Goal: Task Accomplishment & Management: Use online tool/utility

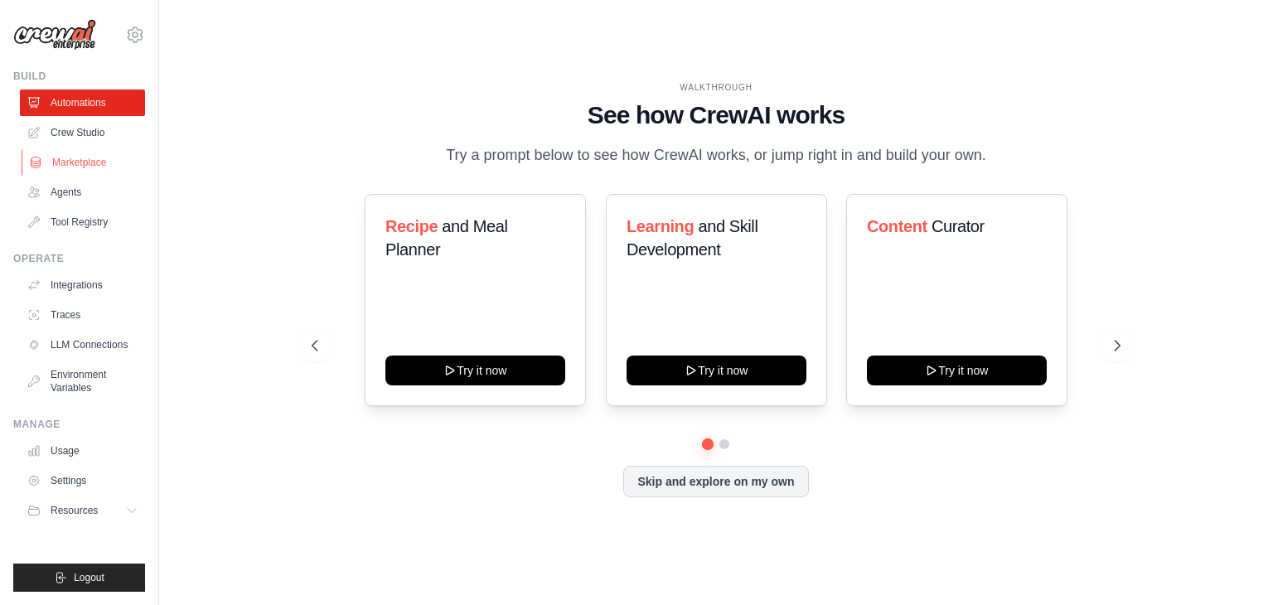
click at [84, 160] on link "Marketplace" at bounding box center [84, 162] width 125 height 27
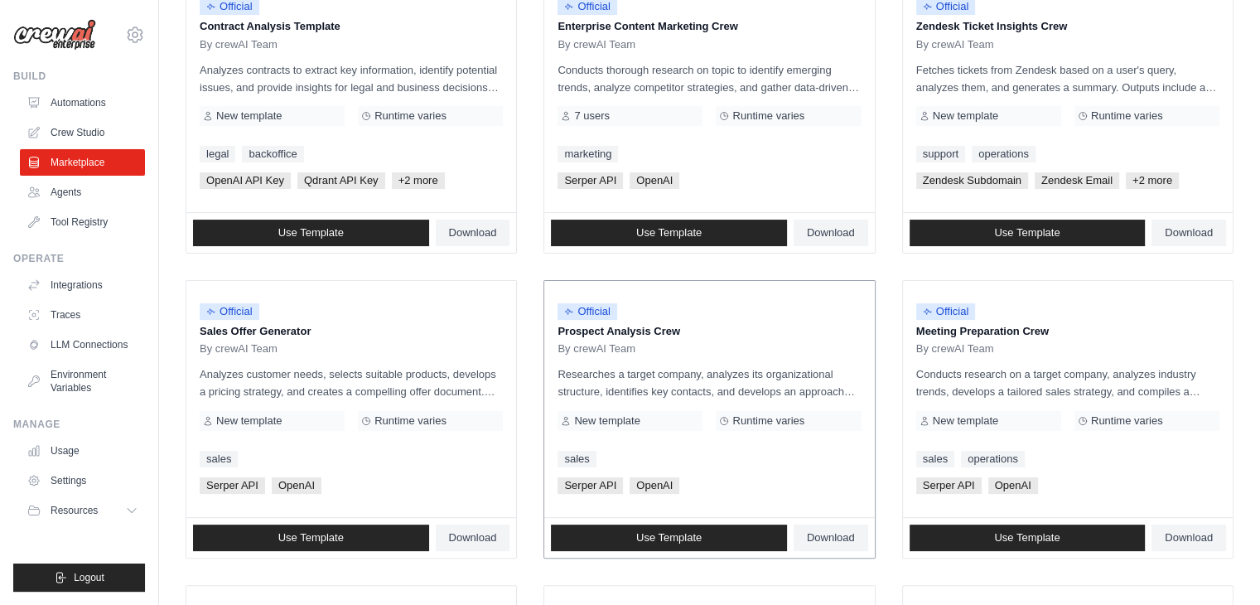
scroll to position [249, 0]
click at [51, 185] on link "Agents" at bounding box center [84, 192] width 125 height 27
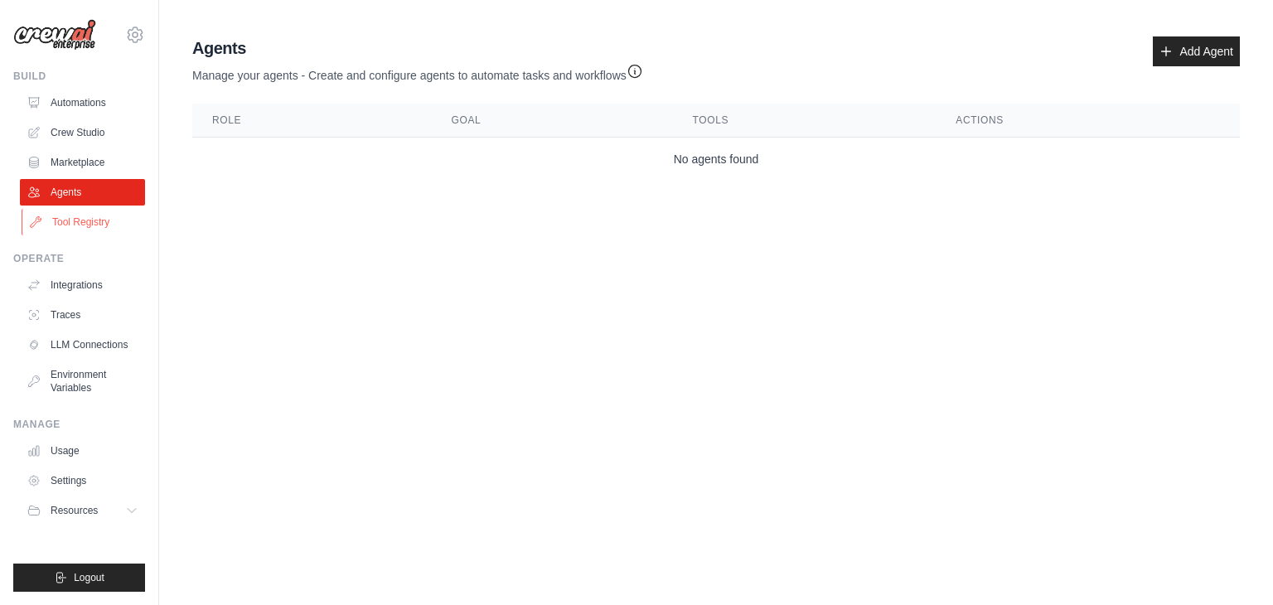
click at [88, 218] on link "Tool Registry" at bounding box center [84, 222] width 125 height 27
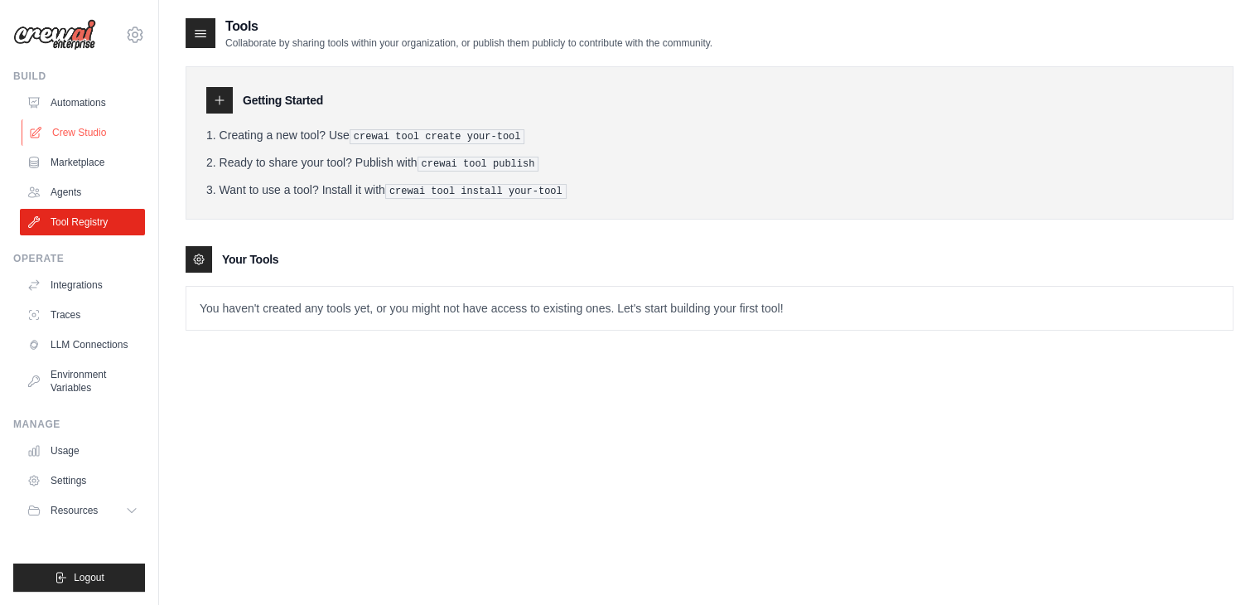
click at [82, 138] on link "Crew Studio" at bounding box center [84, 132] width 125 height 27
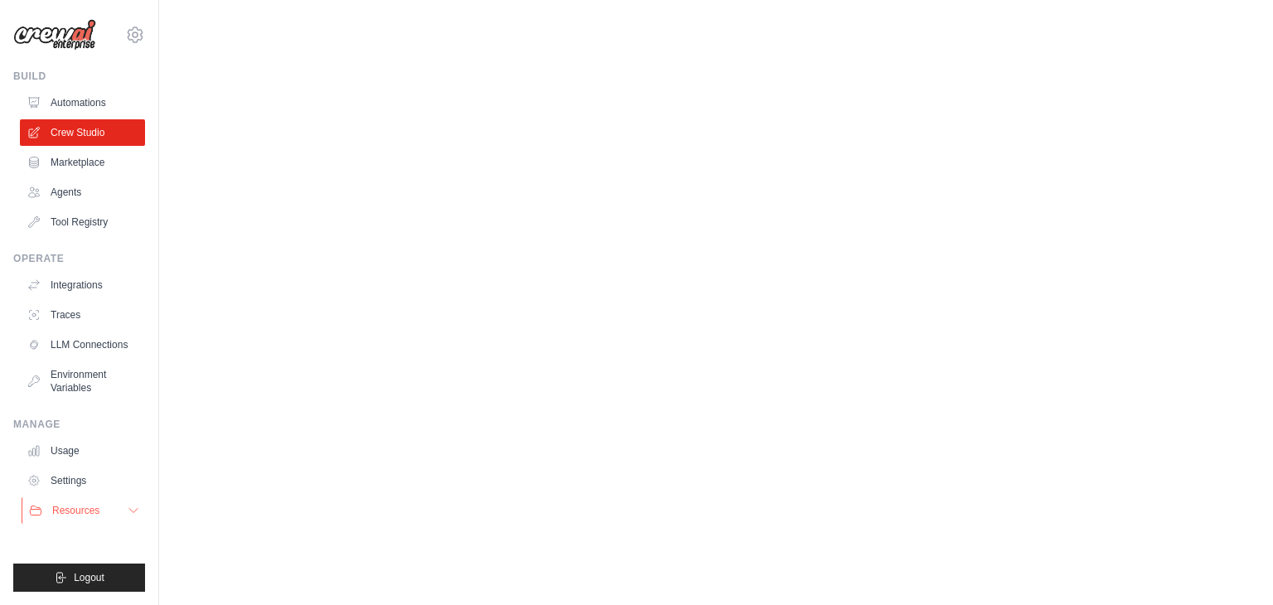
click at [80, 500] on button "Resources" at bounding box center [84, 510] width 125 height 27
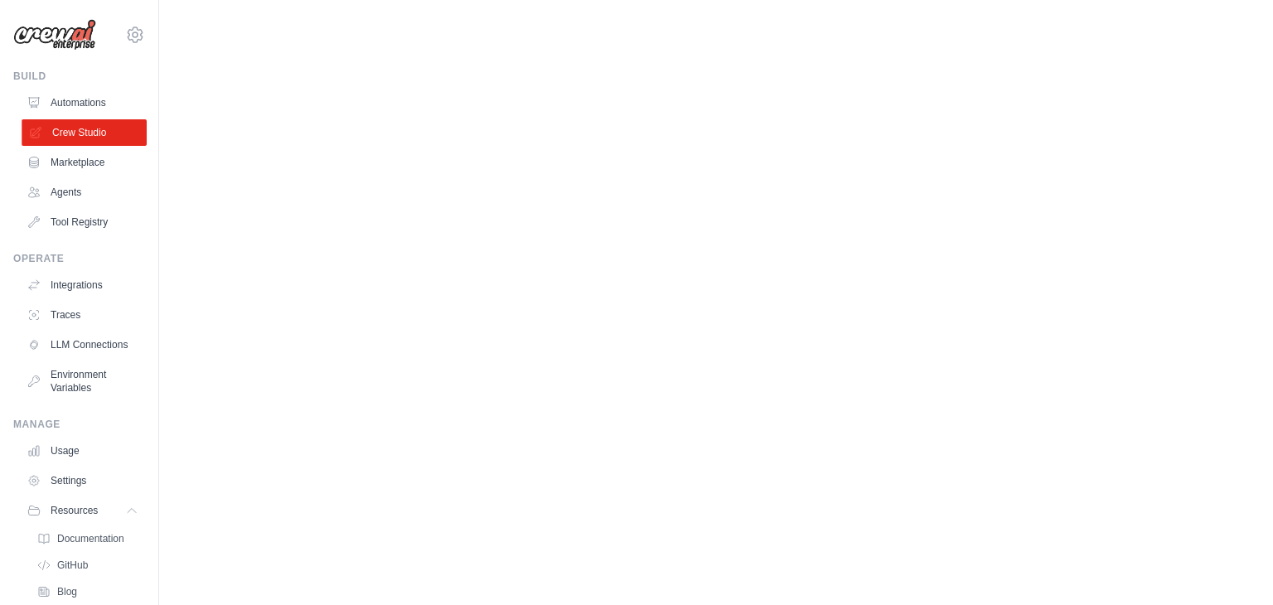
click at [89, 136] on link "Crew Studio" at bounding box center [84, 132] width 125 height 27
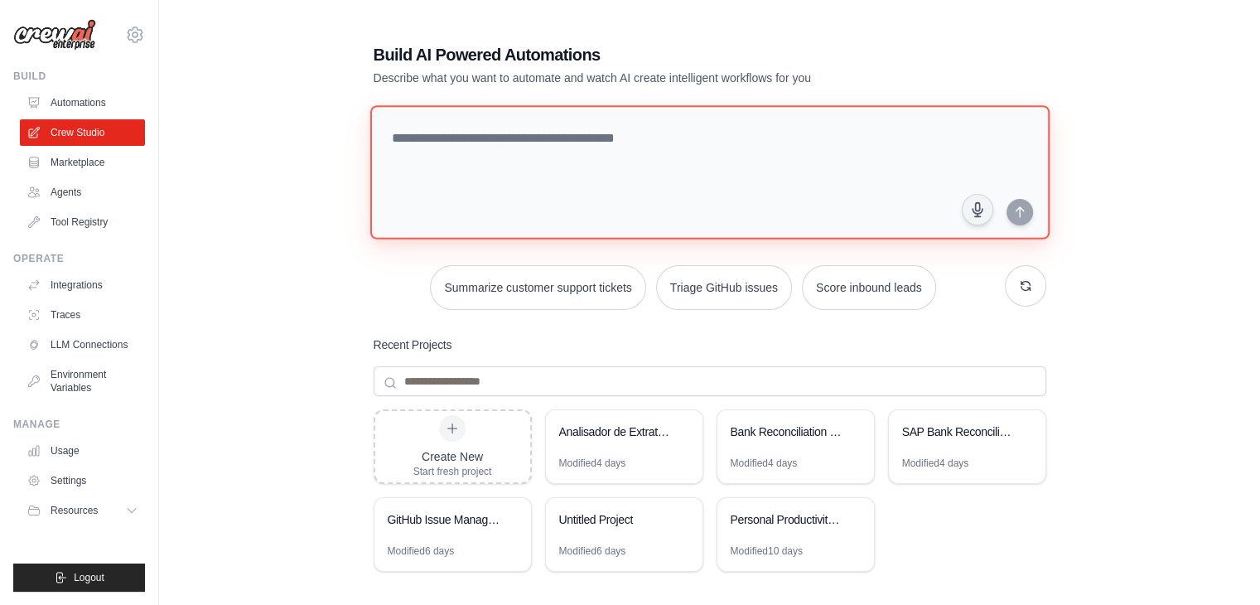
click at [709, 168] on textarea at bounding box center [709, 172] width 679 height 134
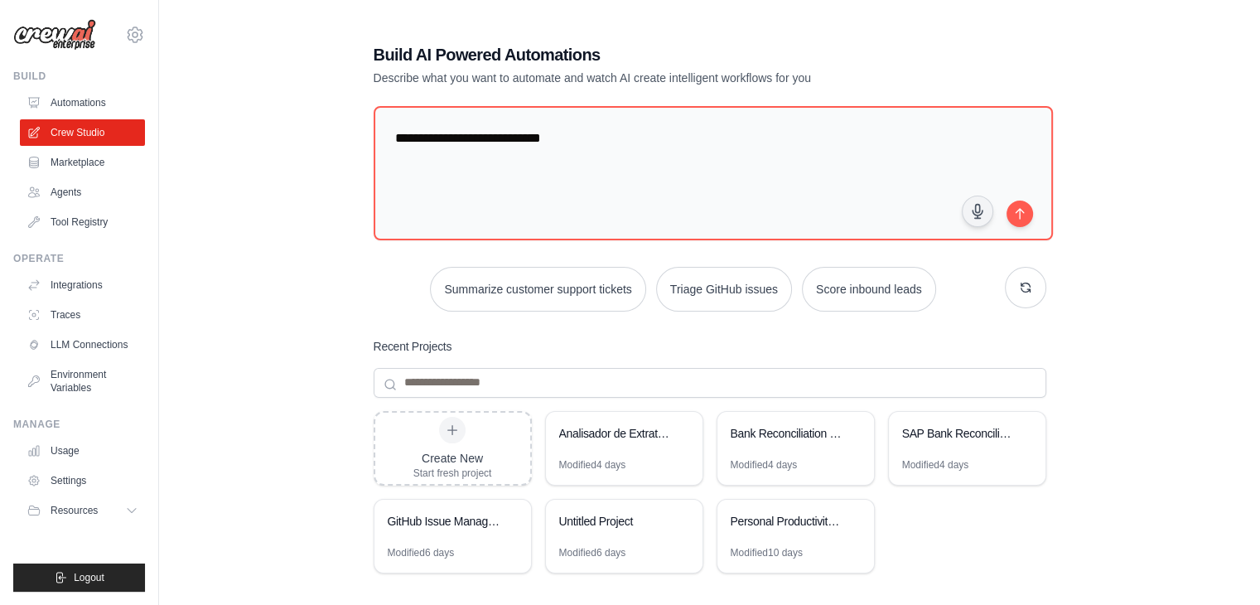
click at [789, 36] on div "**********" at bounding box center [710, 360] width 713 height 686
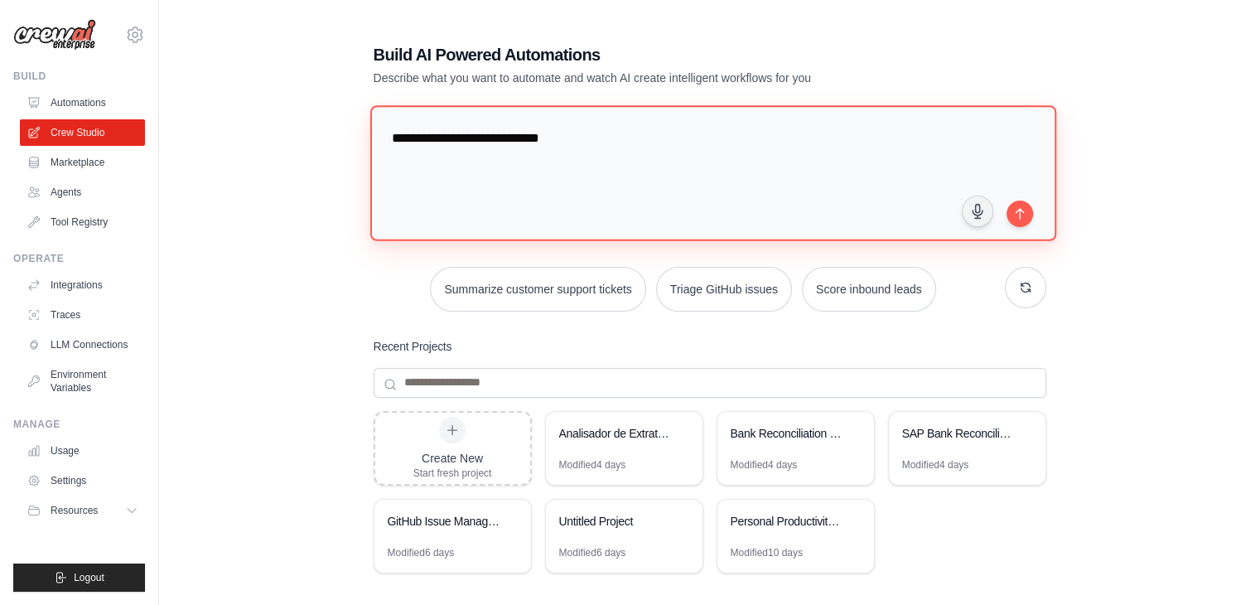
click at [634, 148] on textarea "**********" at bounding box center [713, 172] width 686 height 135
click at [437, 139] on textarea "**********" at bounding box center [713, 172] width 686 height 135
click at [611, 132] on textarea "**********" at bounding box center [713, 172] width 686 height 135
paste textarea "**********"
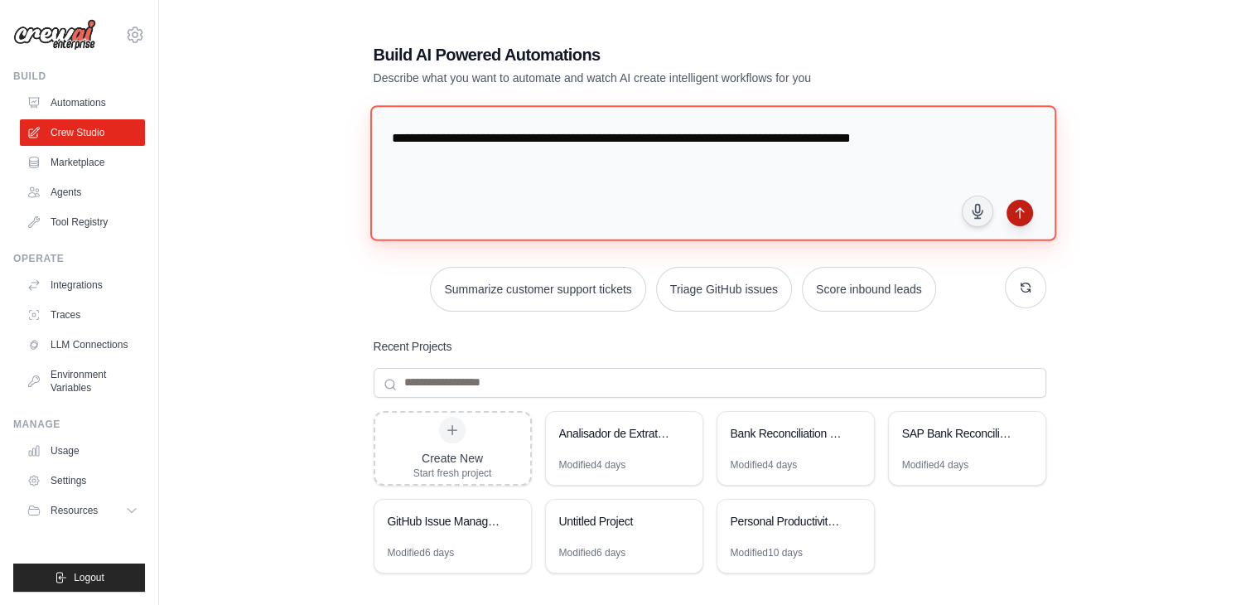
type textarea "**********"
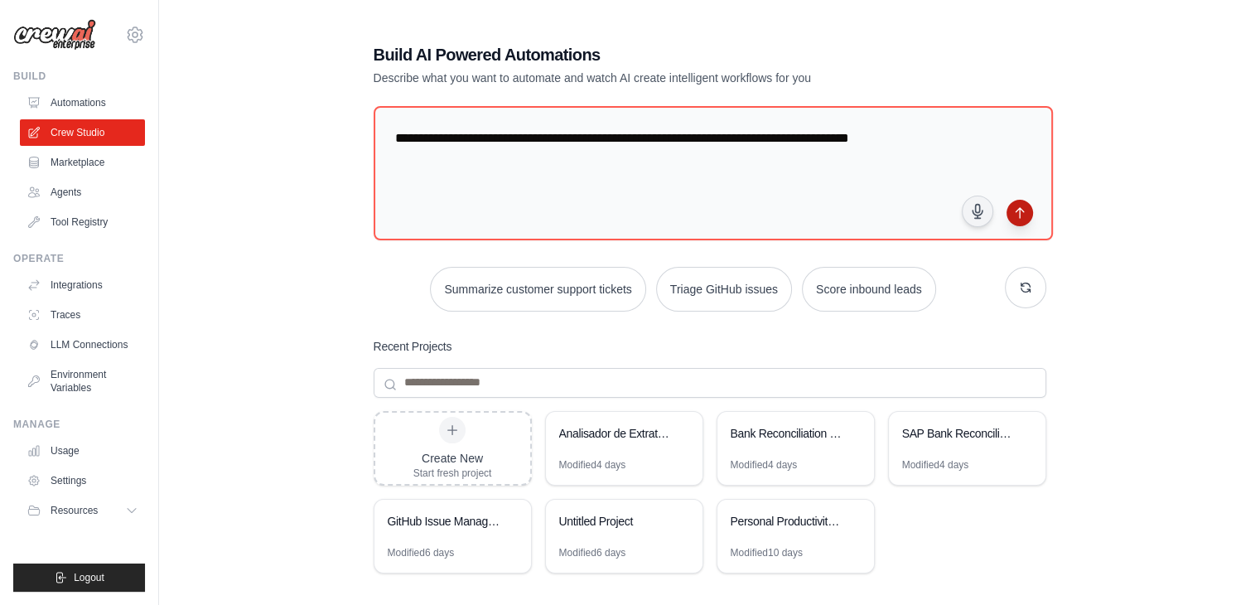
click at [1024, 206] on icon "submit" at bounding box center [1019, 212] width 13 height 13
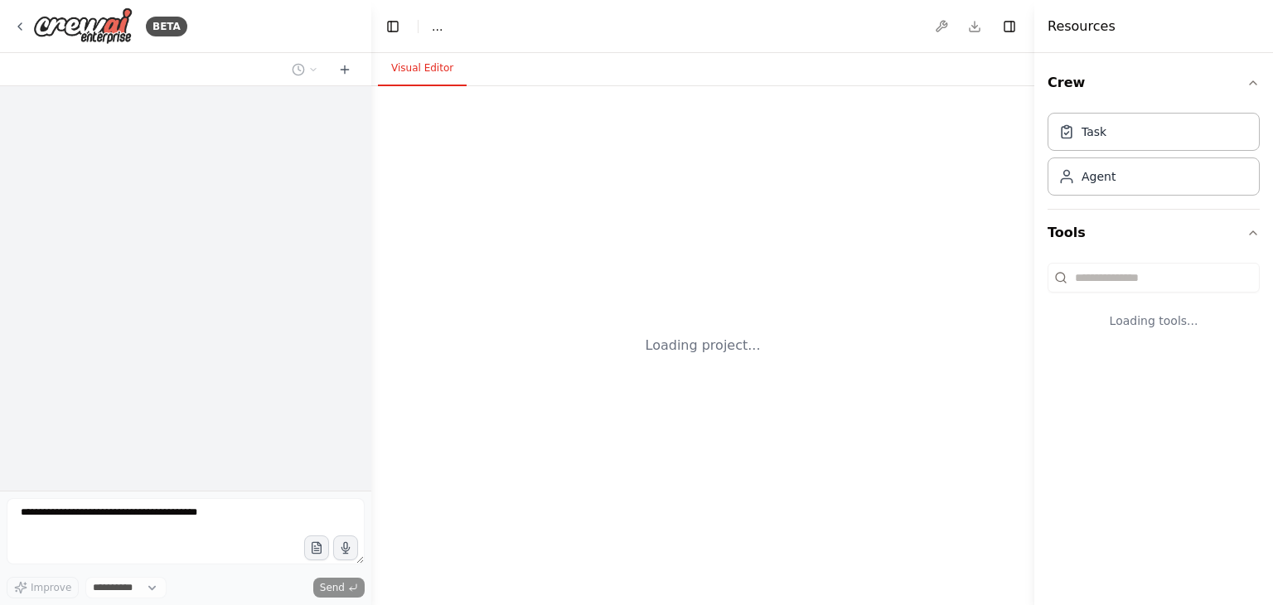
select select "****"
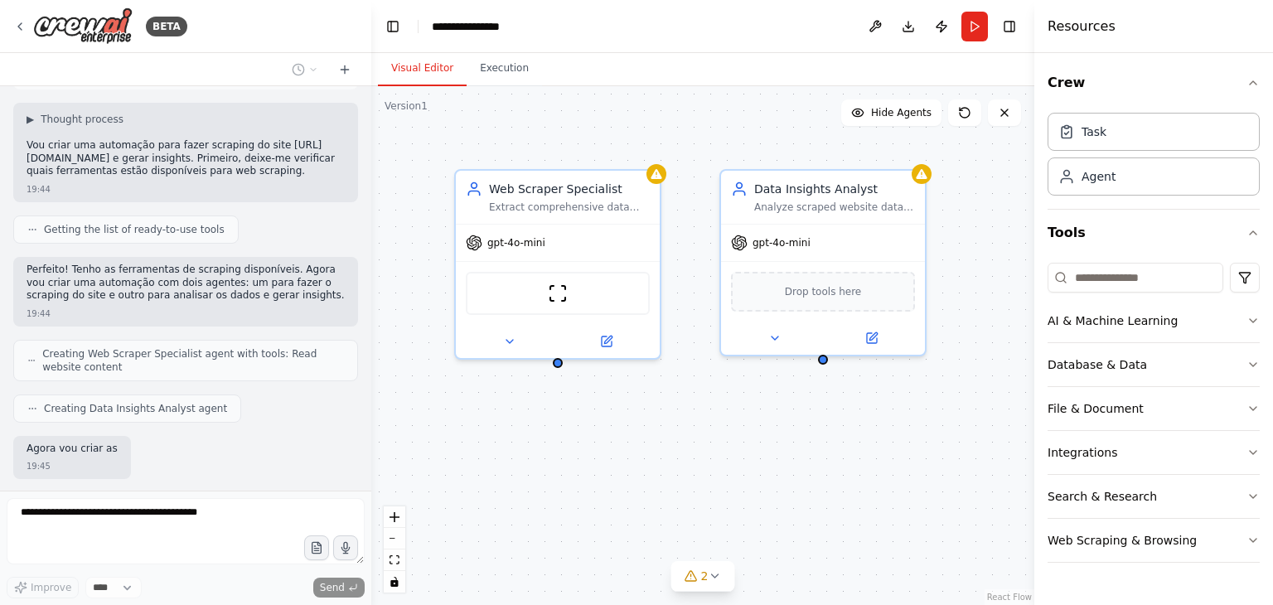
scroll to position [150, 0]
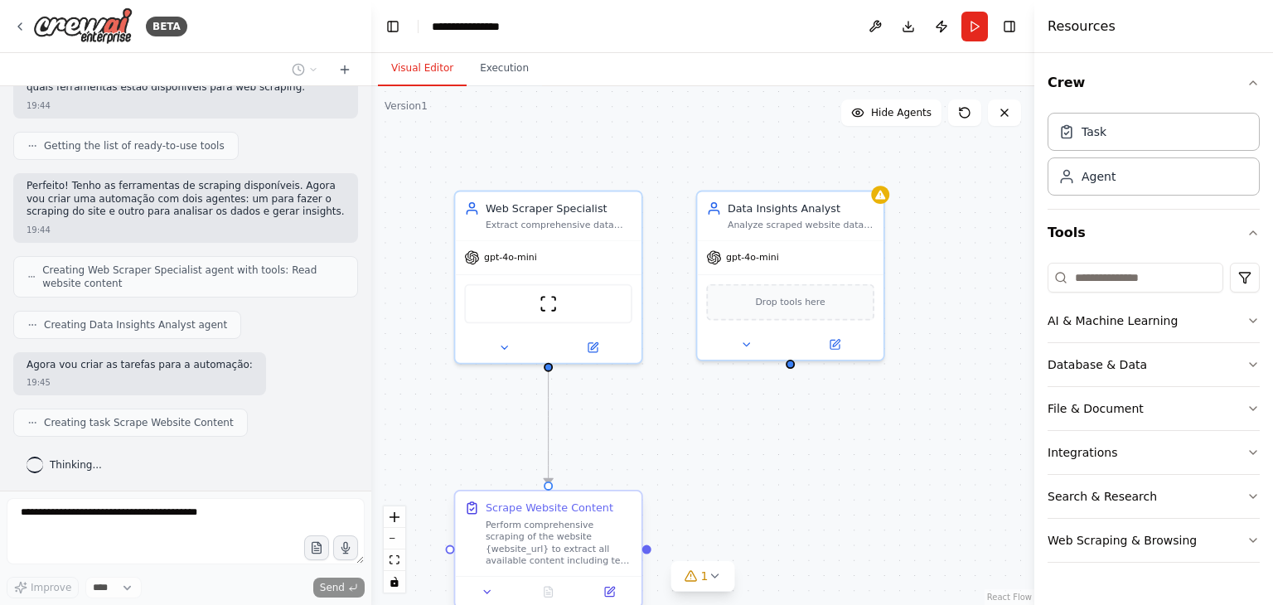
click at [485, 532] on div "Perform comprehensive scraping of the website {website_url} to extract all avai…" at bounding box center [558, 543] width 147 height 48
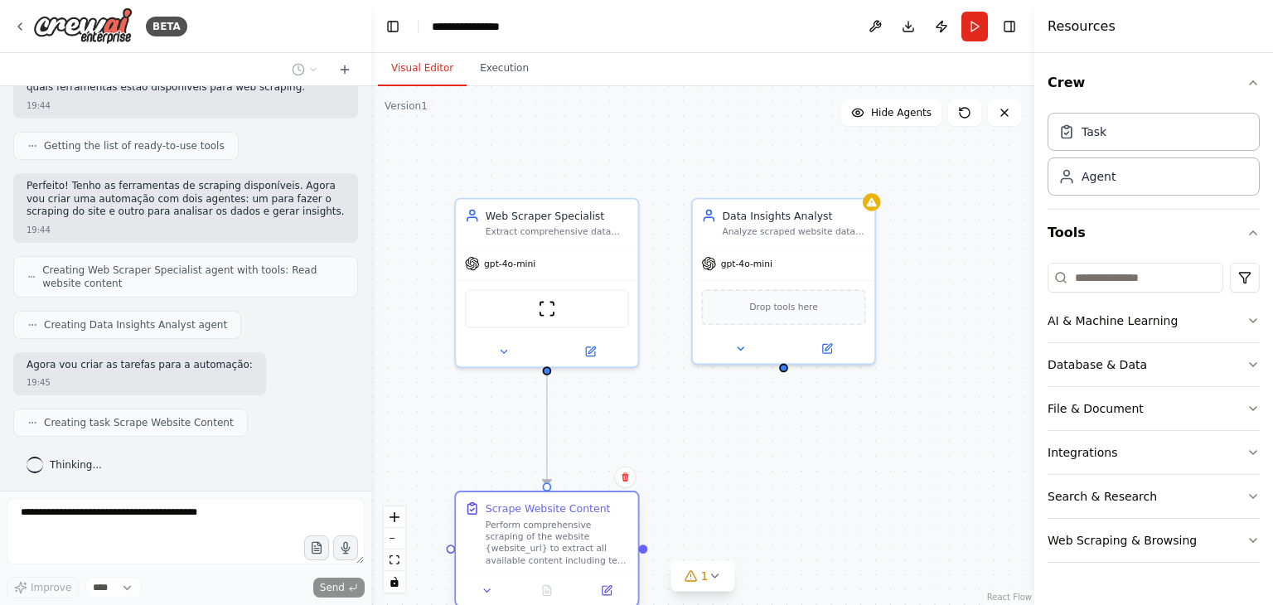
scroll to position [191, 0]
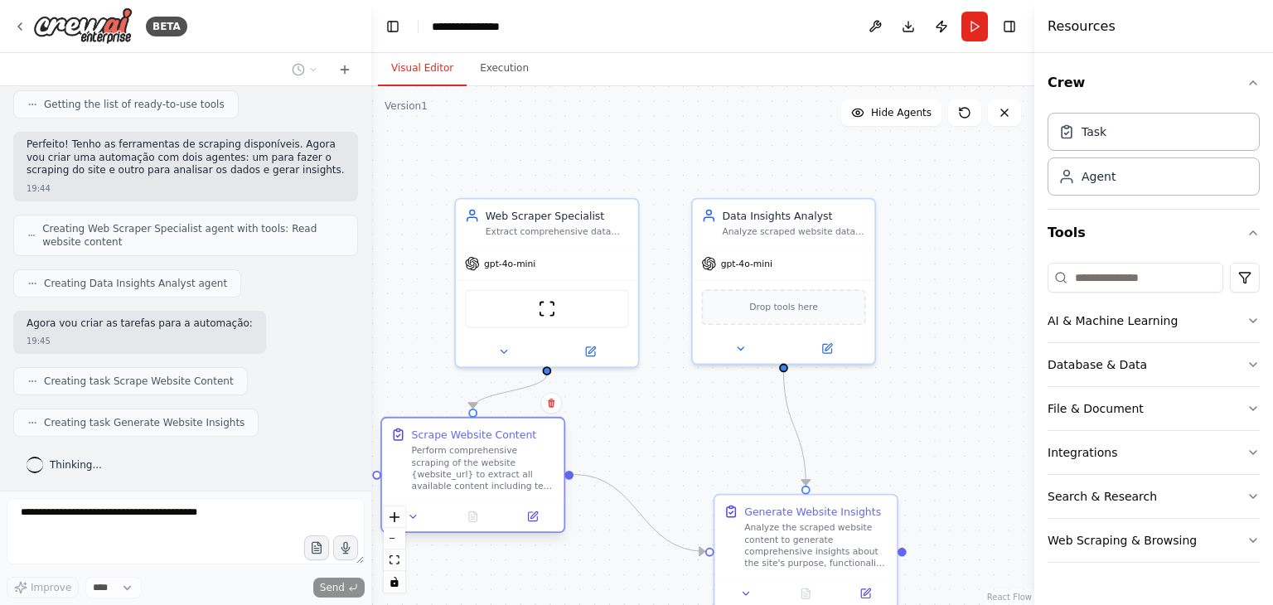
drag, startPoint x: 635, startPoint y: 565, endPoint x: 558, endPoint y: 495, distance: 104.4
click at [558, 495] on div "Scrape Website Content Perform comprehensive scraping of the website {website_u…" at bounding box center [473, 459] width 182 height 83
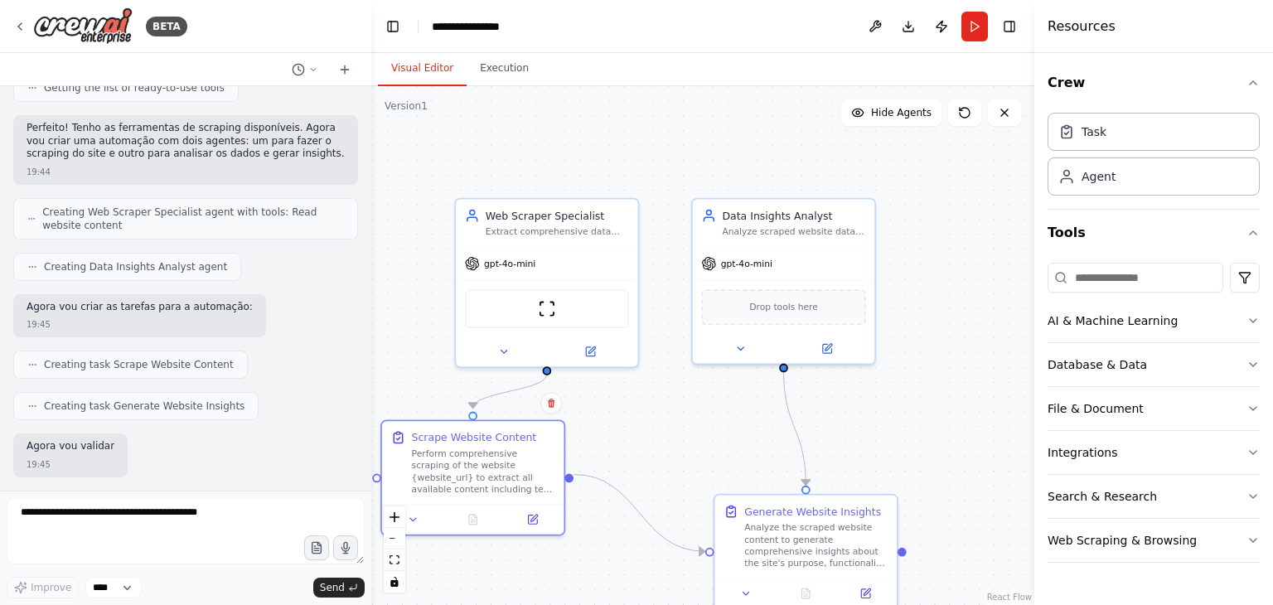
scroll to position [288, 0]
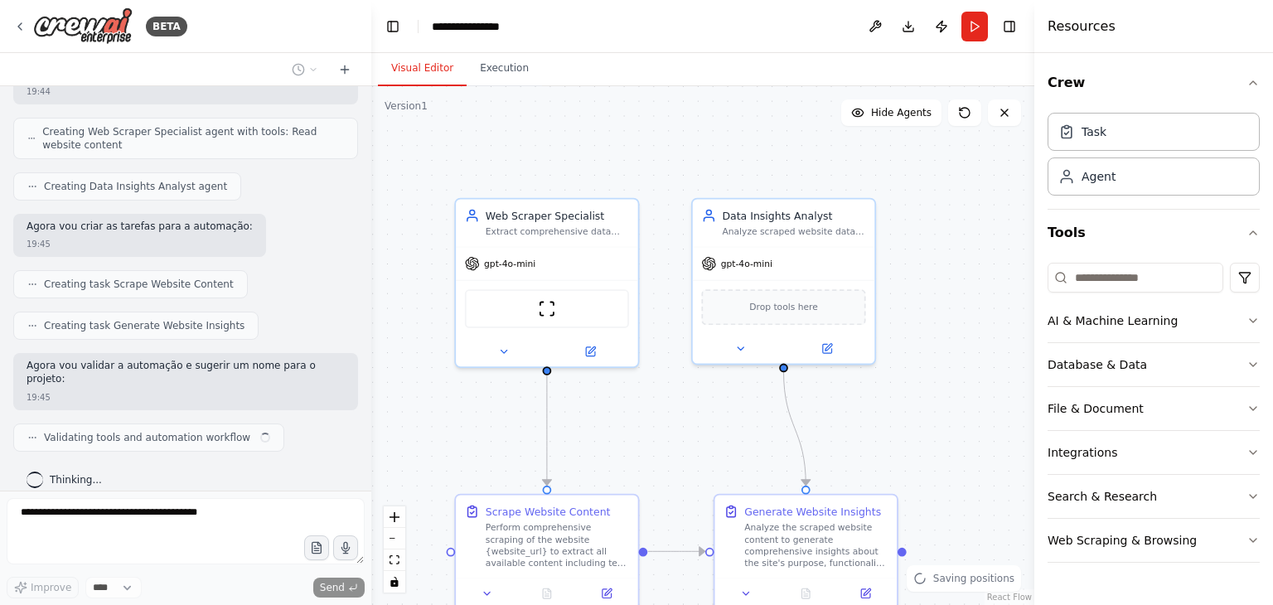
click at [617, 455] on div ".deletable-edge-delete-btn { width: 20px; height: 20px; border: 0px solid #ffff…" at bounding box center [702, 345] width 663 height 519
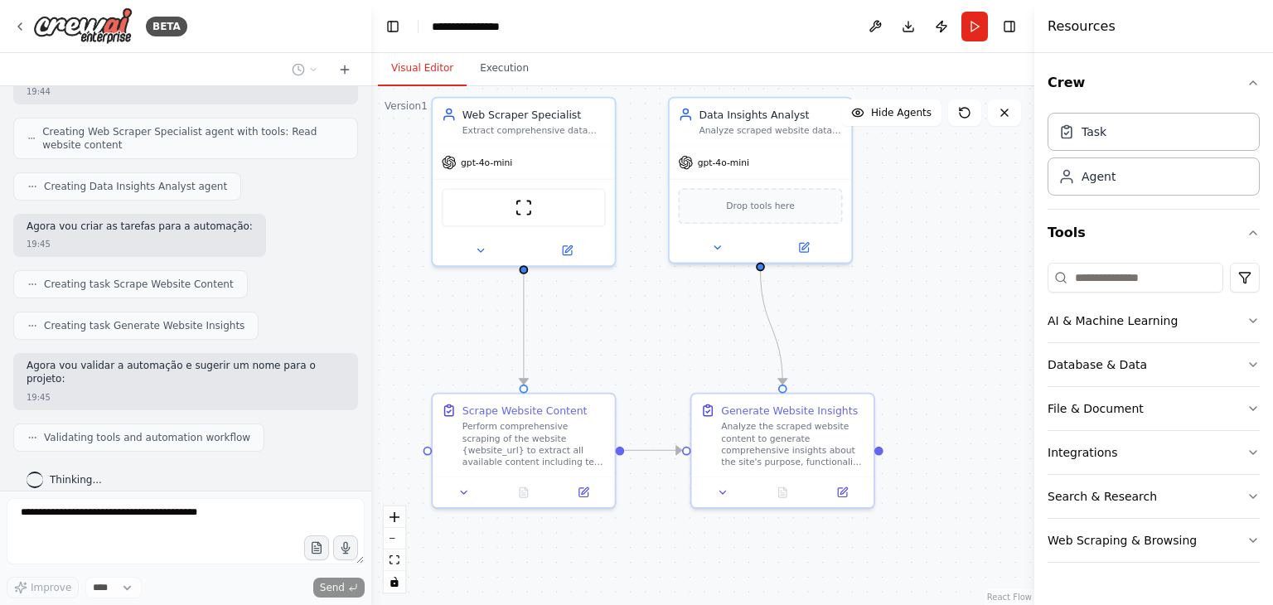
drag, startPoint x: 656, startPoint y: 463, endPoint x: 633, endPoint y: 362, distance: 103.7
click at [633, 362] on div ".deletable-edge-delete-btn { width: 20px; height: 20px; border: 0px solid #ffff…" at bounding box center [702, 345] width 663 height 519
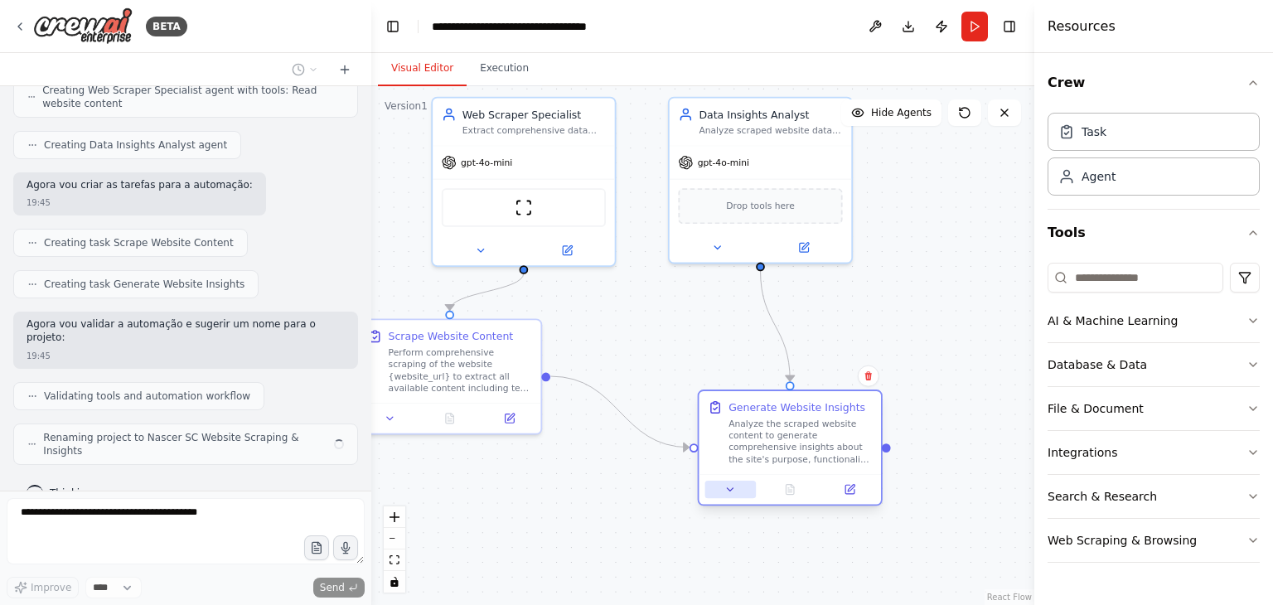
drag, startPoint x: 733, startPoint y: 479, endPoint x: 743, endPoint y: 488, distance: 13.5
click at [743, 488] on button at bounding box center [730, 489] width 51 height 17
click at [723, 352] on div ".deletable-edge-delete-btn { width: 20px; height: 20px; border: 0px solid #ffff…" at bounding box center [702, 345] width 663 height 519
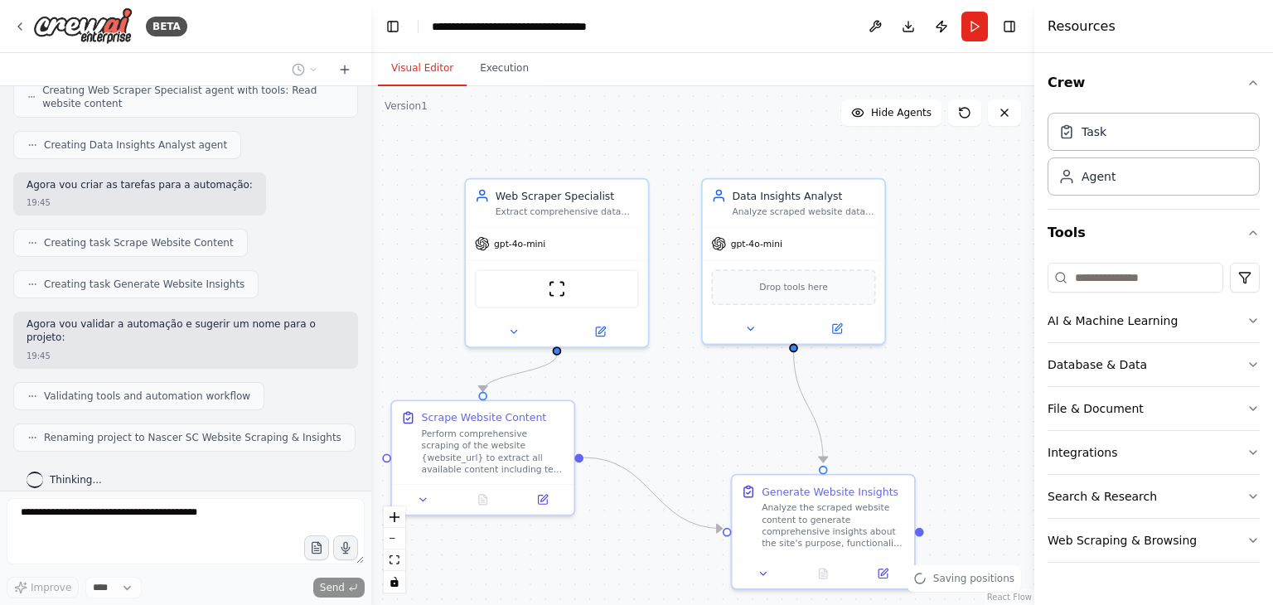
drag, startPoint x: 673, startPoint y: 315, endPoint x: 706, endPoint y: 396, distance: 87.7
click at [706, 396] on div ".deletable-edge-delete-btn { width: 20px; height: 20px; border: 0px solid #ffff…" at bounding box center [702, 345] width 663 height 519
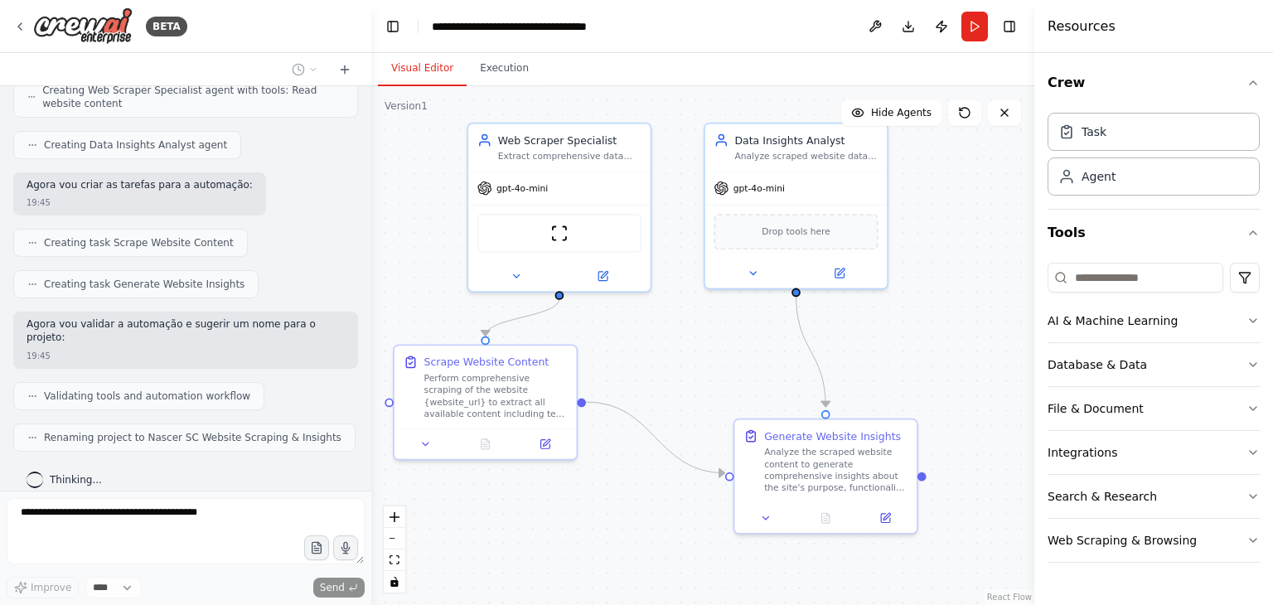
drag, startPoint x: 635, startPoint y: 409, endPoint x: 636, endPoint y: 350, distance: 59.7
click at [636, 350] on div ".deletable-edge-delete-btn { width: 20px; height: 20px; border: 0px solid #ffff…" at bounding box center [702, 345] width 663 height 519
click at [591, 229] on div "ScrapeWebsiteTool" at bounding box center [558, 226] width 164 height 38
click at [598, 379] on div ".deletable-edge-delete-btn { width: 20px; height: 20px; border: 0px solid #ffff…" at bounding box center [702, 345] width 663 height 519
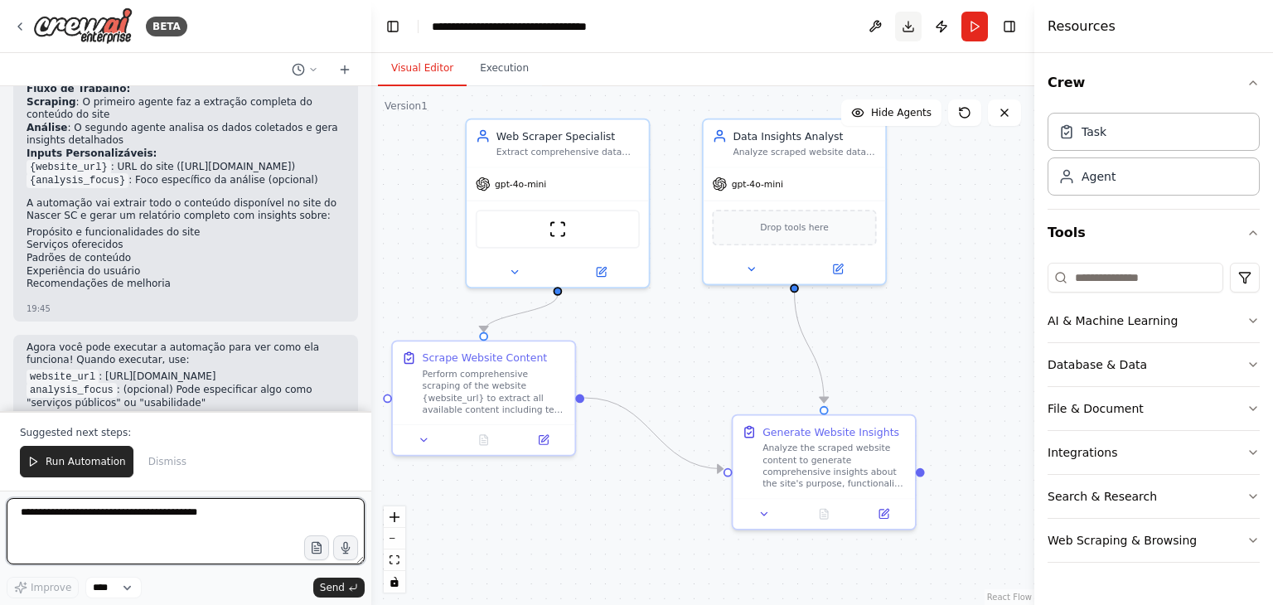
scroll to position [848, 0]
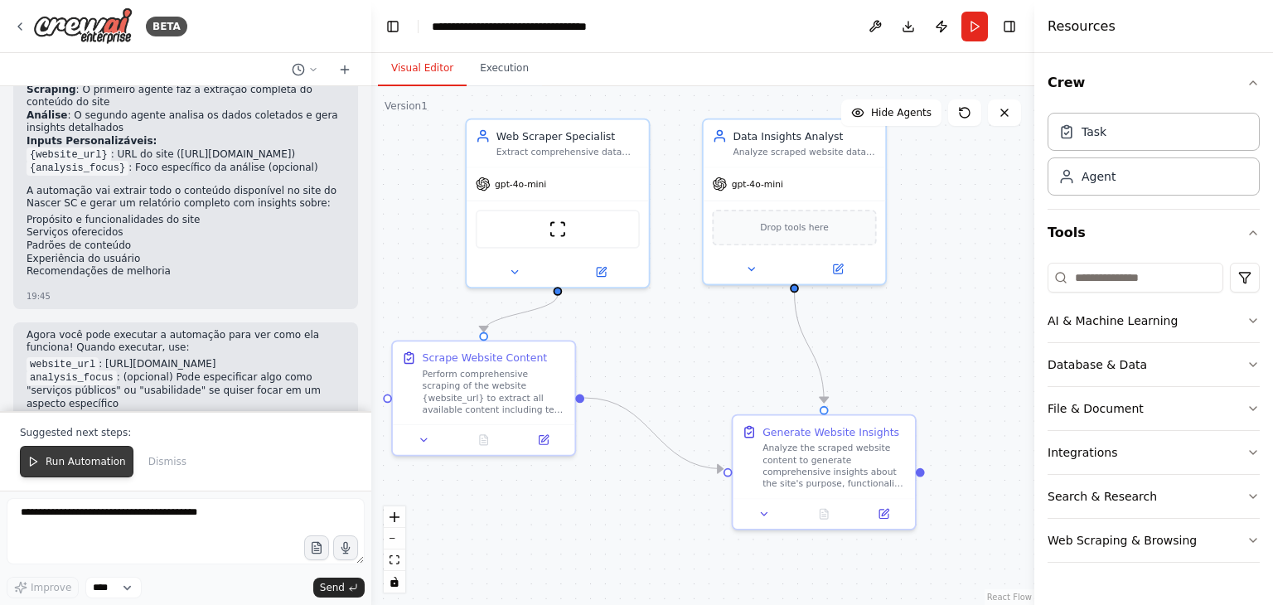
click at [54, 466] on span "Run Automation" at bounding box center [86, 461] width 80 height 13
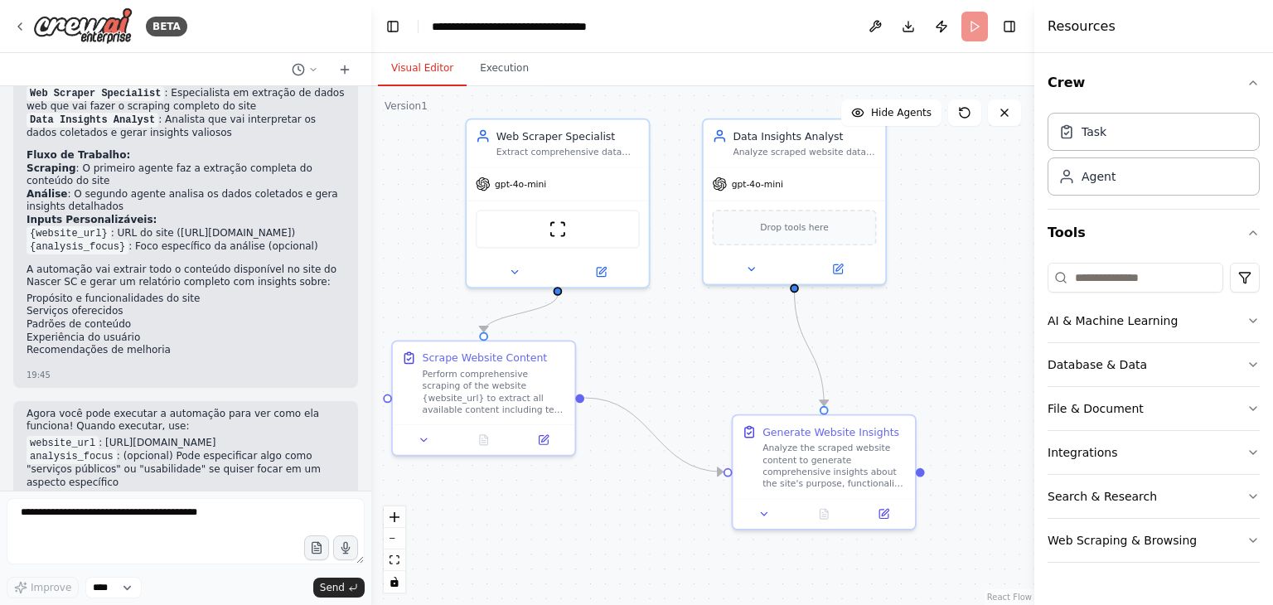
click at [54, 500] on div "19:45" at bounding box center [186, 506] width 318 height 12
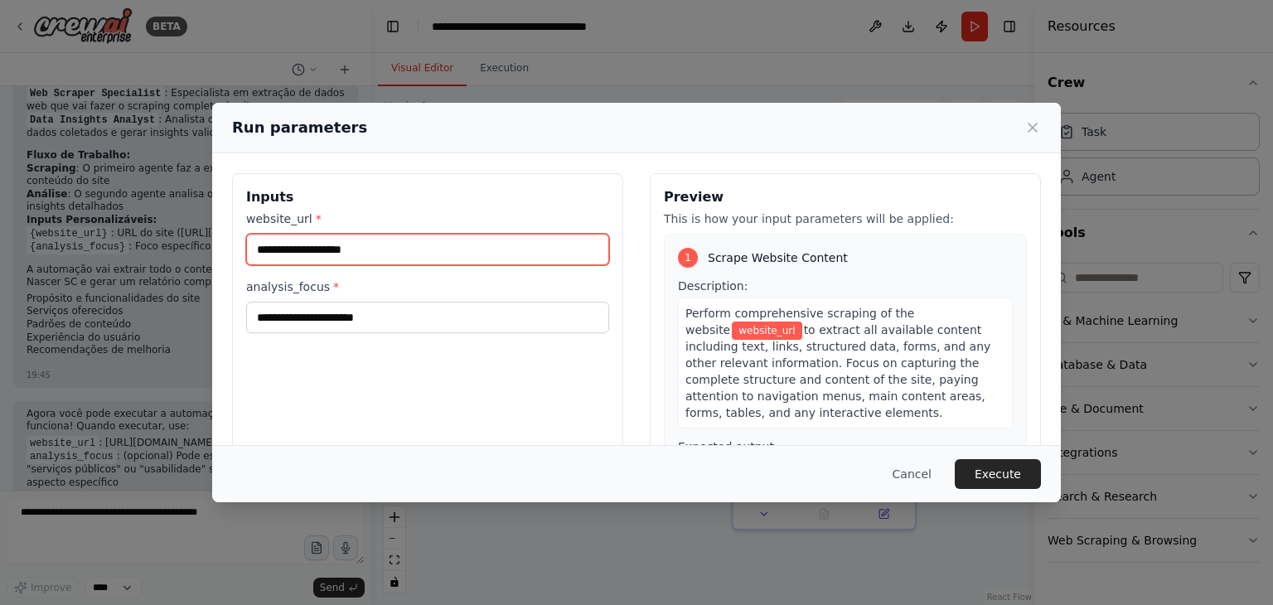
click at [346, 249] on input "website_url *" at bounding box center [427, 249] width 363 height 31
type input "*"
paste input "**********"
type input "**********"
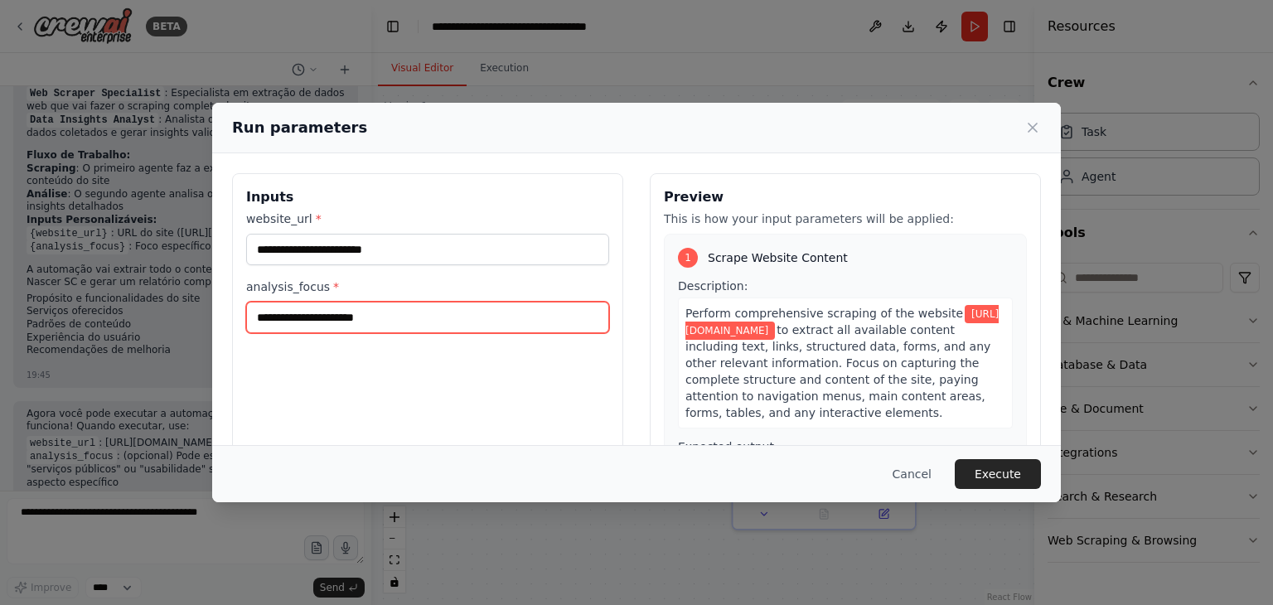
click at [349, 312] on input "analysis_focus *" at bounding box center [427, 317] width 363 height 31
click at [380, 323] on input "analysis_focus *" at bounding box center [427, 317] width 363 height 31
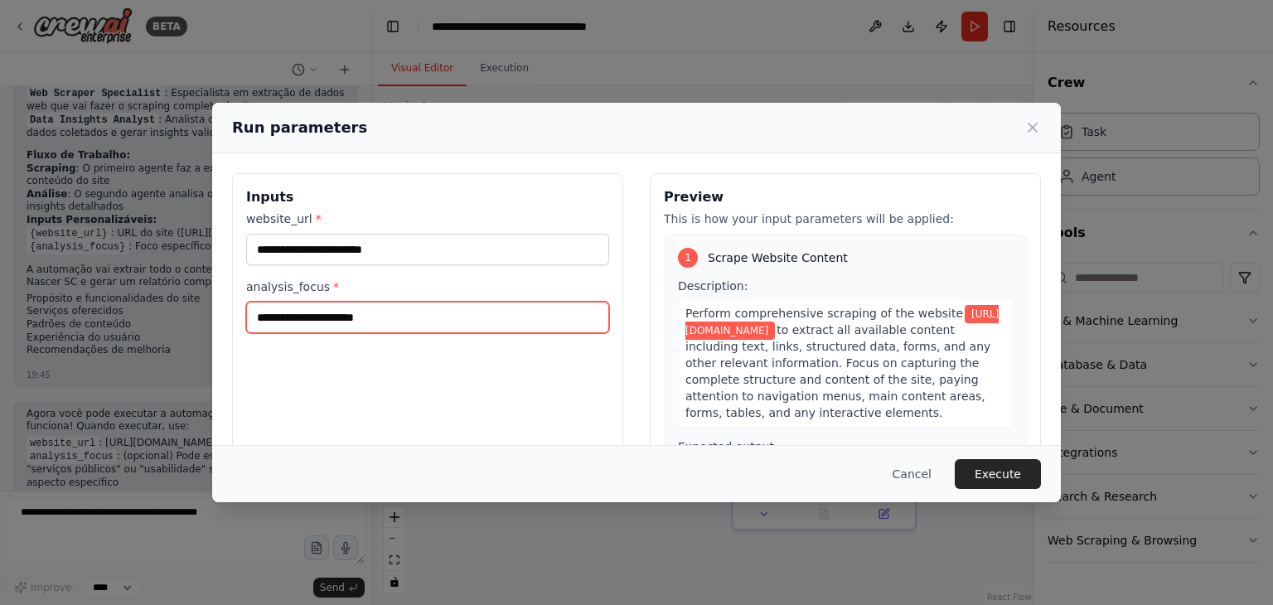
type input "*"
type input "*********"
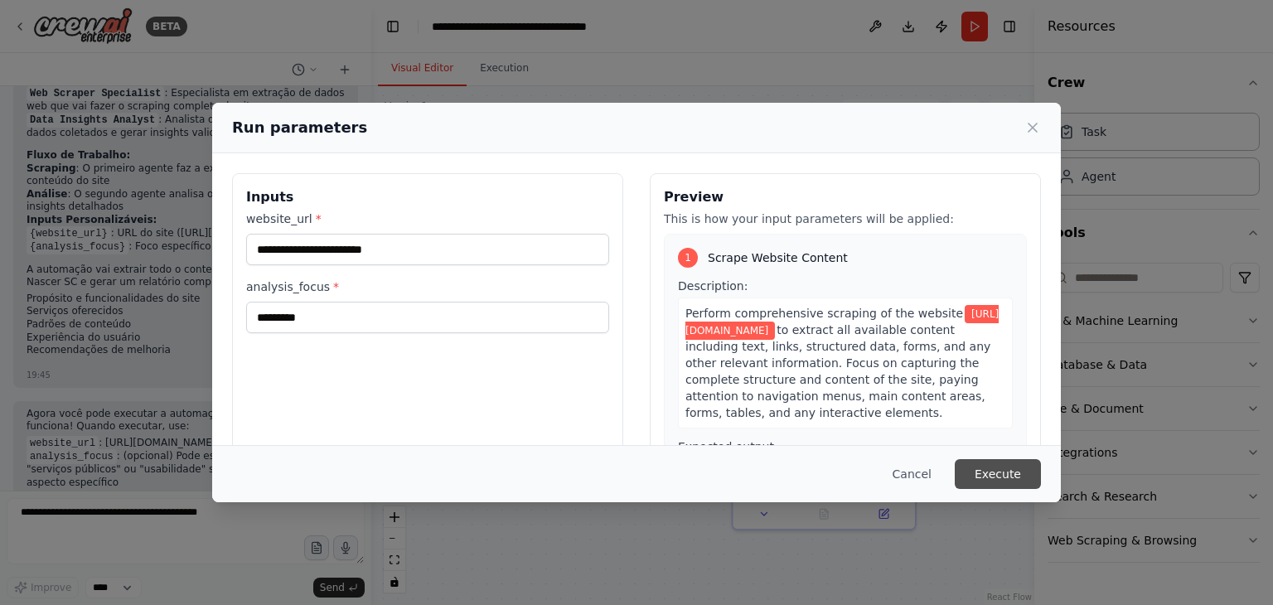
click at [989, 473] on button "Execute" at bounding box center [997, 474] width 86 height 30
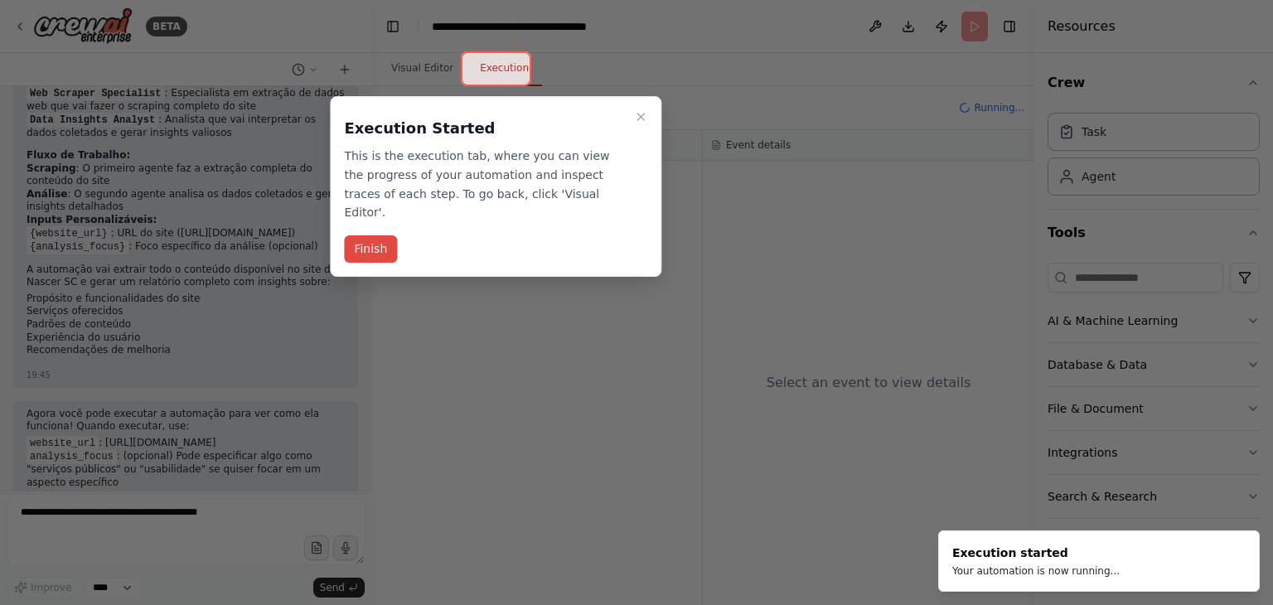
click at [378, 235] on button "Finish" at bounding box center [370, 248] width 53 height 27
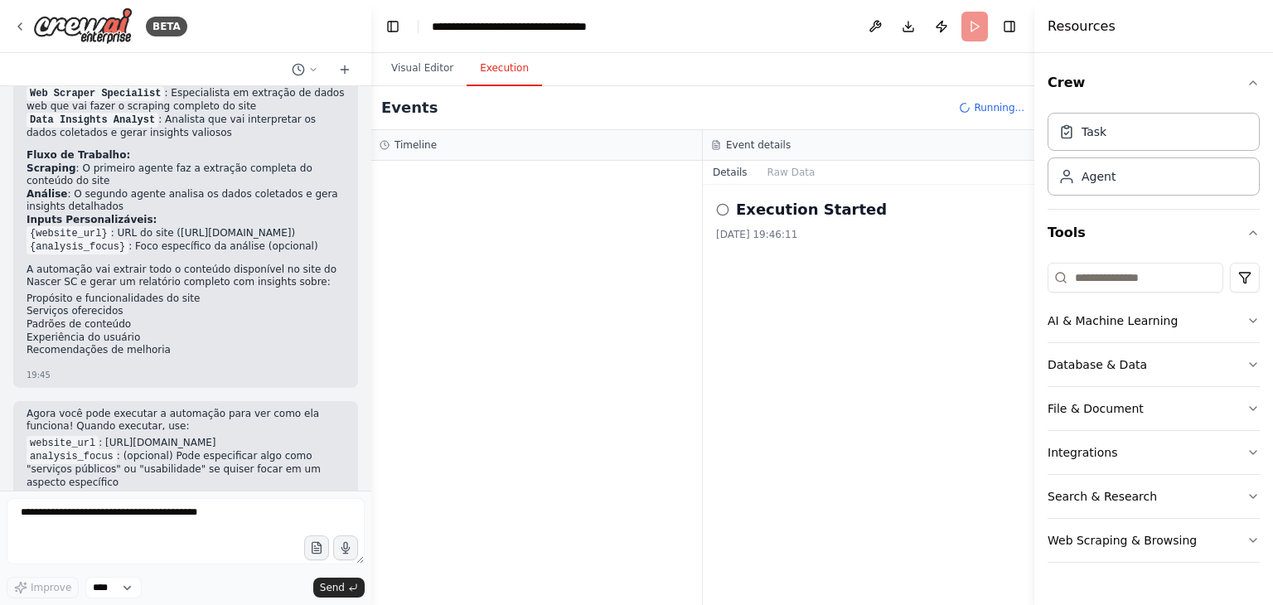
click at [770, 210] on h2 "Execution Started" at bounding box center [811, 209] width 151 height 23
click at [796, 173] on button "Raw Data" at bounding box center [791, 172] width 68 height 23
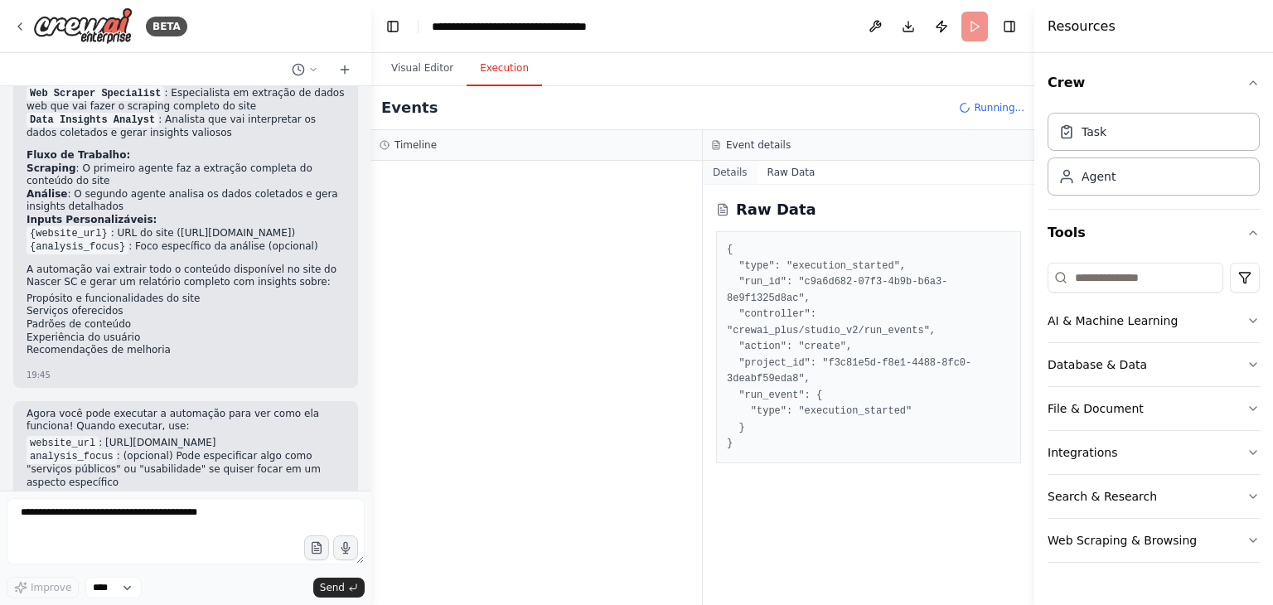
click at [732, 168] on button "Details" at bounding box center [730, 172] width 55 height 23
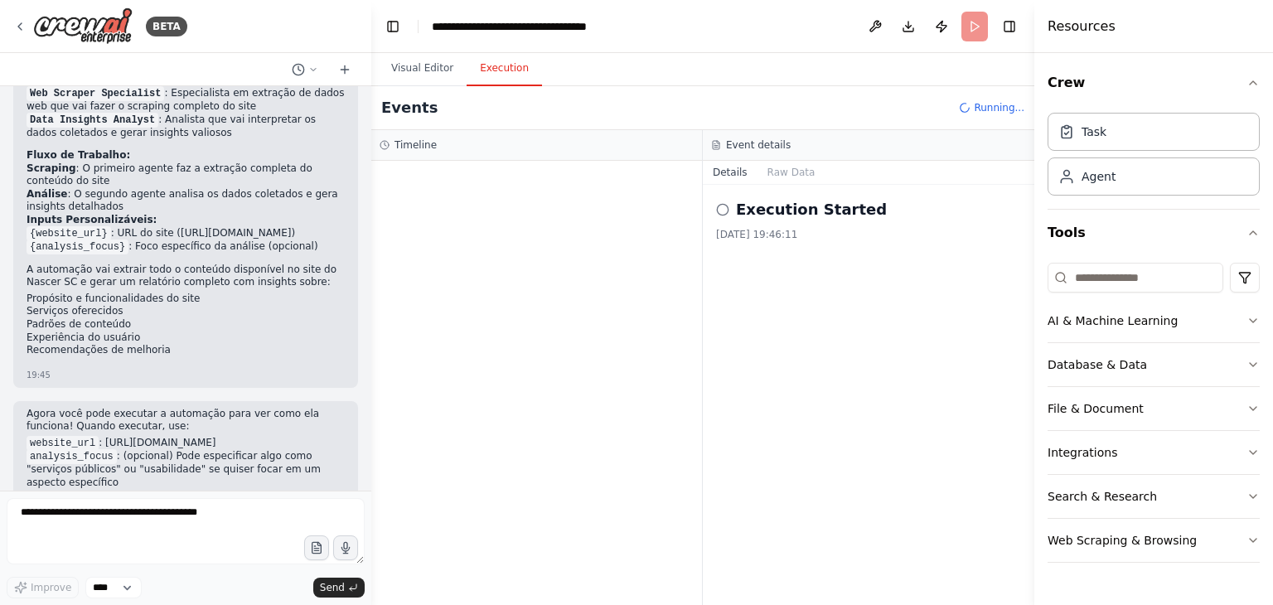
click at [720, 209] on icon at bounding box center [722, 209] width 13 height 13
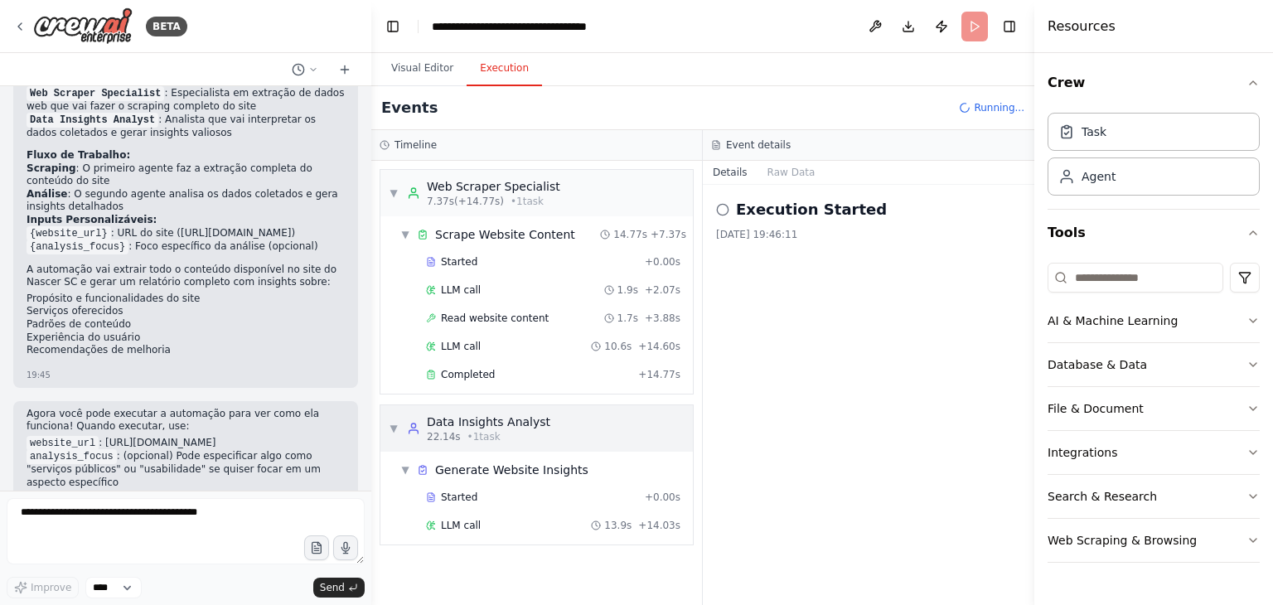
scroll to position [848, 0]
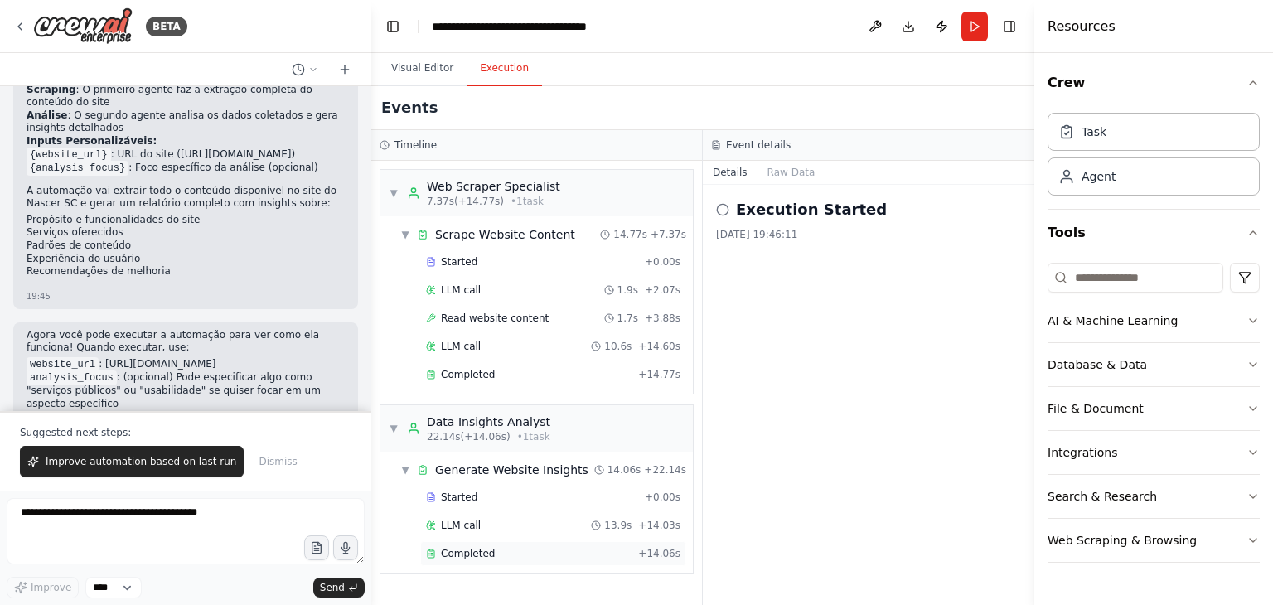
click at [483, 548] on span "Completed" at bounding box center [468, 553] width 54 height 13
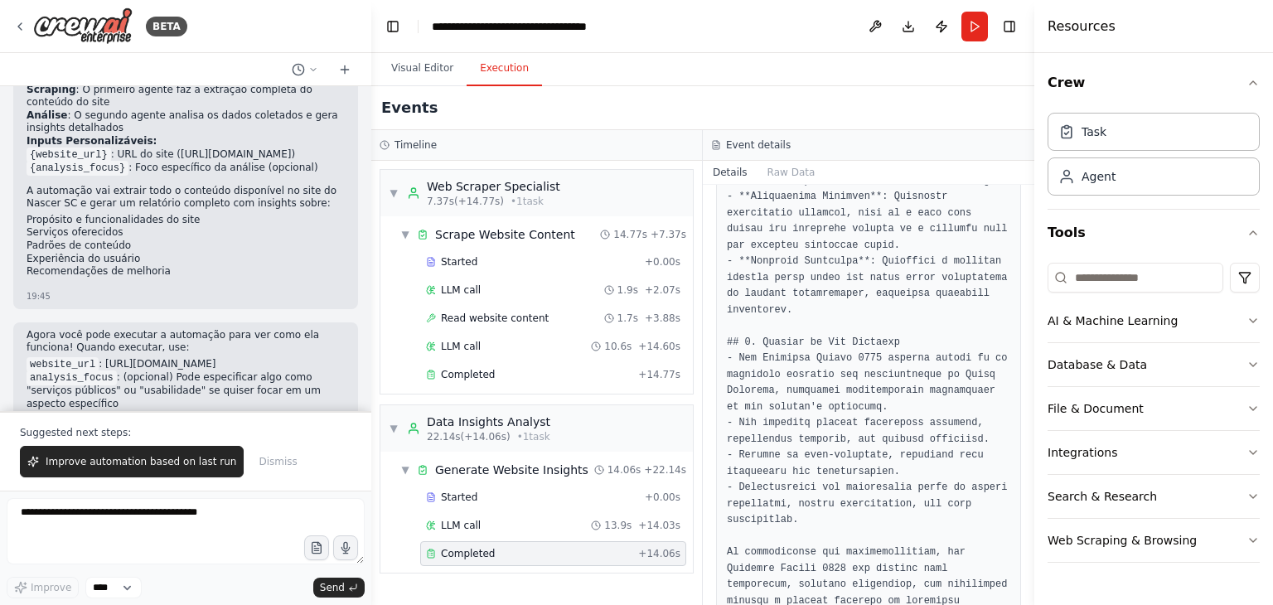
scroll to position [1671, 0]
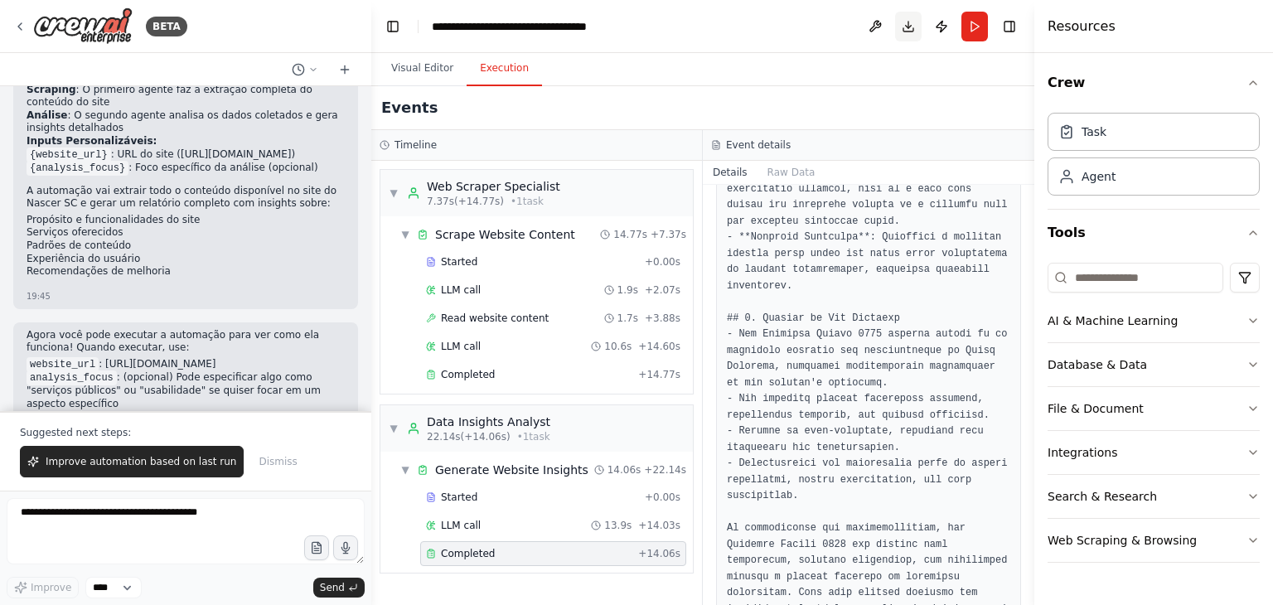
click at [901, 23] on button "Download" at bounding box center [908, 27] width 27 height 30
click at [1167, 147] on div "Task" at bounding box center [1153, 131] width 212 height 38
click at [1263, 90] on div "Crew Task Agent Tools AI & Machine Learning Database & Data File & Document Int…" at bounding box center [1153, 329] width 239 height 552
click at [1254, 82] on icon "button" at bounding box center [1252, 82] width 7 height 3
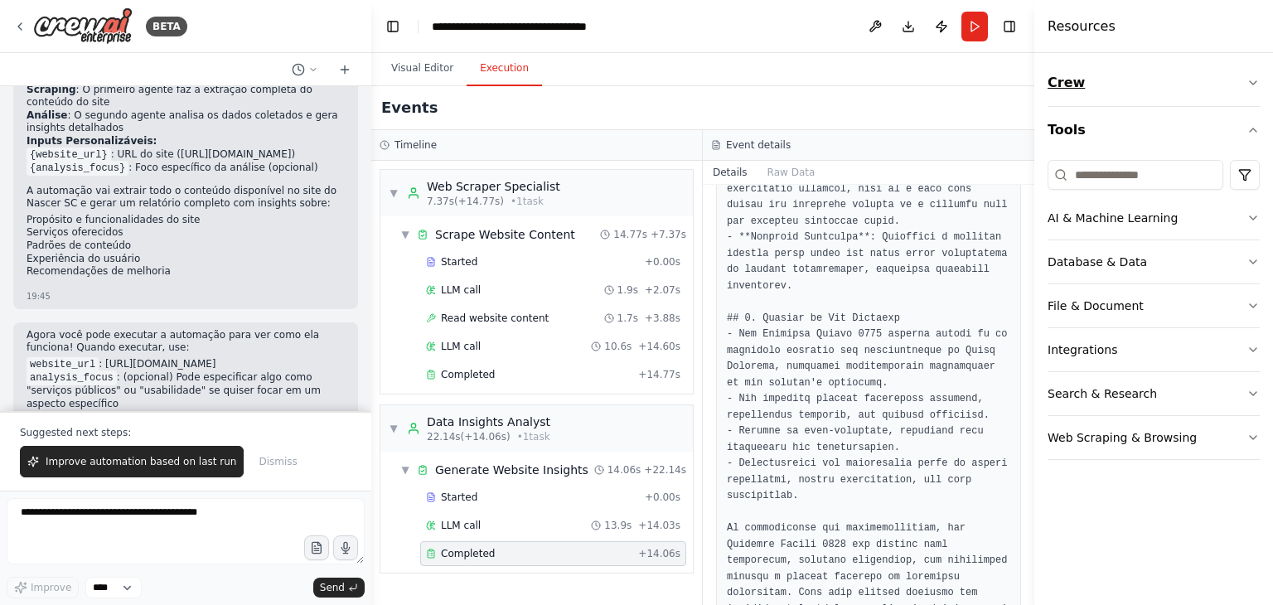
click at [1254, 82] on icon "button" at bounding box center [1252, 82] width 13 height 13
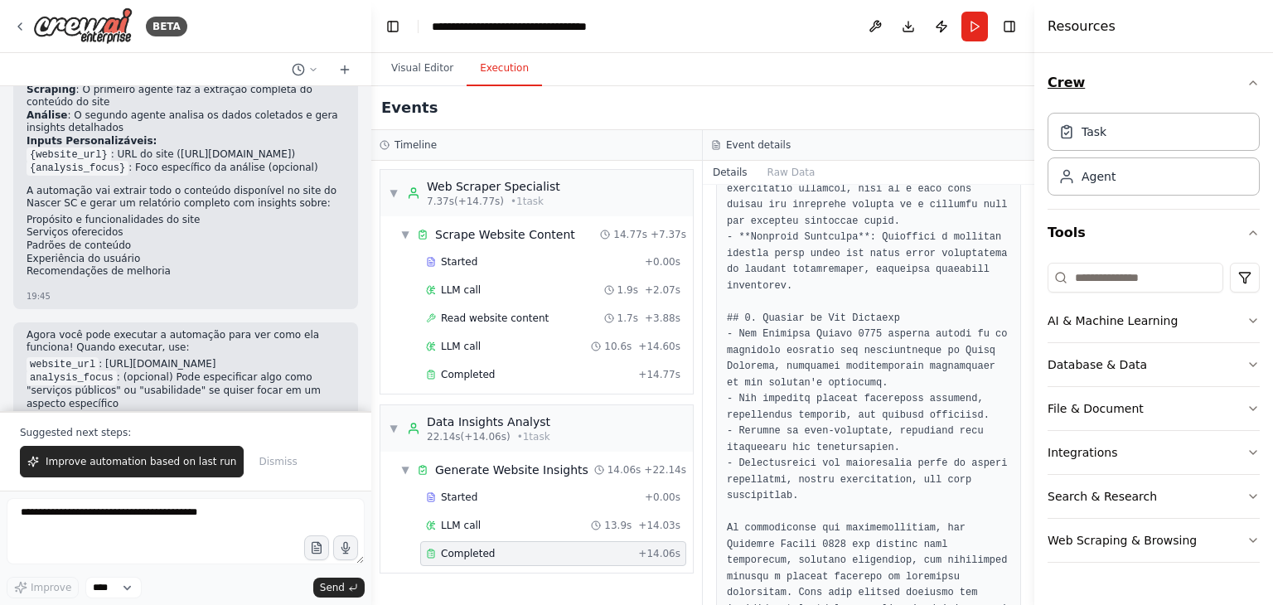
click at [1254, 82] on icon "button" at bounding box center [1252, 82] width 7 height 3
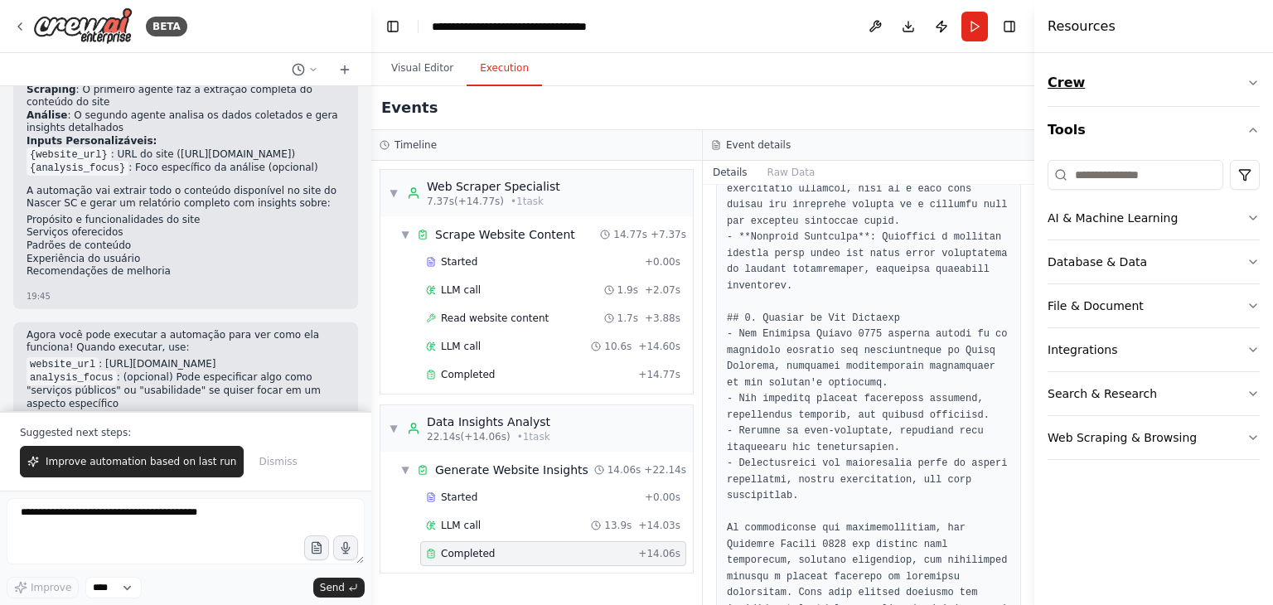
click at [1254, 82] on icon "button" at bounding box center [1252, 82] width 13 height 13
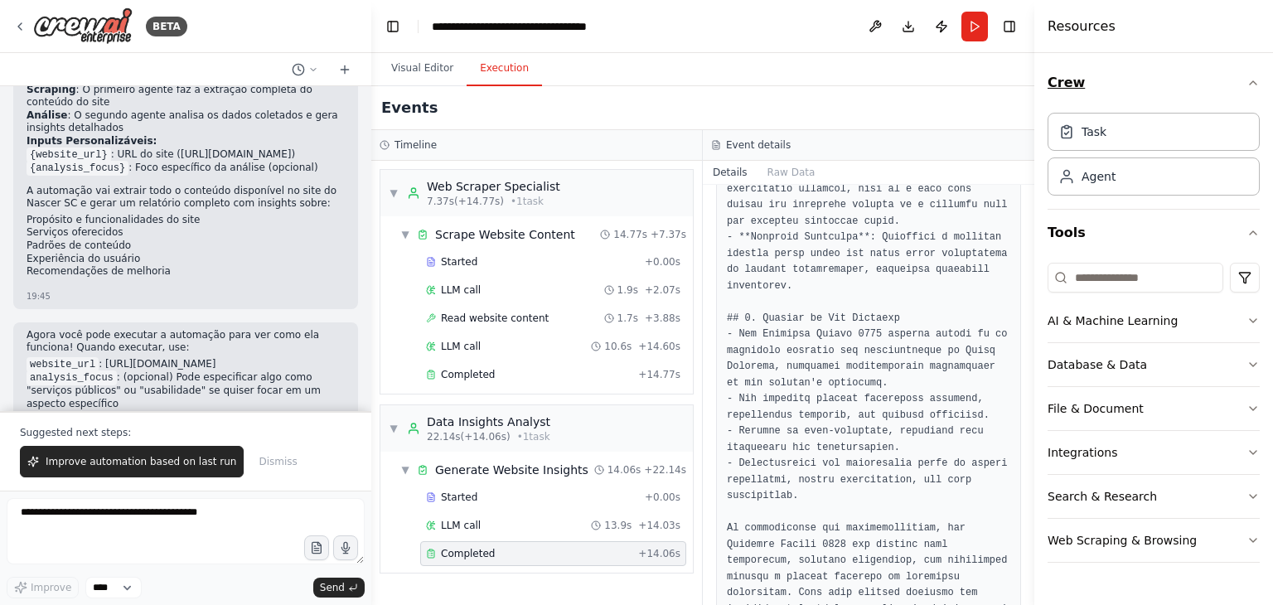
click at [1254, 82] on icon "button" at bounding box center [1252, 82] width 7 height 3
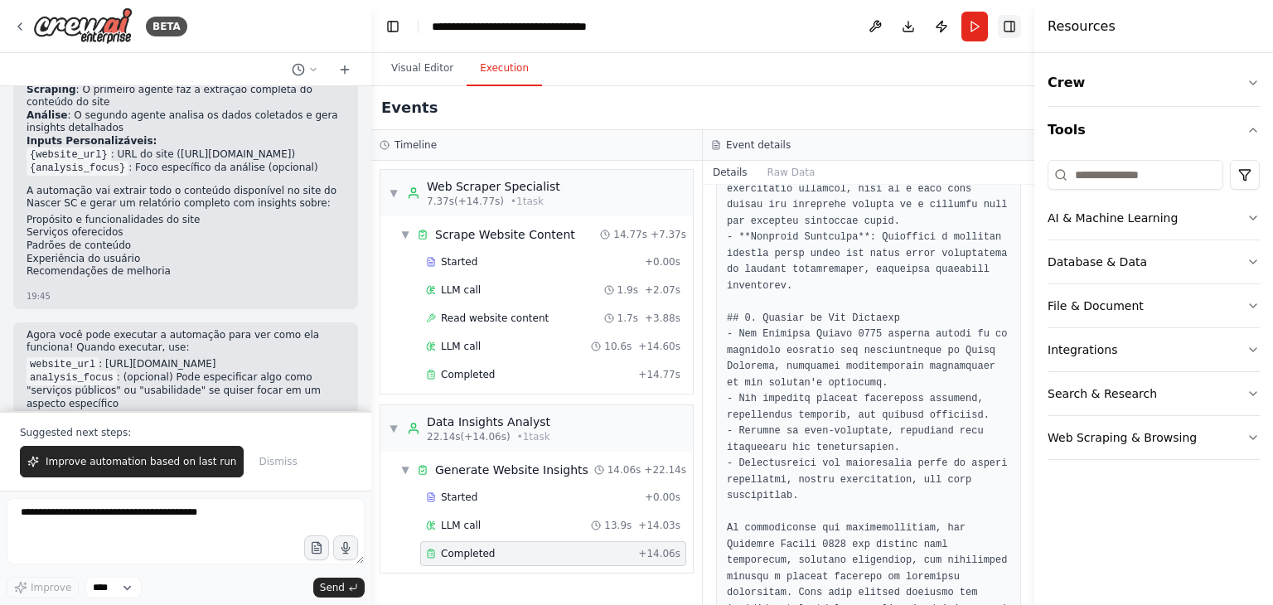
click at [1018, 27] on button "Toggle Right Sidebar" at bounding box center [1009, 26] width 23 height 23
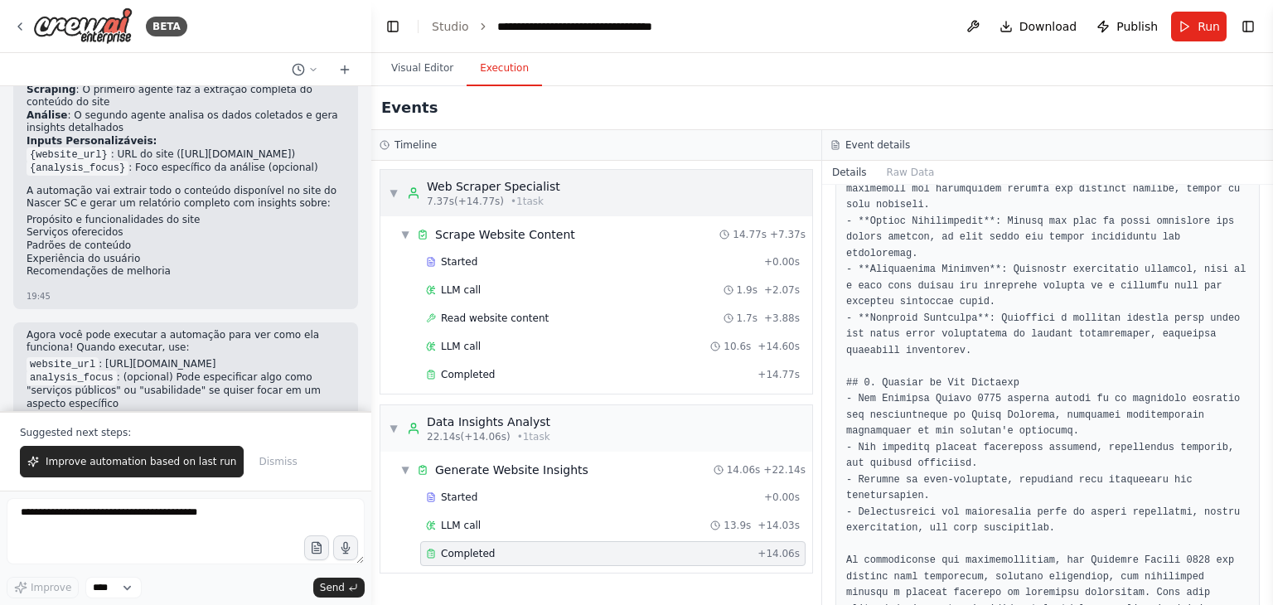
click at [751, 209] on div "▼ Web Scraper Specialist 7.37s (+14.77s) • 1 task" at bounding box center [596, 193] width 432 height 46
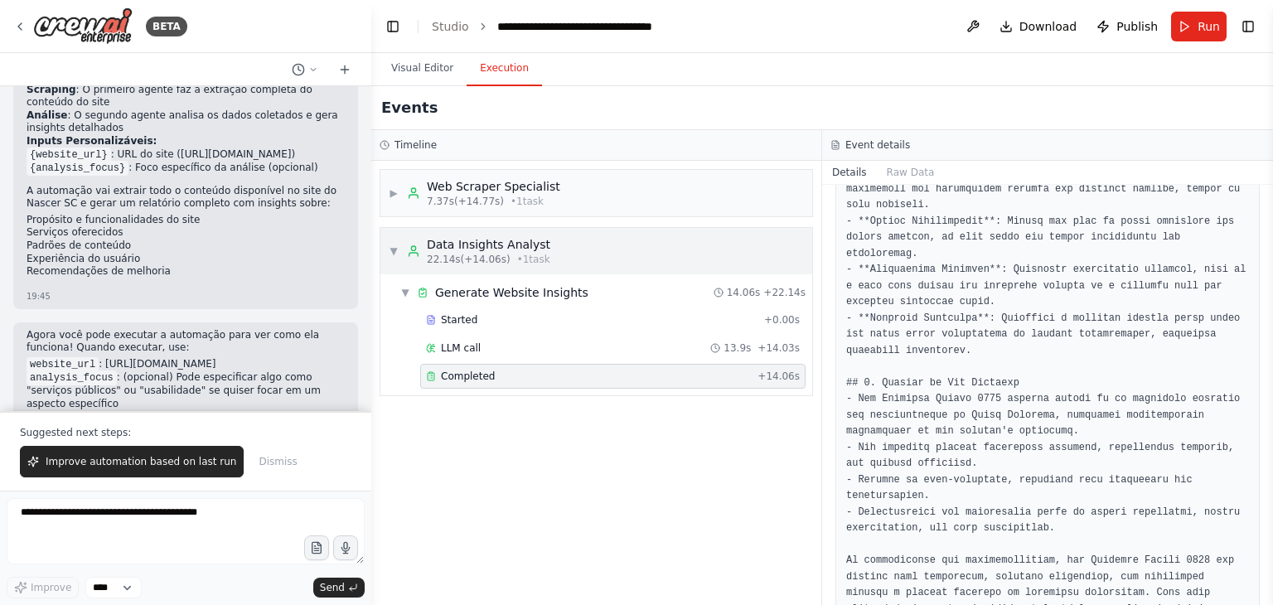
click at [503, 242] on div "Data Insights Analyst" at bounding box center [488, 244] width 123 height 17
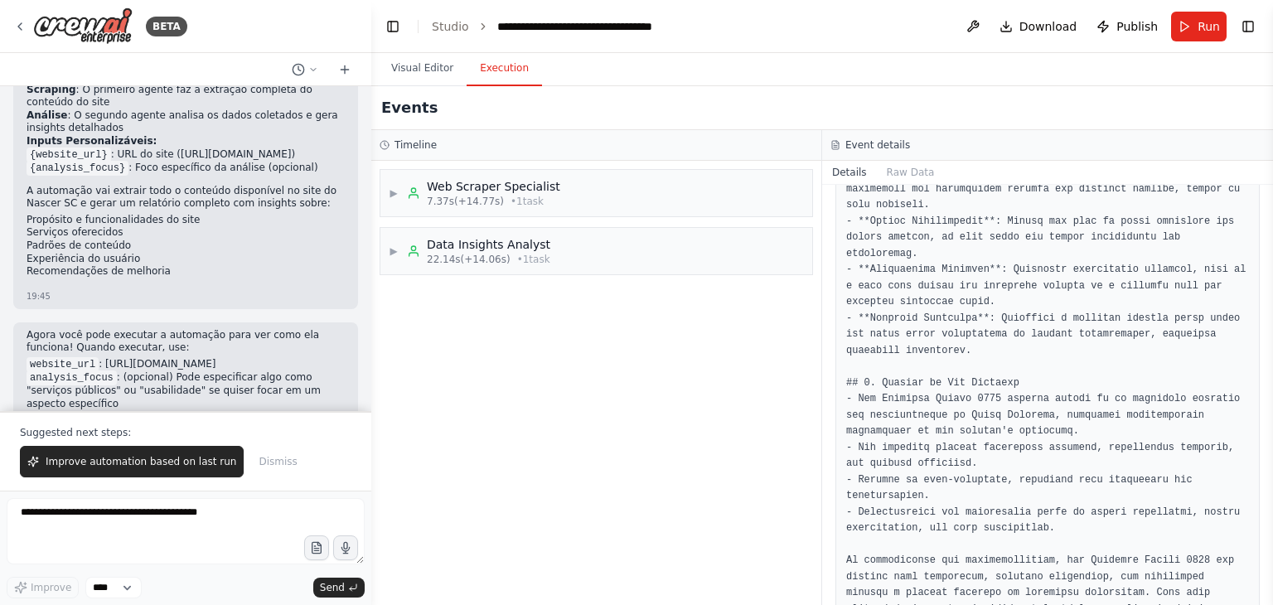
click at [384, 108] on h2 "Events" at bounding box center [409, 107] width 56 height 23
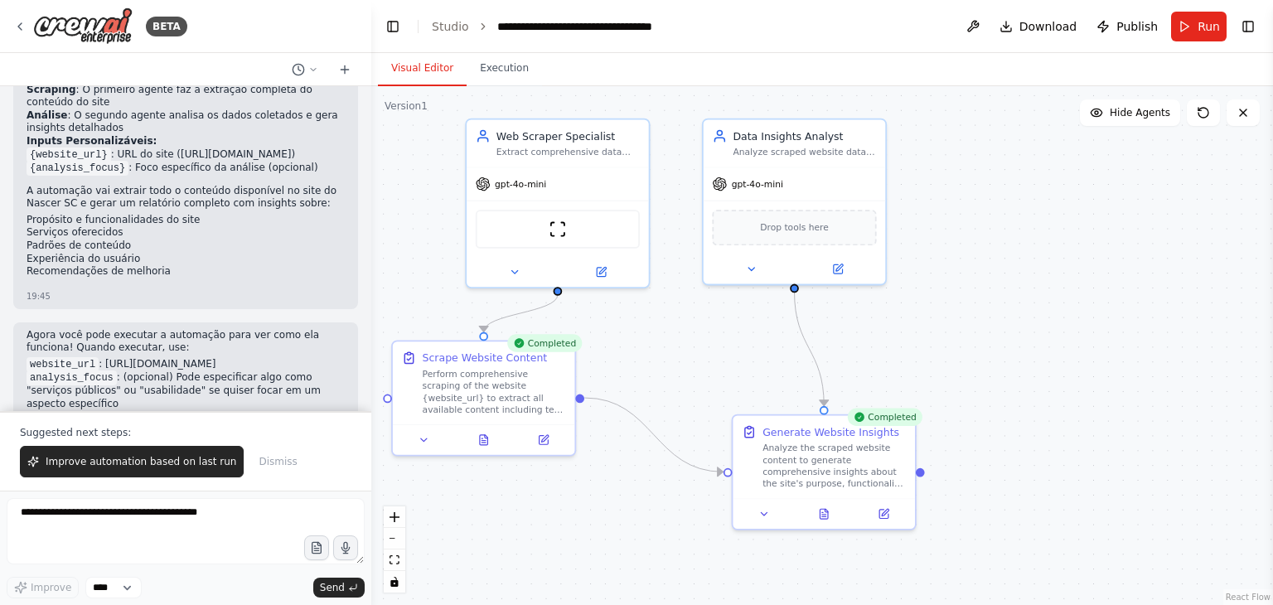
click at [428, 75] on button "Visual Editor" at bounding box center [422, 68] width 89 height 35
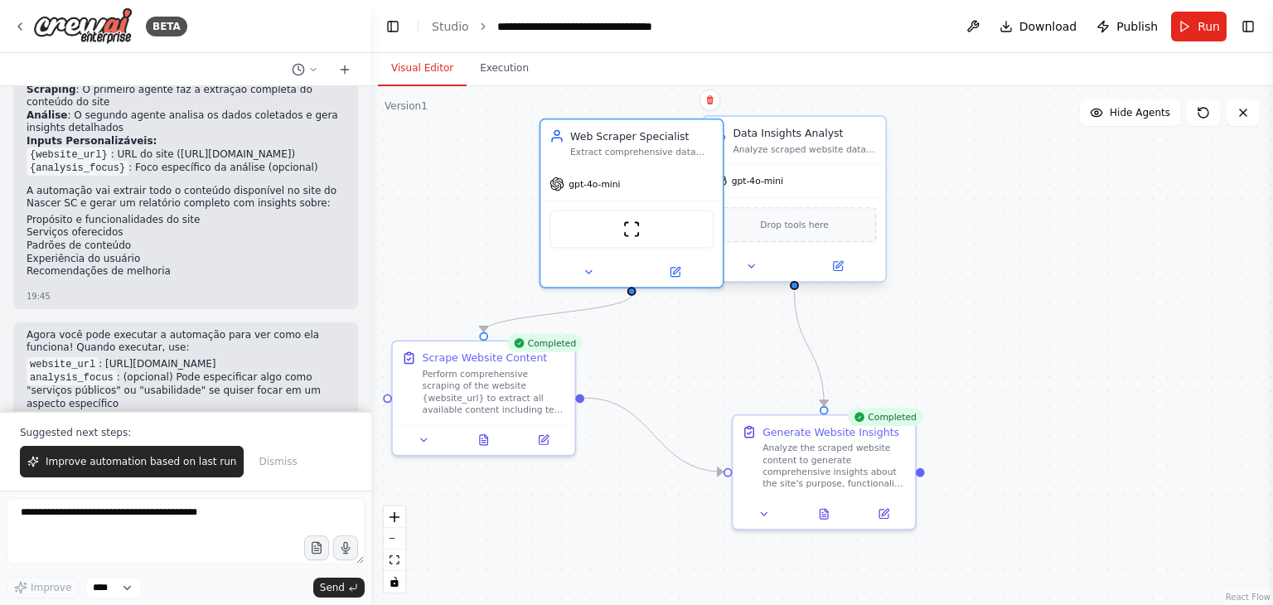
drag, startPoint x: 633, startPoint y: 210, endPoint x: 726, endPoint y: 214, distance: 92.9
click at [726, 214] on div "Web Scraper Specialist Extract comprehensive data from the website {website_url…" at bounding box center [793, 275] width 804 height 463
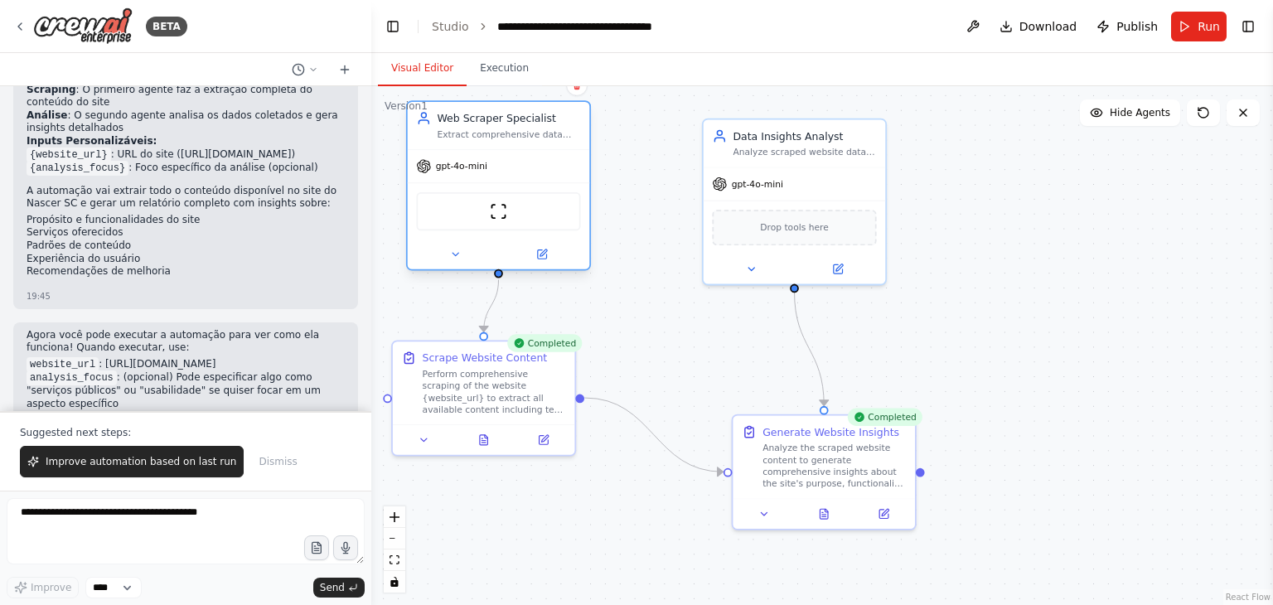
drag, startPoint x: 679, startPoint y: 211, endPoint x: 482, endPoint y: 188, distance: 197.7
click at [482, 192] on div "ScrapeWebsiteTool" at bounding box center [498, 211] width 164 height 38
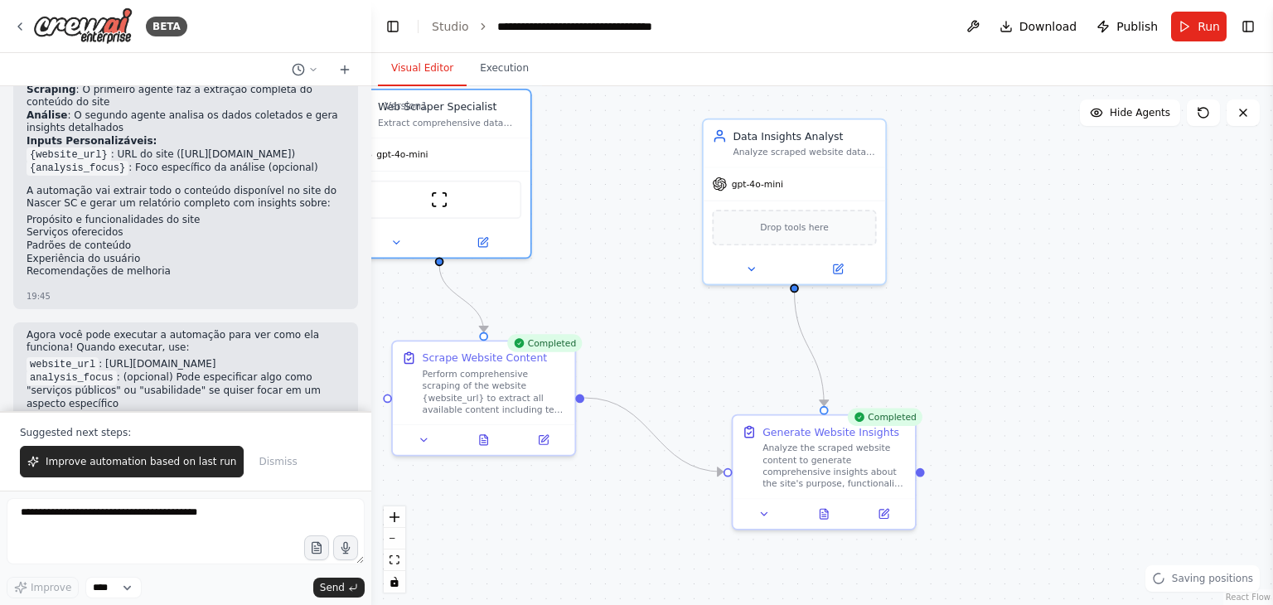
drag, startPoint x: 630, startPoint y: 287, endPoint x: 964, endPoint y: 315, distance: 335.8
drag, startPoint x: 964, startPoint y: 315, endPoint x: 692, endPoint y: 318, distance: 272.6
click at [692, 318] on div ".deletable-edge-delete-btn { width: 20px; height: 20px; border: 0px solid #ffff…" at bounding box center [821, 345] width 901 height 519
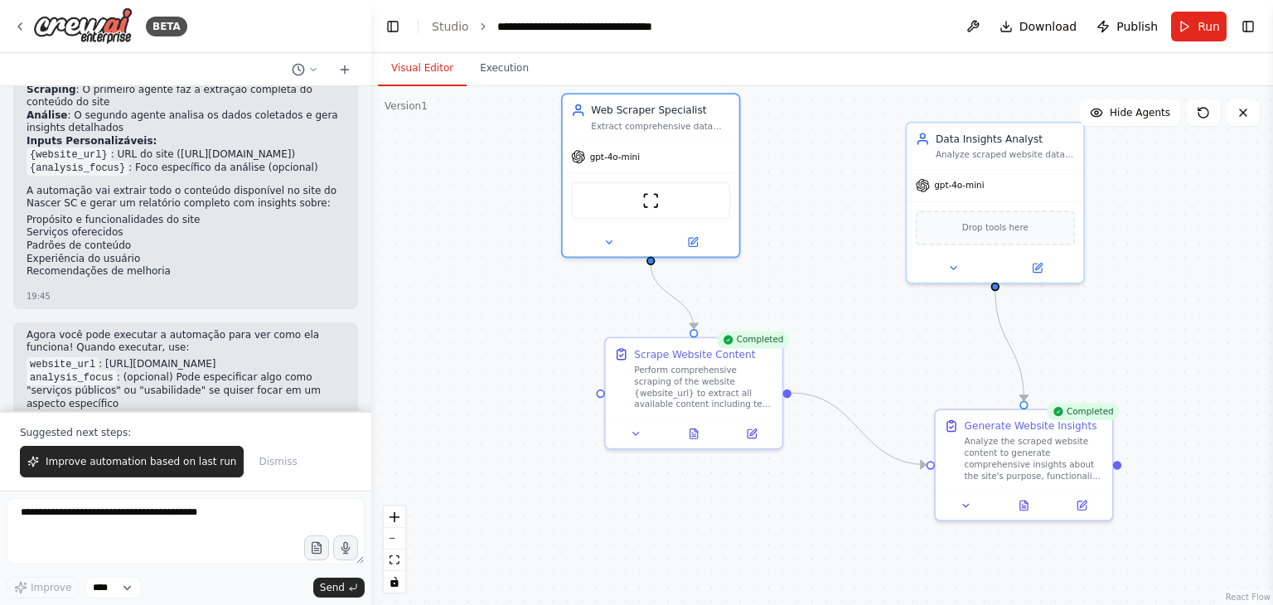
drag, startPoint x: 611, startPoint y: 296, endPoint x: 814, endPoint y: 291, distance: 203.0
click at [814, 291] on div ".deletable-edge-delete-btn { width: 20px; height: 20px; border: 0px solid #ffff…" at bounding box center [821, 345] width 901 height 519
click at [683, 368] on div "Perform comprehensive scraping of the website {website_url} to extract all avai…" at bounding box center [703, 383] width 139 height 46
click at [938, 488] on div at bounding box center [1023, 500] width 176 height 29
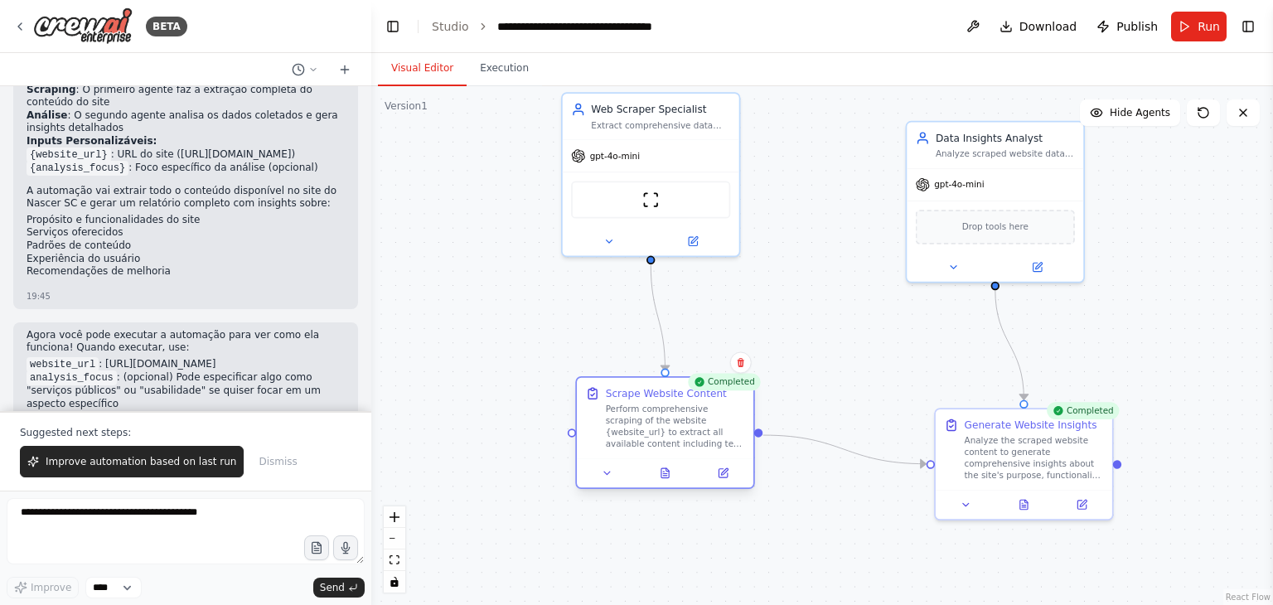
drag, startPoint x: 670, startPoint y: 355, endPoint x: 636, endPoint y: 402, distance: 57.5
click at [636, 402] on div "Scrape Website Content Perform comprehensive scraping of the website {website_u…" at bounding box center [675, 417] width 139 height 63
click at [636, 413] on div "Perform comprehensive scraping of the website {website_url} to extract all avai…" at bounding box center [675, 426] width 139 height 46
click at [969, 134] on div "Data Insights Analyst" at bounding box center [1004, 135] width 139 height 14
click at [1074, 100] on icon at bounding box center [1070, 102] width 7 height 9
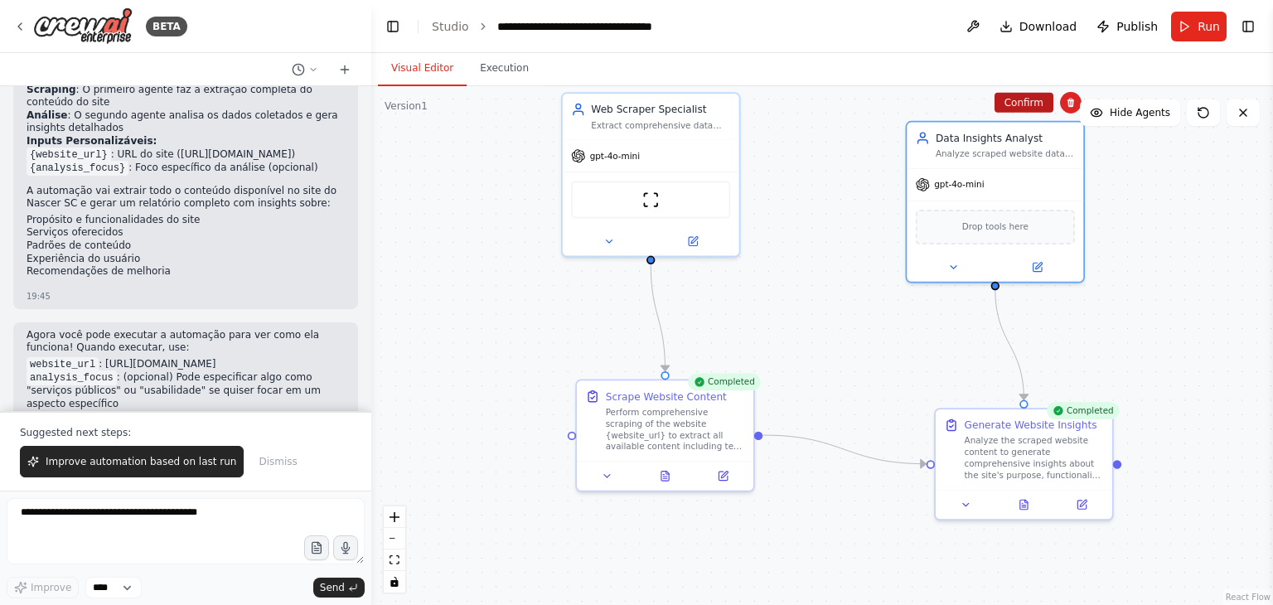
click at [1030, 102] on button "Confirm" at bounding box center [1023, 103] width 59 height 20
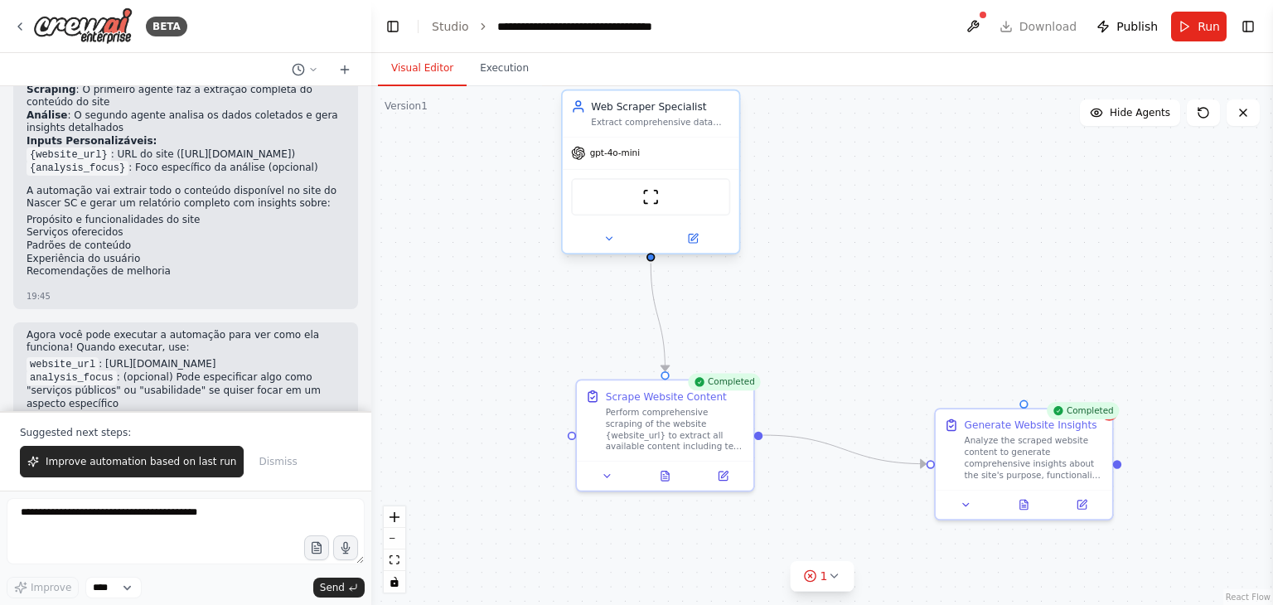
click at [684, 113] on div "Web Scraper Specialist" at bounding box center [660, 106] width 139 height 14
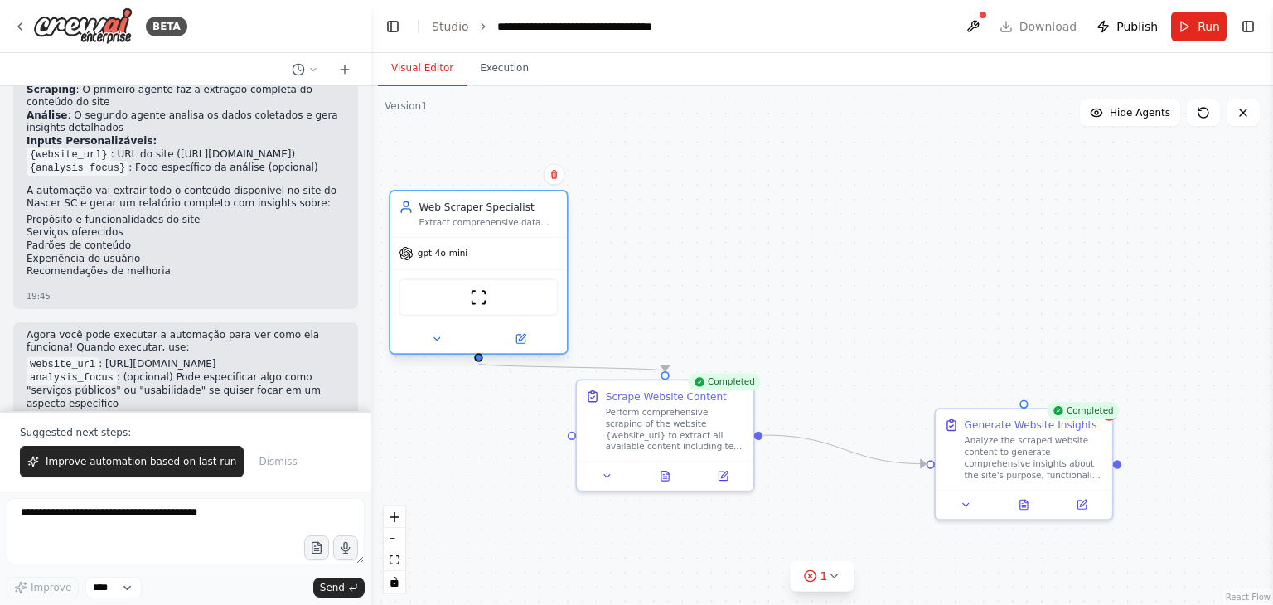
drag, startPoint x: 654, startPoint y: 123, endPoint x: 490, endPoint y: 220, distance: 189.8
click at [490, 220] on div "Extract comprehensive data from the website {website_url}, including all releva…" at bounding box center [488, 223] width 139 height 12
click at [655, 223] on div ".deletable-edge-delete-btn { width: 20px; height: 20px; border: 0px solid #ffff…" at bounding box center [821, 345] width 901 height 519
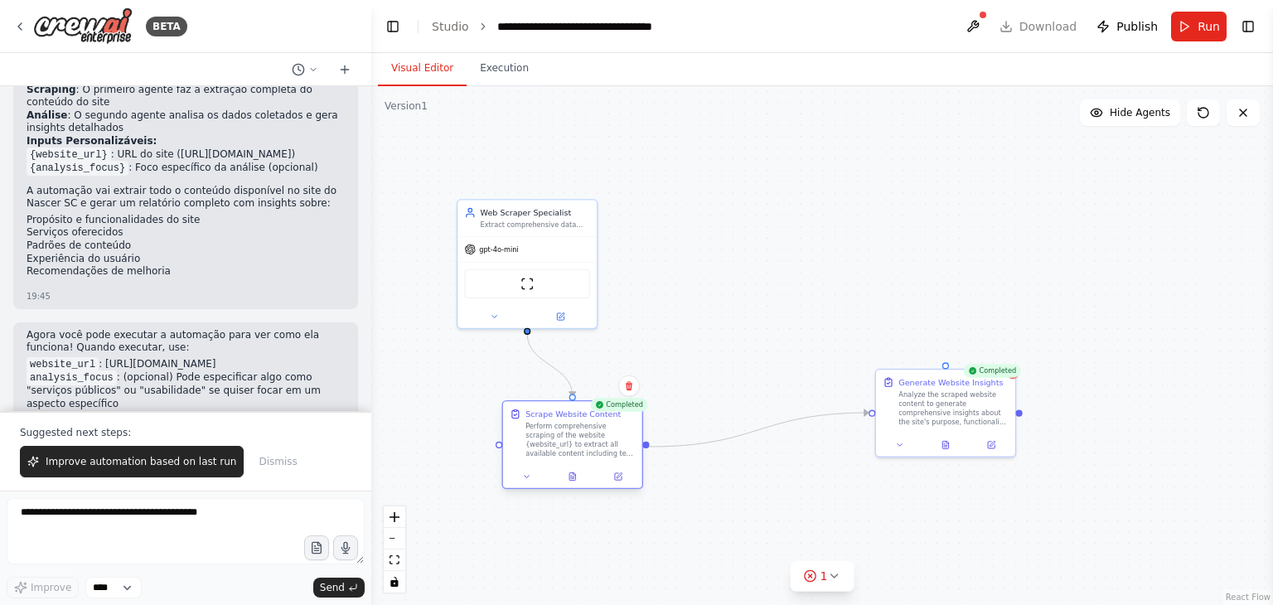
drag, startPoint x: 640, startPoint y: 373, endPoint x: 552, endPoint y: 425, distance: 102.2
click at [552, 425] on div "Perform comprehensive scraping of the website {website_url} to extract all avai…" at bounding box center [579, 440] width 109 height 36
drag, startPoint x: 927, startPoint y: 413, endPoint x: 881, endPoint y: 402, distance: 47.6
click at [881, 402] on div "Analyze the scraped website content to generate comprehensive insights about th…" at bounding box center [918, 406] width 109 height 36
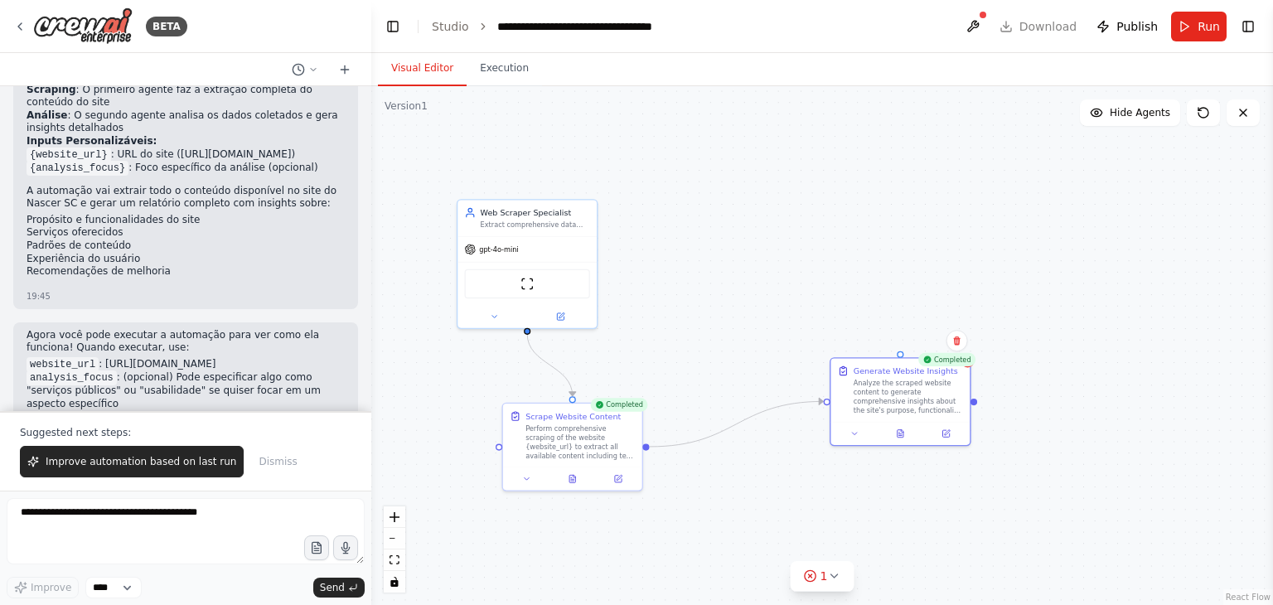
click at [655, 296] on div ".deletable-edge-delete-btn { width: 20px; height: 20px; border: 0px solid #ffff…" at bounding box center [821, 345] width 901 height 519
drag, startPoint x: 655, startPoint y: 296, endPoint x: 776, endPoint y: 304, distance: 121.2
drag, startPoint x: 776, startPoint y: 304, endPoint x: 1132, endPoint y: 90, distance: 414.7
click at [1132, 90] on div ".deletable-edge-delete-btn { width: 20px; height: 20px; border: 0px solid #ffff…" at bounding box center [821, 345] width 901 height 519
click at [1203, 112] on icon at bounding box center [1202, 112] width 13 height 13
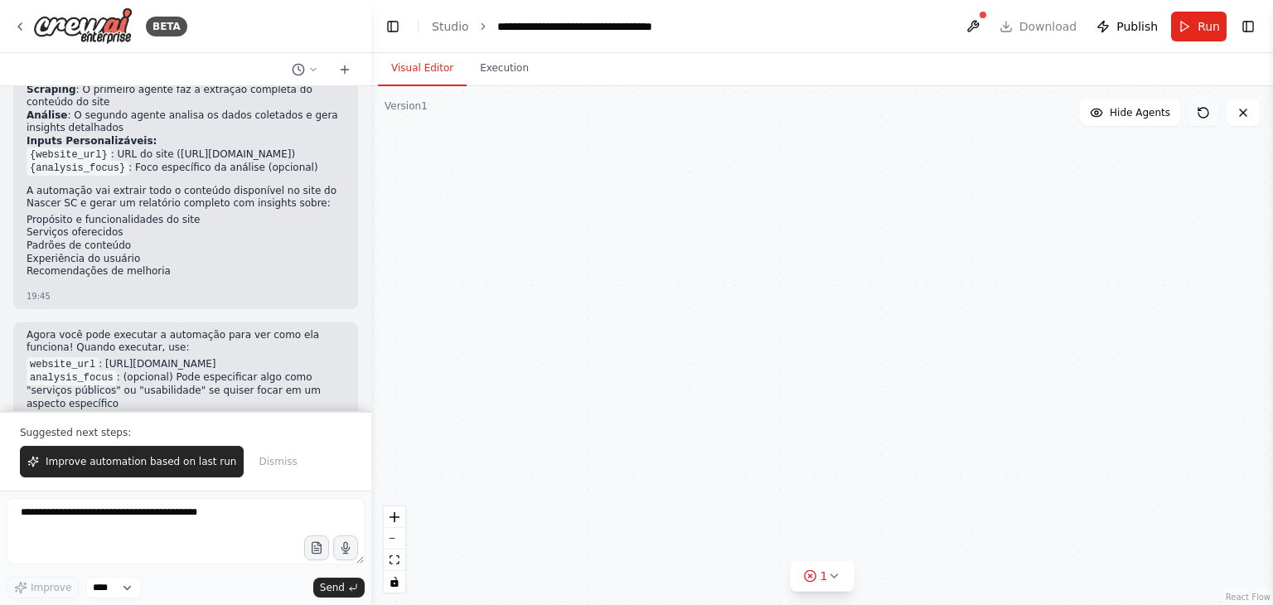
click at [1203, 112] on icon at bounding box center [1202, 112] width 13 height 13
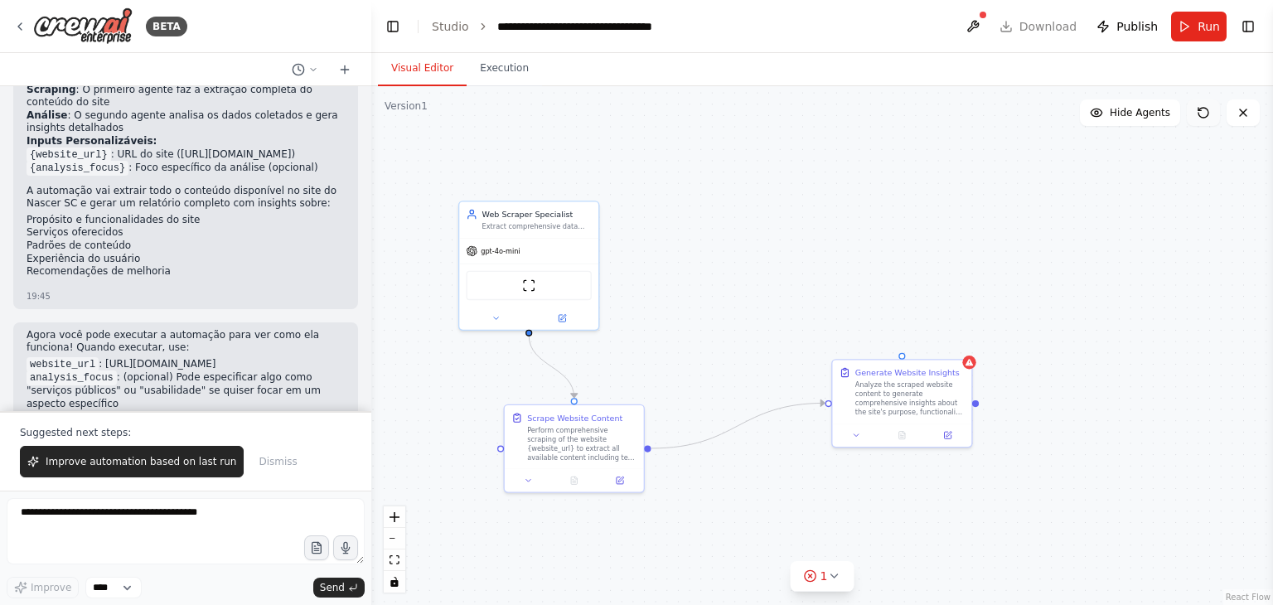
click at [1203, 112] on icon at bounding box center [1202, 112] width 13 height 13
click at [1124, 197] on div ".deletable-edge-delete-btn { width: 20px; height: 20px; border: 0px solid #ffff…" at bounding box center [821, 345] width 901 height 519
click at [261, 464] on span "Dismiss" at bounding box center [277, 461] width 38 height 13
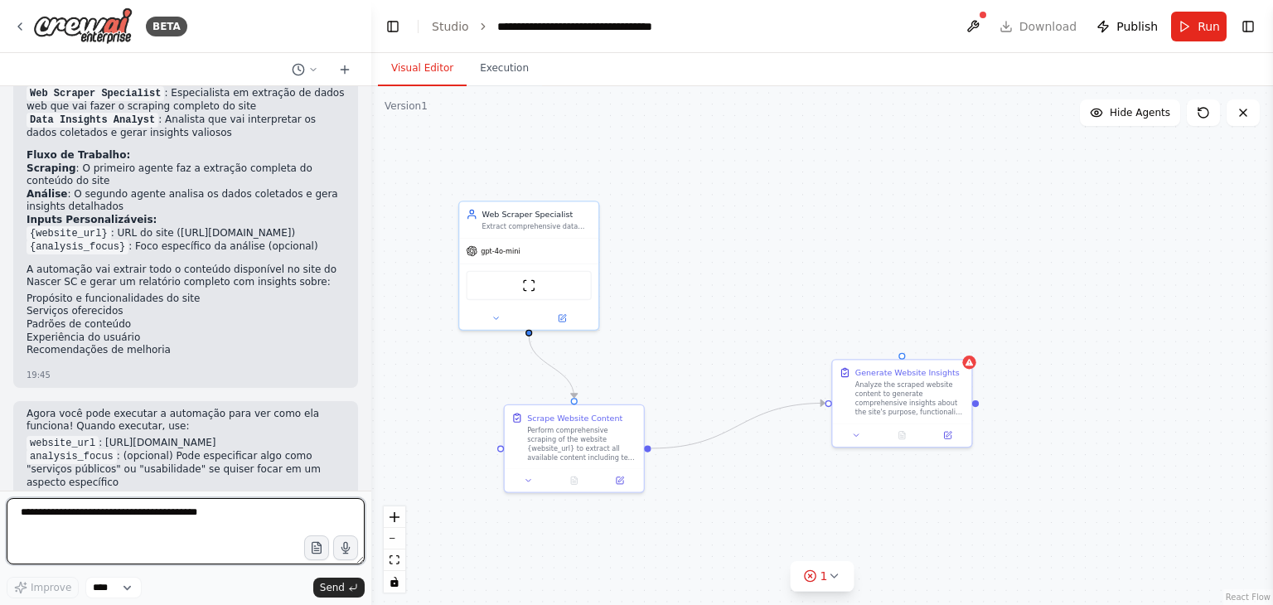
click at [149, 519] on textarea at bounding box center [186, 531] width 358 height 66
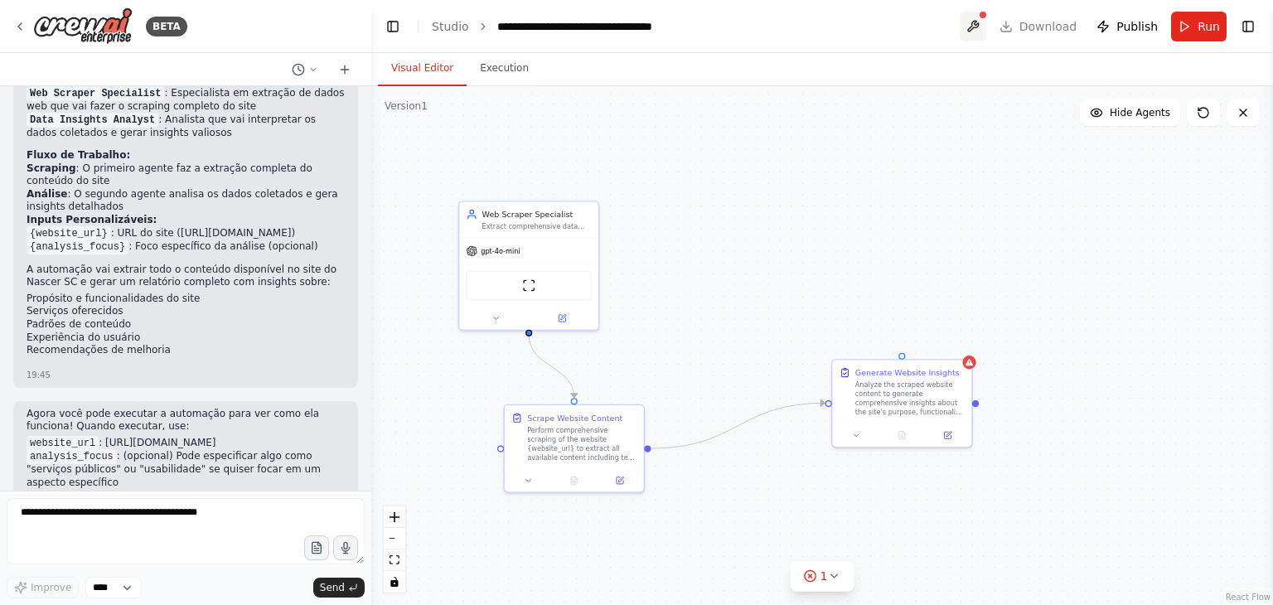
click at [975, 22] on button at bounding box center [972, 27] width 27 height 30
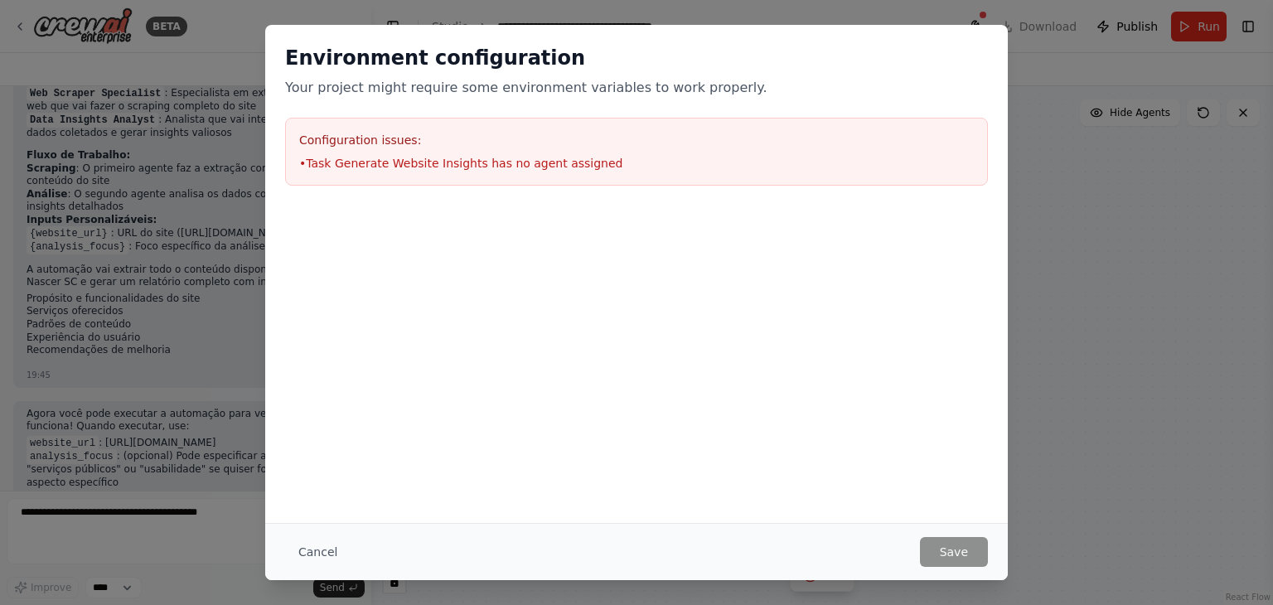
click at [670, 97] on p "Your project might require some environment variables to work properly." at bounding box center [636, 88] width 703 height 20
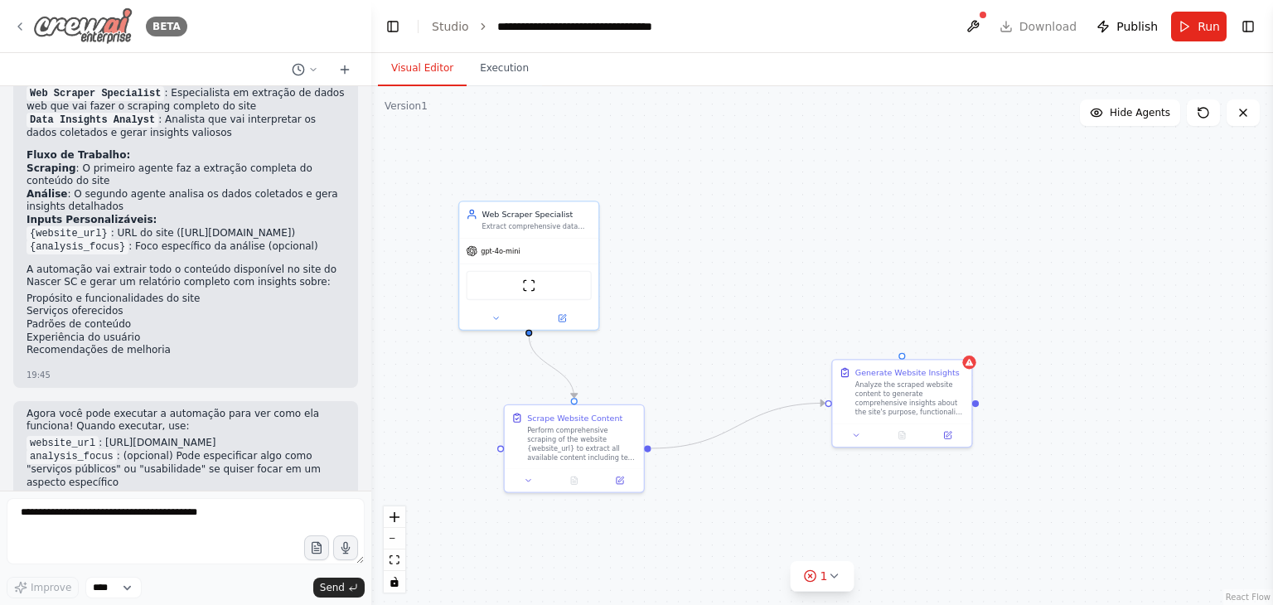
click at [17, 29] on icon at bounding box center [19, 26] width 13 height 13
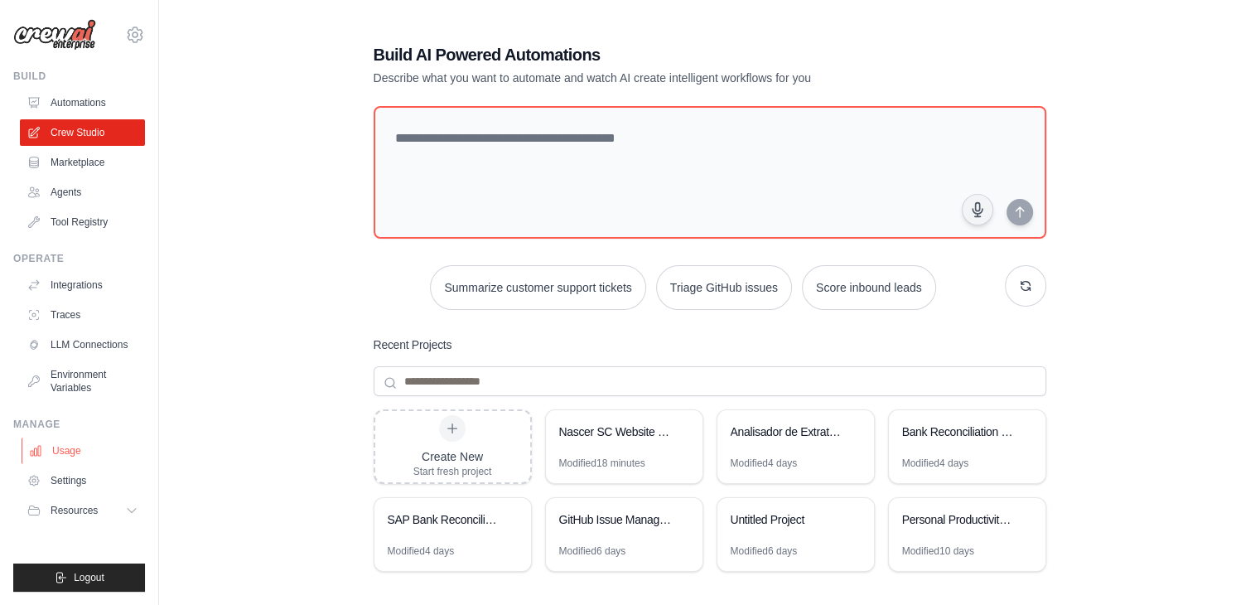
click at [70, 447] on link "Usage" at bounding box center [84, 450] width 125 height 27
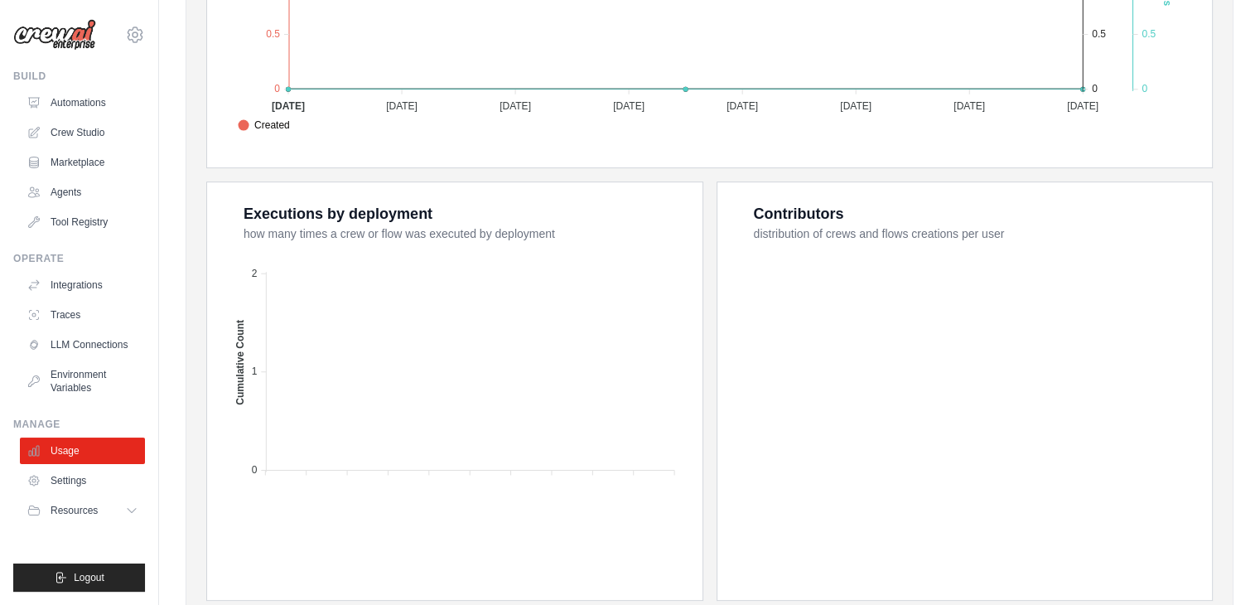
scroll to position [594, 0]
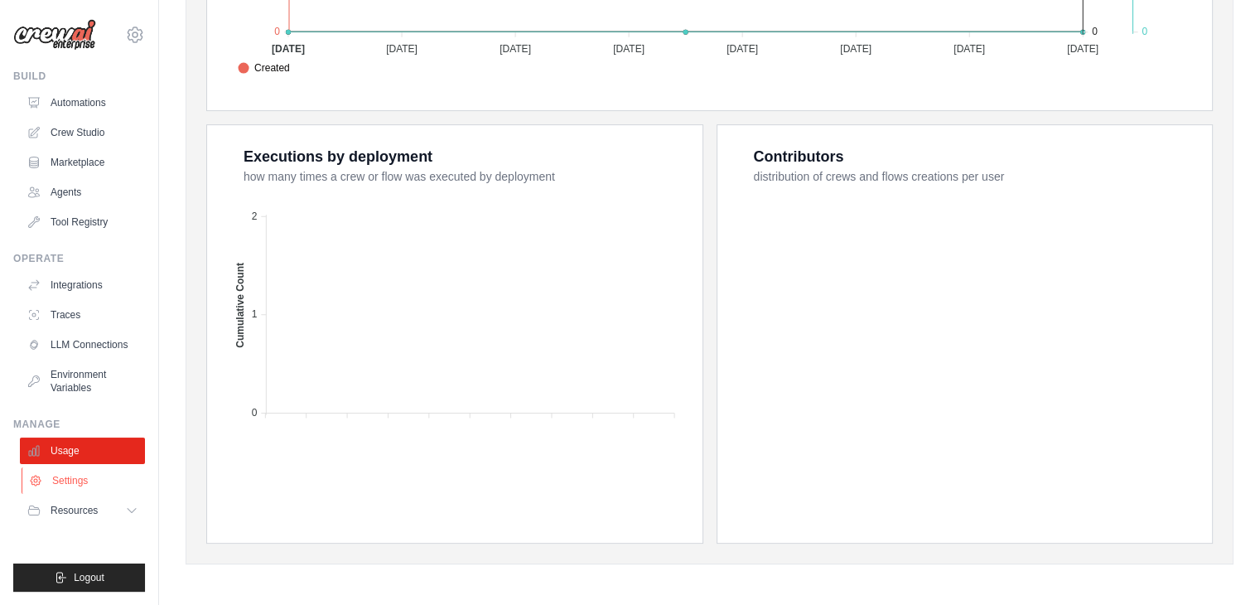
click at [104, 471] on link "Settings" at bounding box center [84, 480] width 125 height 27
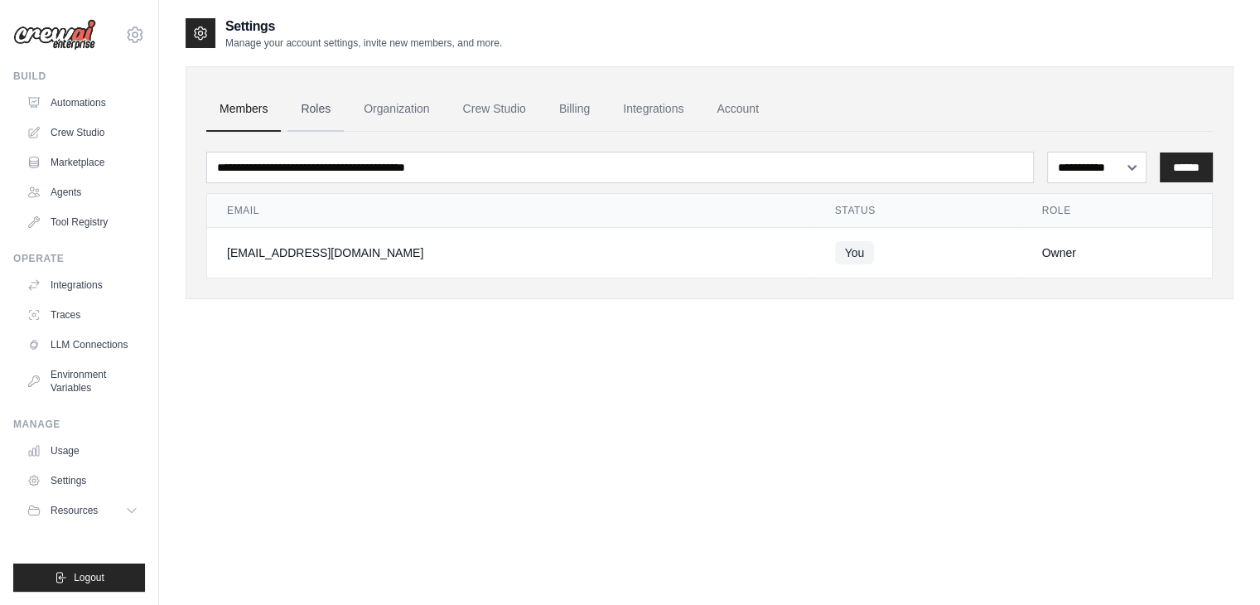
click at [325, 114] on link "Roles" at bounding box center [315, 109] width 56 height 45
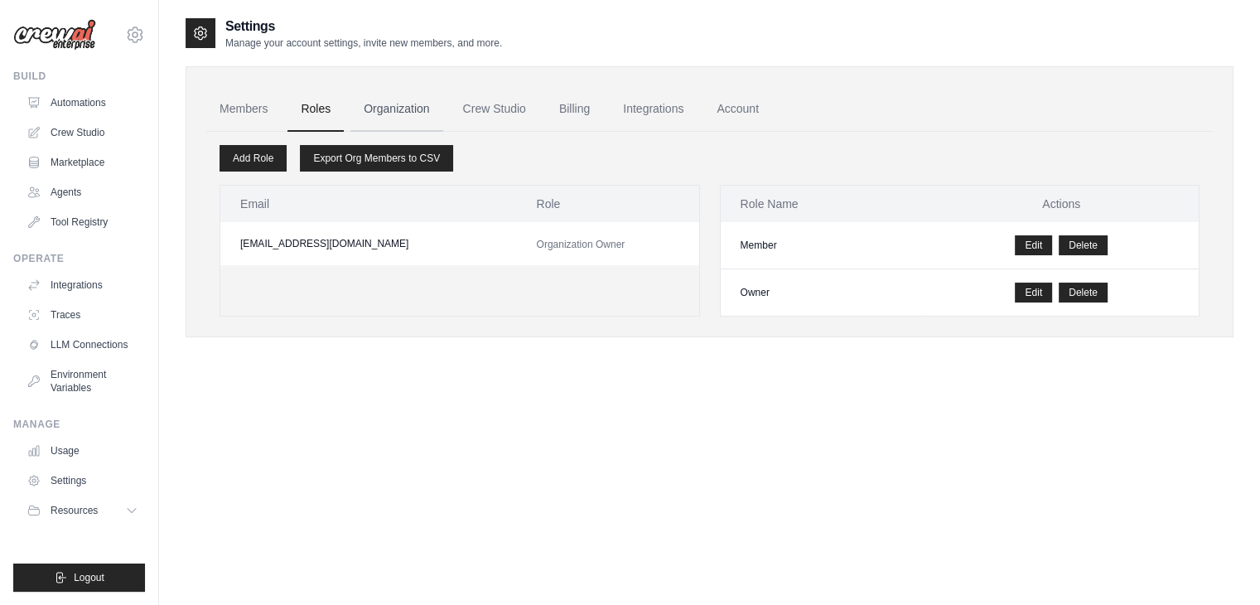
click at [373, 110] on link "Organization" at bounding box center [396, 109] width 92 height 45
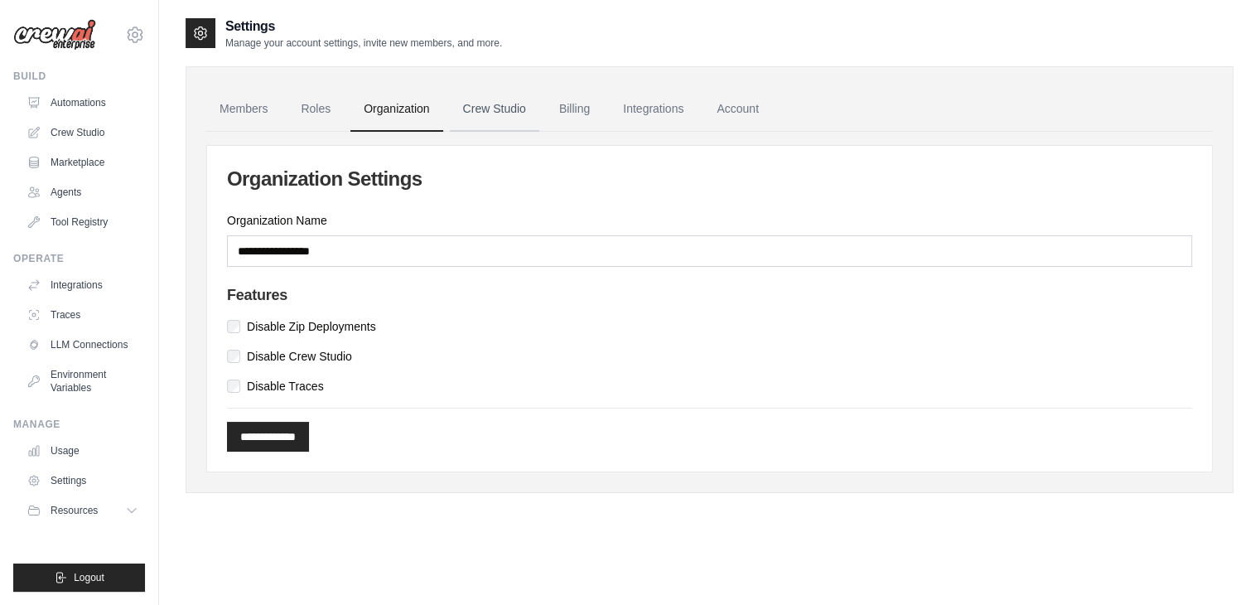
click at [490, 117] on link "Crew Studio" at bounding box center [494, 109] width 89 height 45
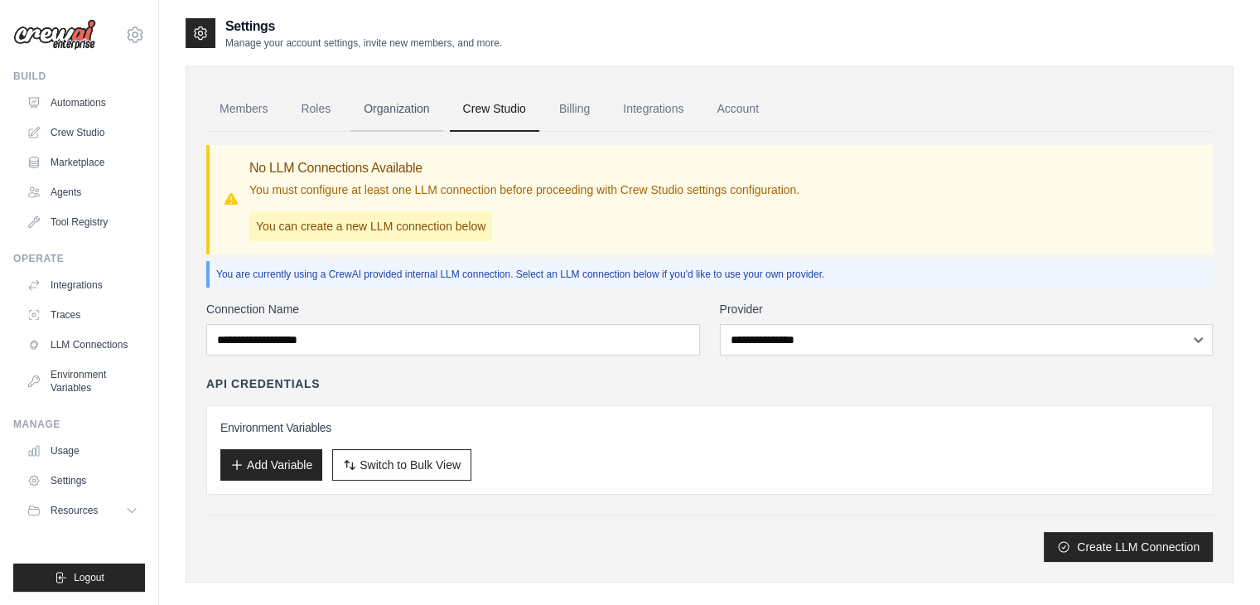
click at [406, 102] on link "Organization" at bounding box center [396, 109] width 92 height 45
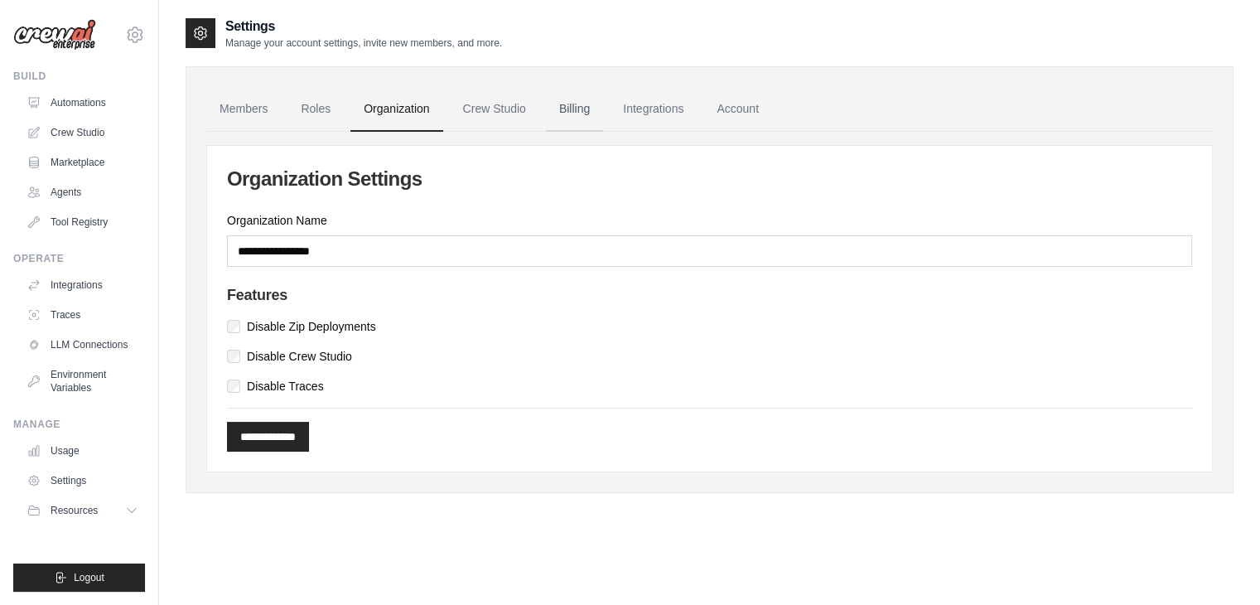
click at [550, 107] on link "Billing" at bounding box center [574, 109] width 57 height 45
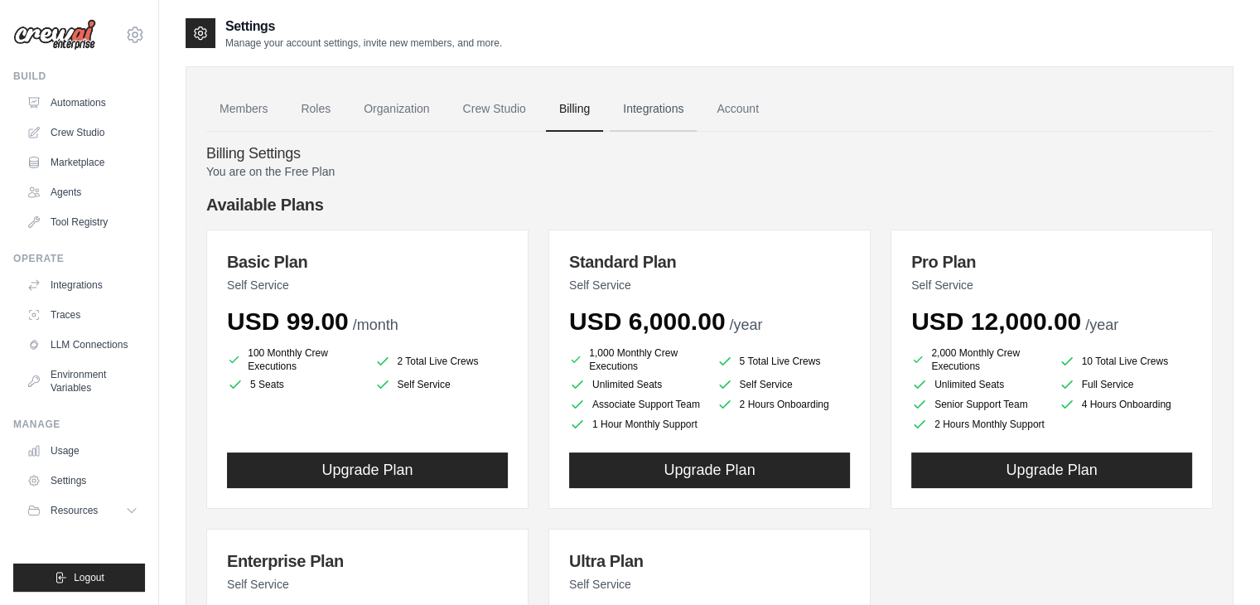
click at [648, 100] on link "Integrations" at bounding box center [653, 109] width 87 height 45
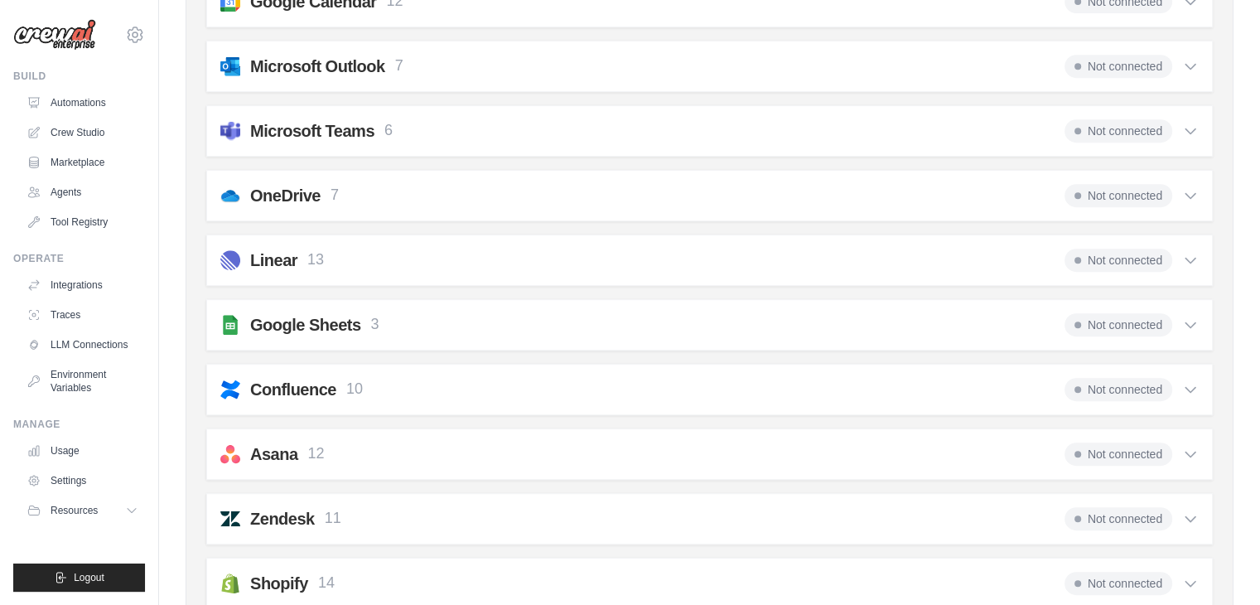
scroll to position [772, 0]
click at [377, 136] on div "Microsoft Teams 6" at bounding box center [321, 130] width 143 height 23
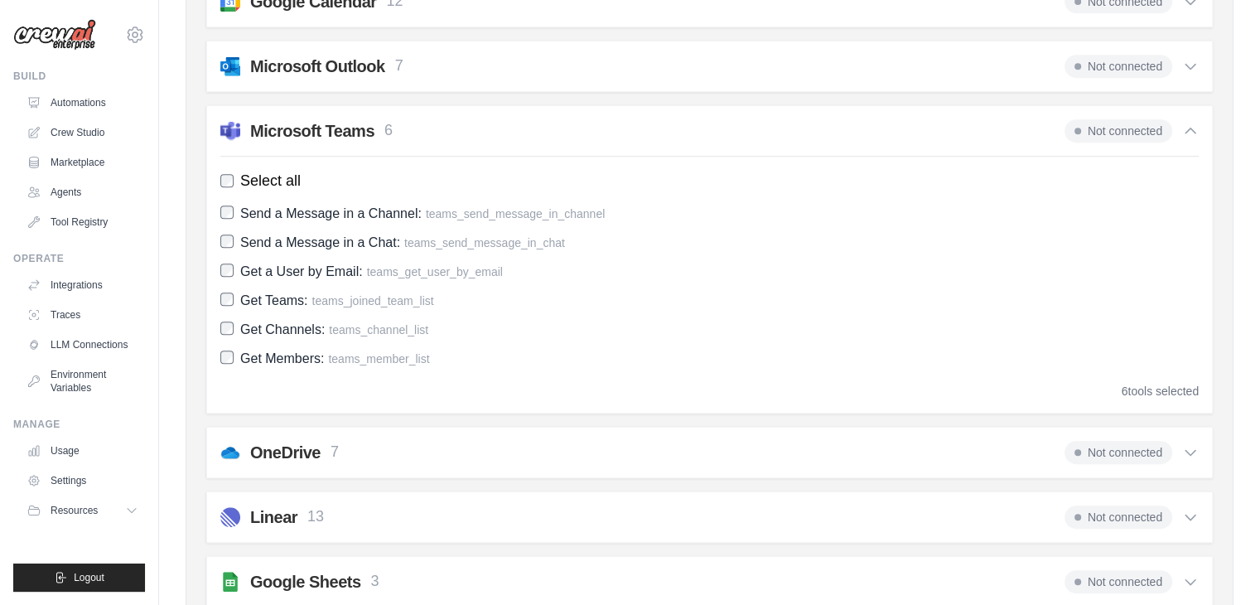
click at [377, 136] on div "Microsoft Teams 6" at bounding box center [321, 130] width 143 height 23
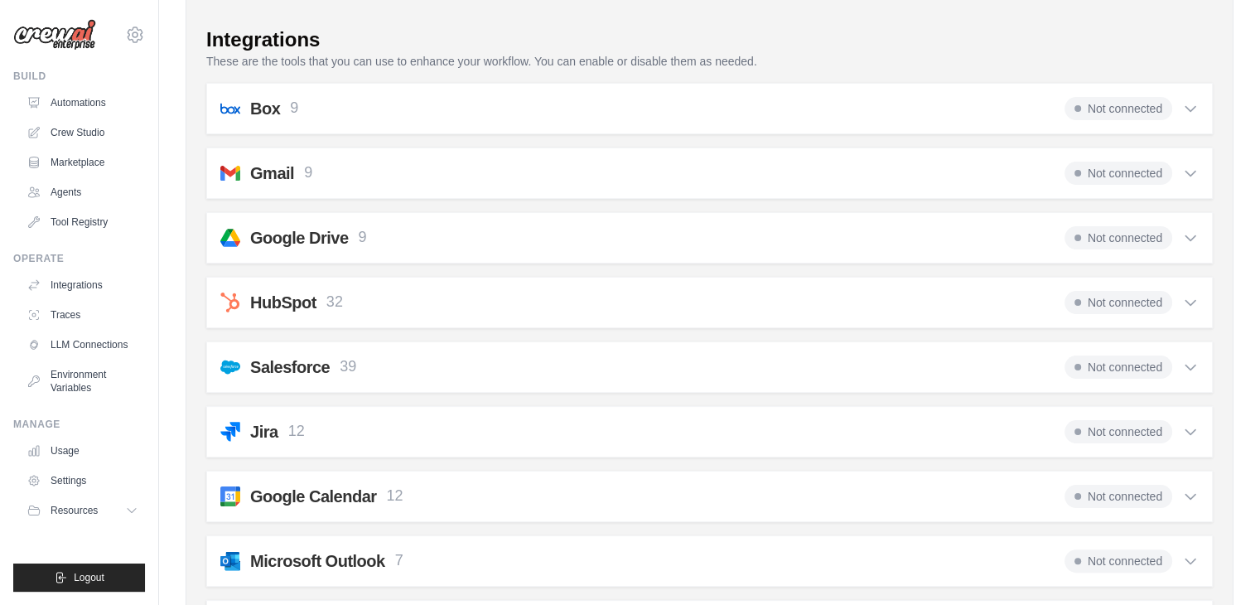
scroll to position [0, 0]
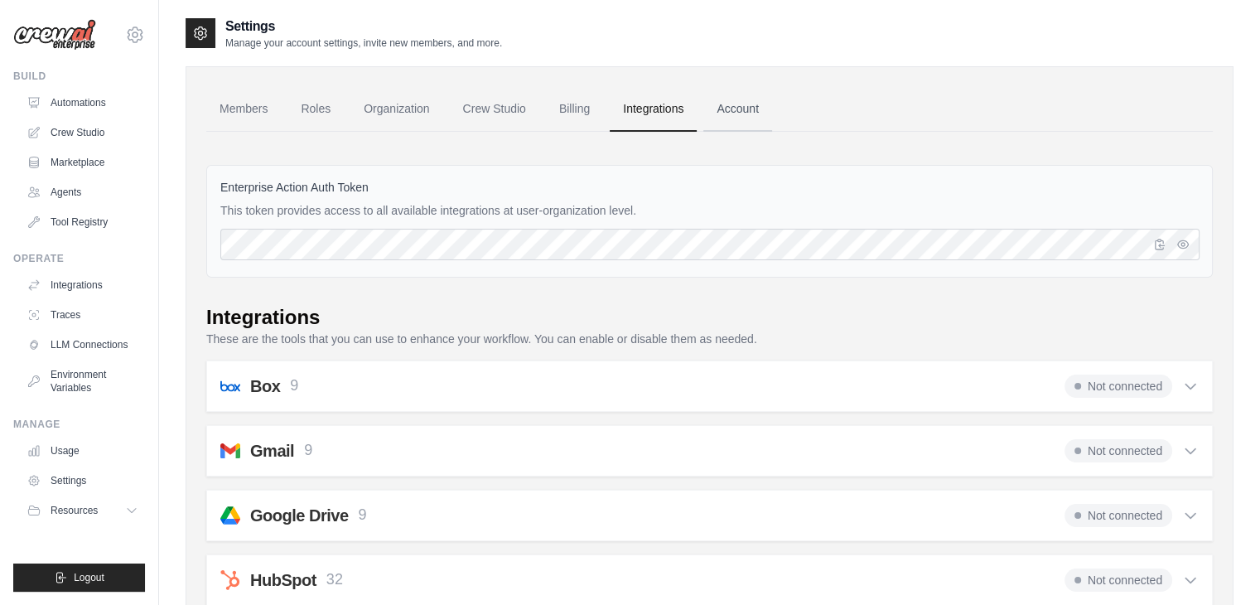
click at [738, 113] on link "Account" at bounding box center [737, 109] width 69 height 45
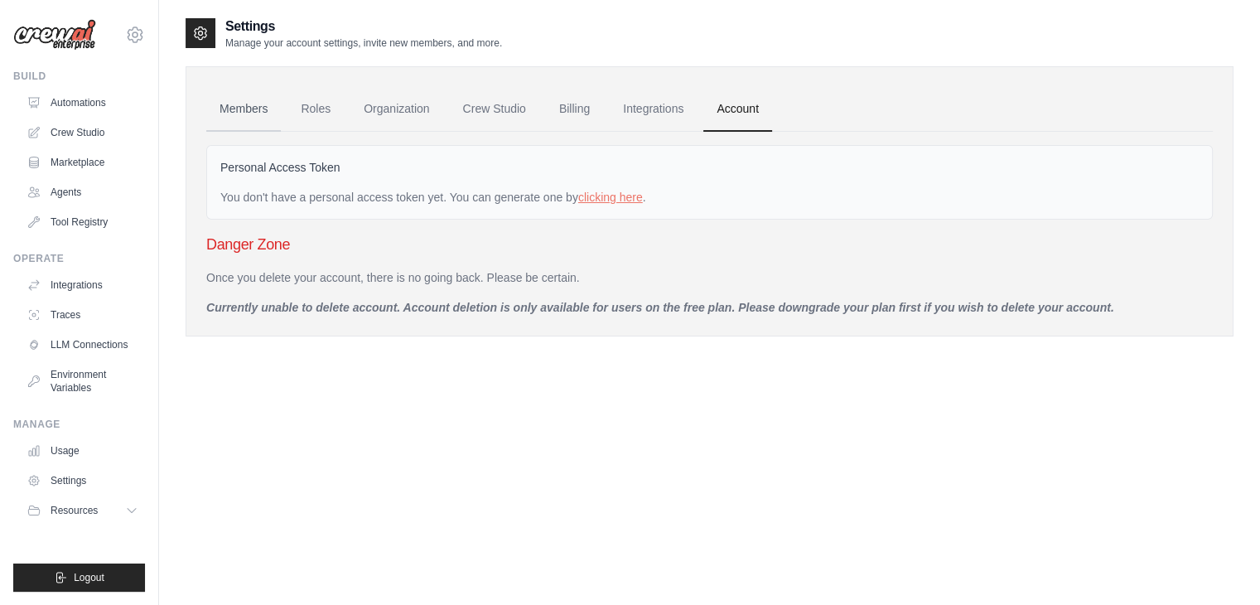
click at [262, 115] on link "Members" at bounding box center [243, 109] width 75 height 45
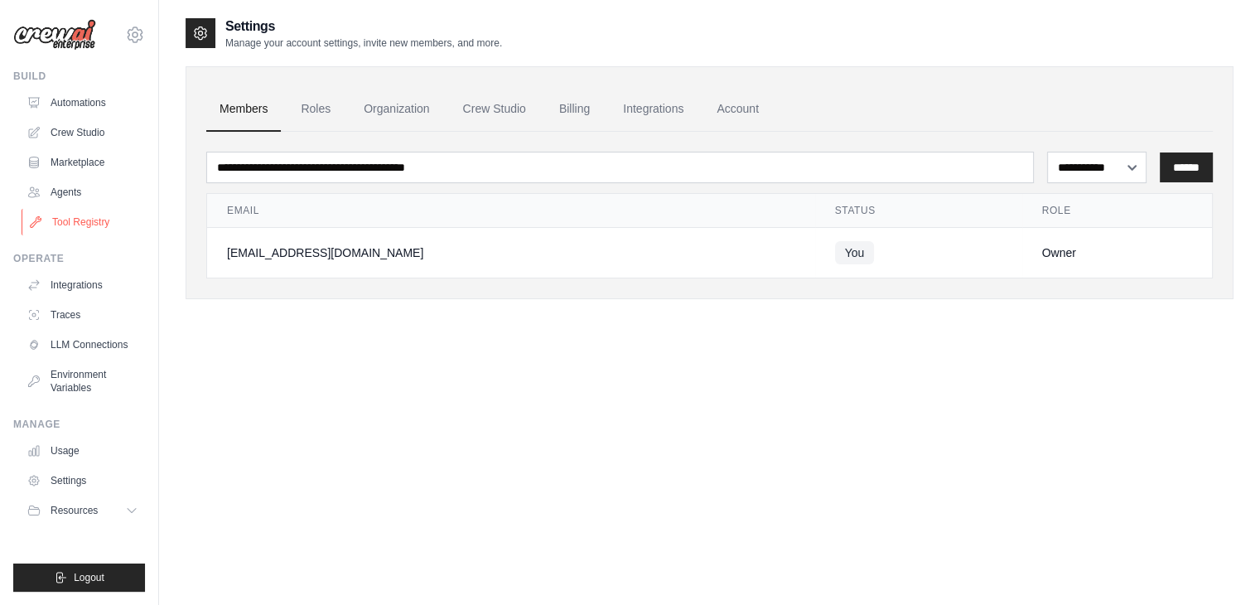
click at [90, 222] on link "Tool Registry" at bounding box center [84, 222] width 125 height 27
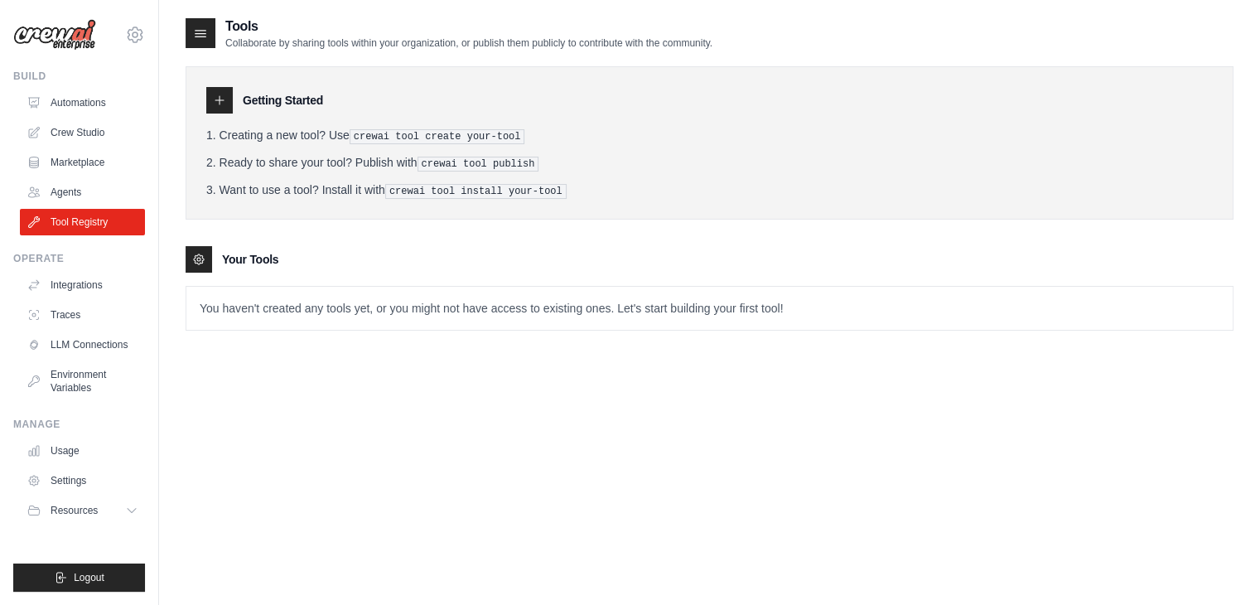
click at [219, 100] on icon at bounding box center [219, 100] width 8 height 8
click at [418, 137] on pre "crewai tool create your-tool" at bounding box center [438, 136] width 176 height 15
click at [426, 171] on ol "Creating a new tool? Use crewai tool create your-tool Ready to share your tool?…" at bounding box center [709, 163] width 1007 height 72
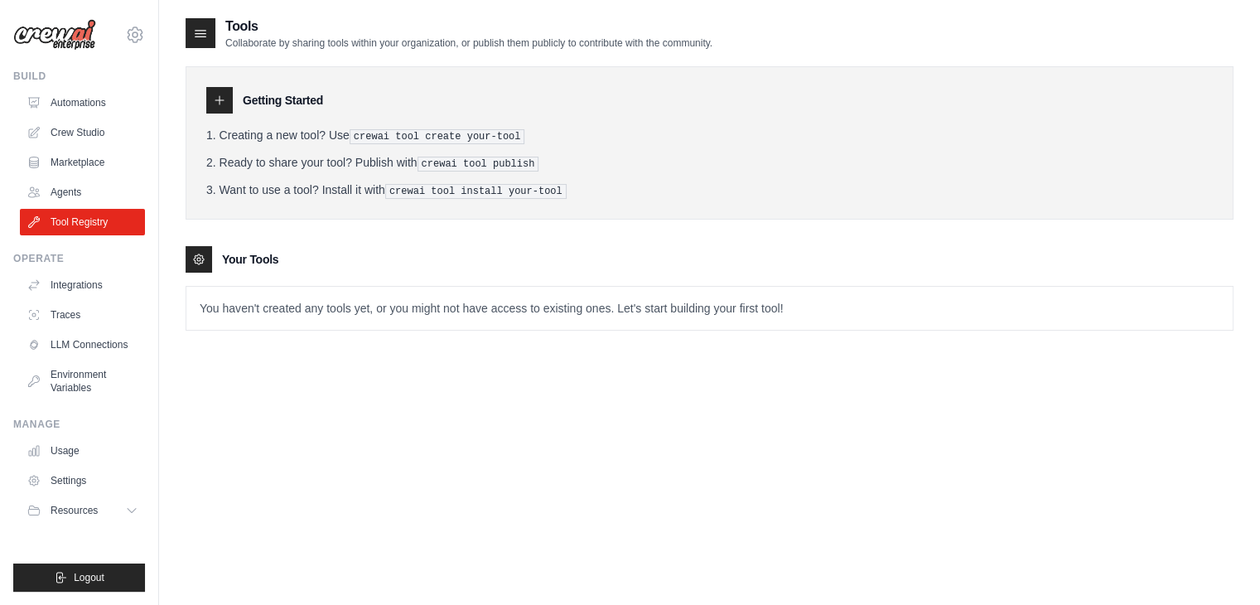
click at [466, 306] on p "You haven't created any tools yet, or you might not have access to existing one…" at bounding box center [709, 308] width 1046 height 43
click at [62, 182] on link "Agents" at bounding box center [84, 192] width 125 height 27
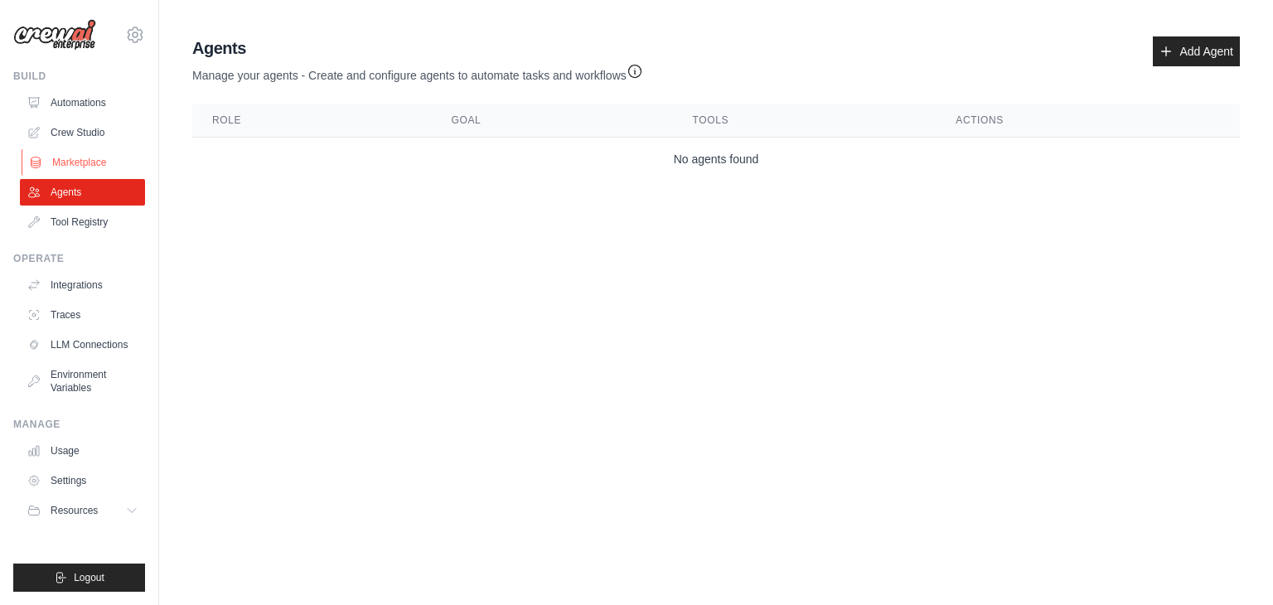
click at [64, 152] on link "Marketplace" at bounding box center [84, 162] width 125 height 27
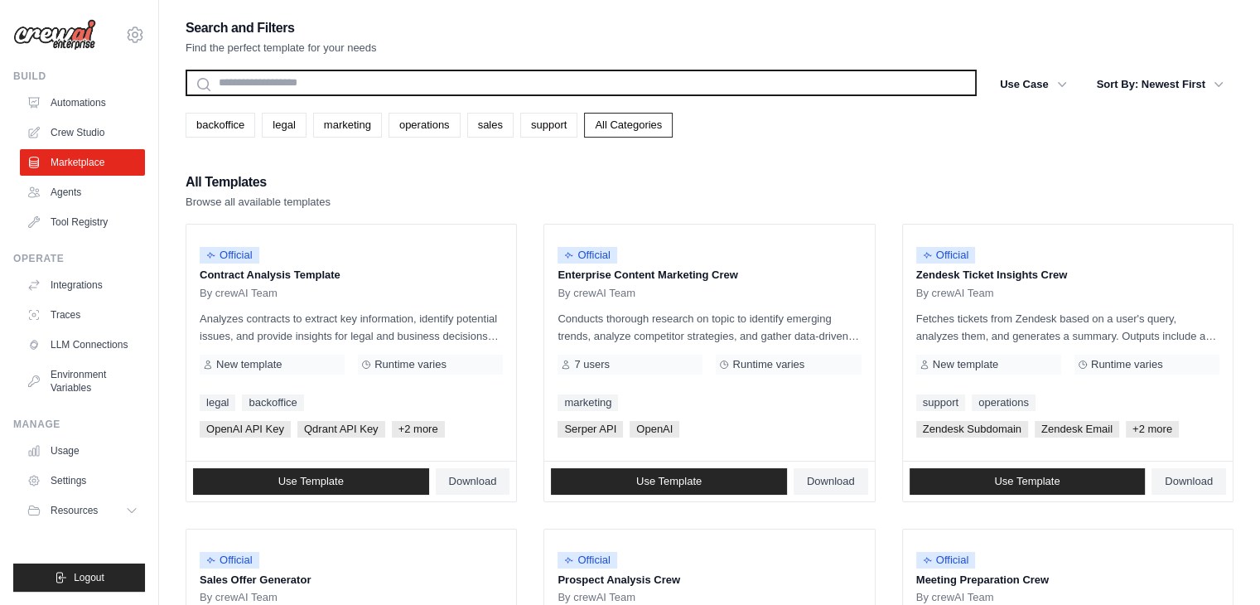
click at [308, 88] on input "text" at bounding box center [581, 83] width 791 height 27
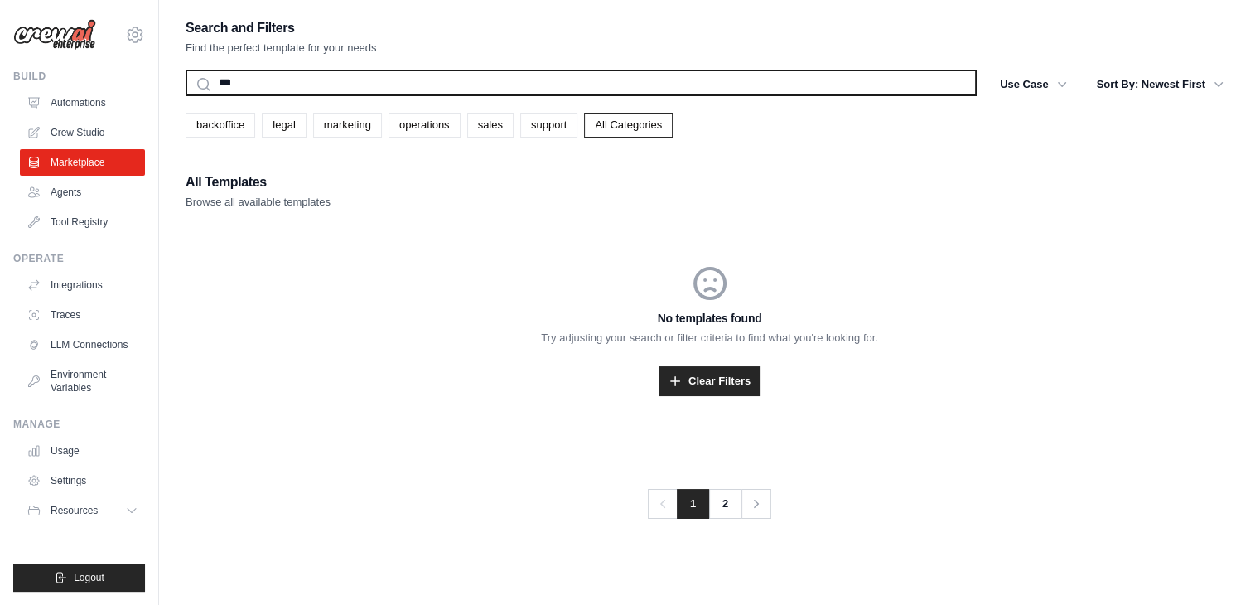
type input "***"
click at [185, 95] on button "Search" at bounding box center [185, 95] width 1 height 1
click at [308, 88] on input "***" at bounding box center [581, 83] width 791 height 27
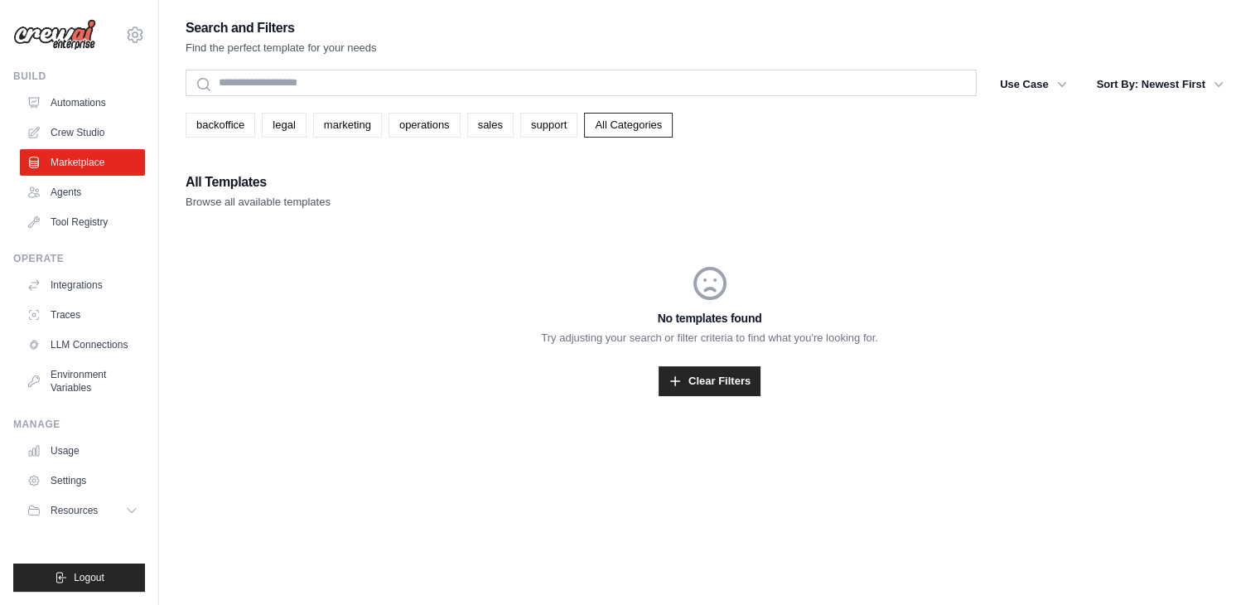
click at [363, 179] on div "All Templates Browse all available templates" at bounding box center [710, 191] width 1048 height 40
click at [64, 98] on link "Automations" at bounding box center [84, 102] width 125 height 27
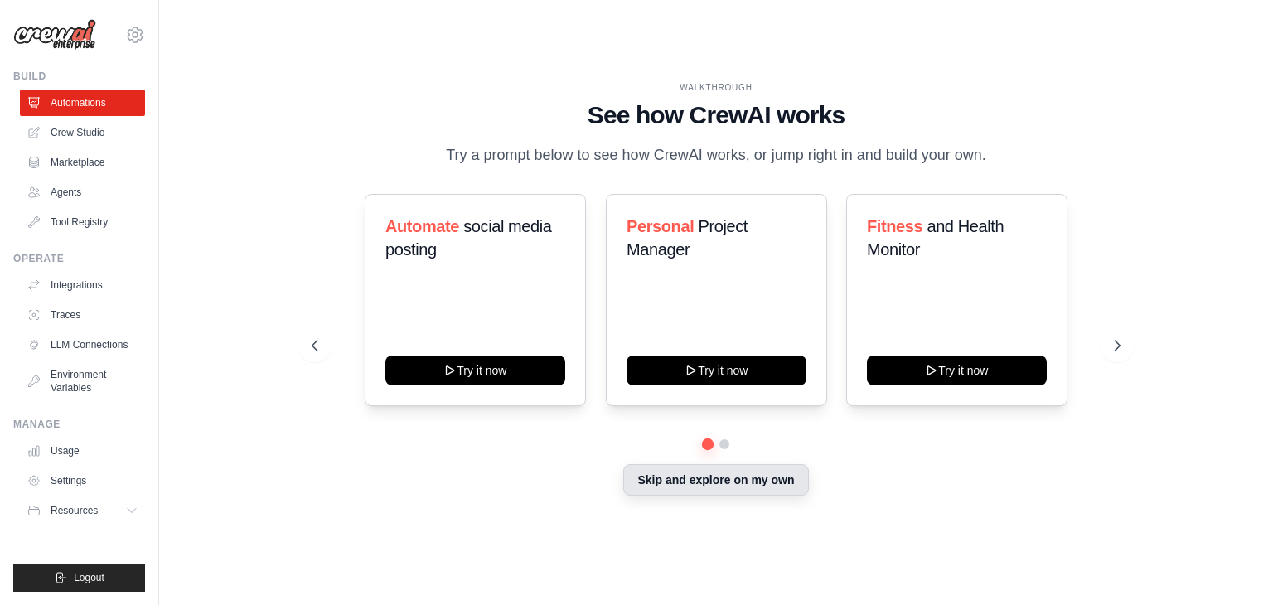
click at [697, 478] on button "Skip and explore on my own" at bounding box center [715, 479] width 185 height 31
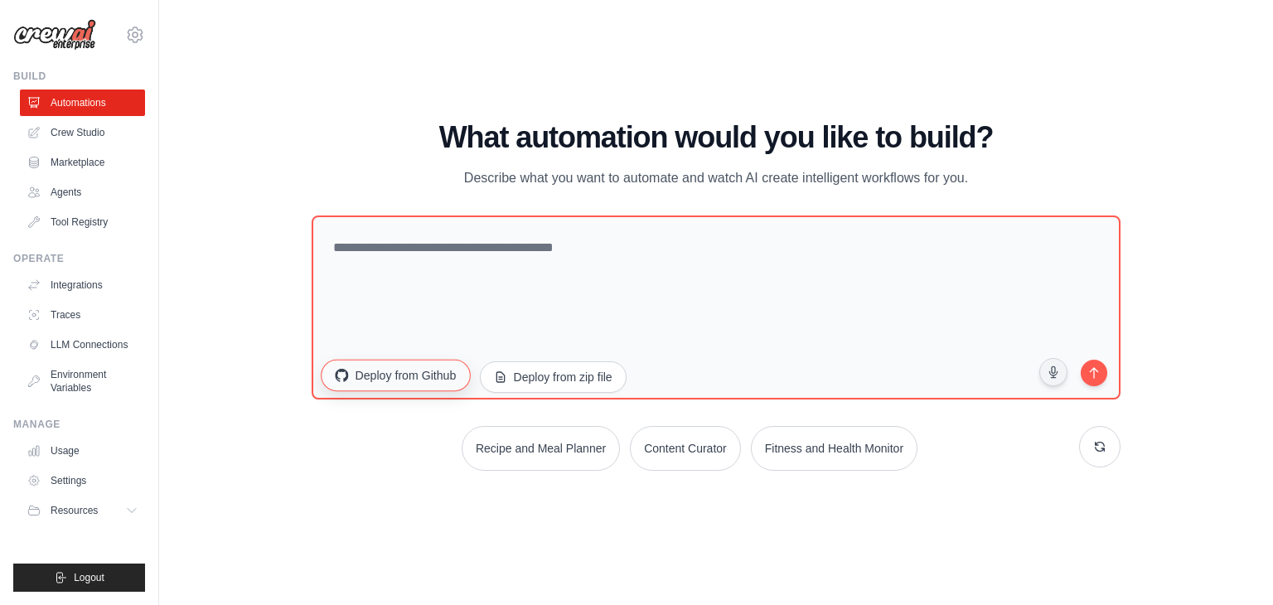
click at [422, 374] on button "Deploy from Github" at bounding box center [395, 375] width 149 height 31
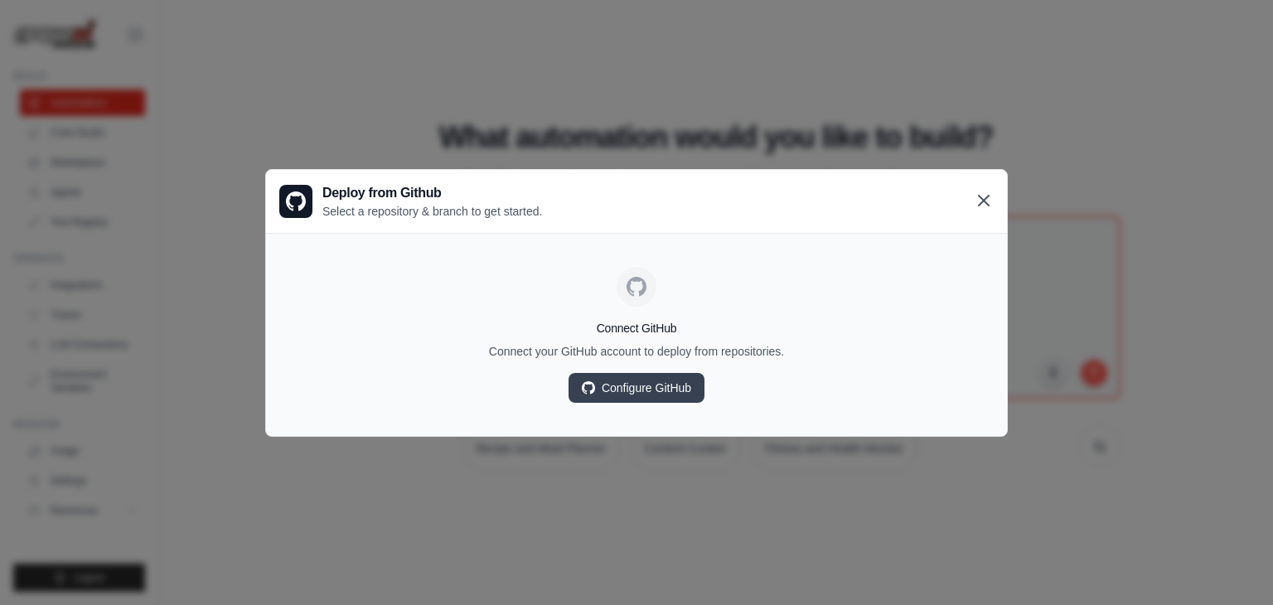
click at [988, 196] on icon at bounding box center [983, 201] width 20 height 20
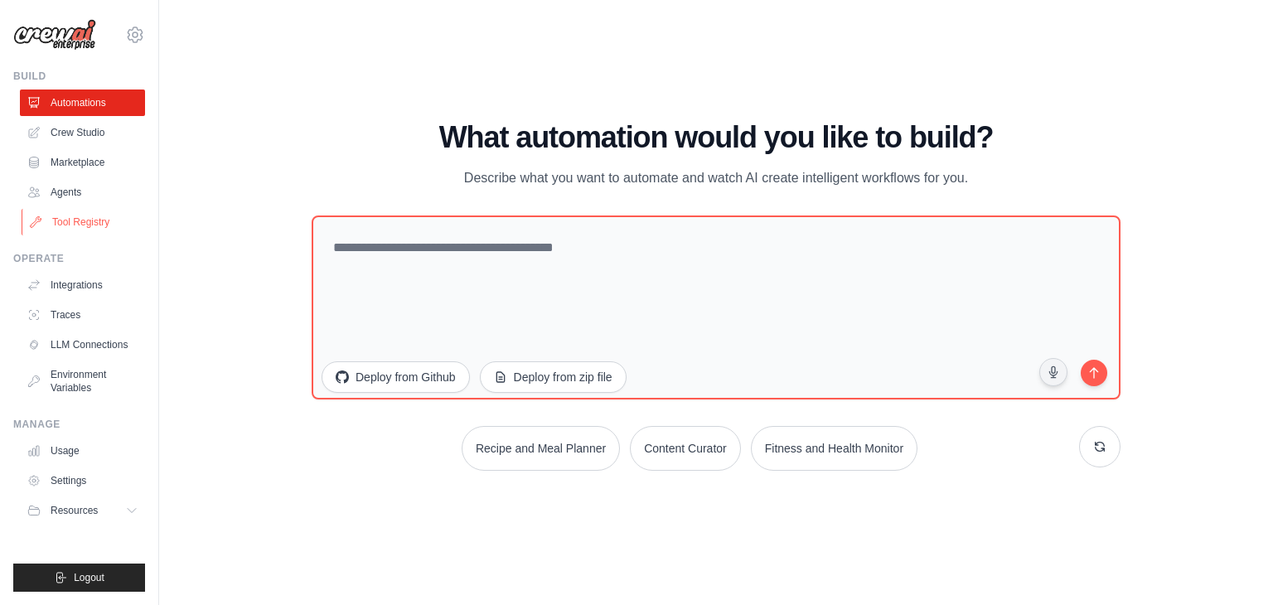
click at [94, 222] on link "Tool Registry" at bounding box center [84, 222] width 125 height 27
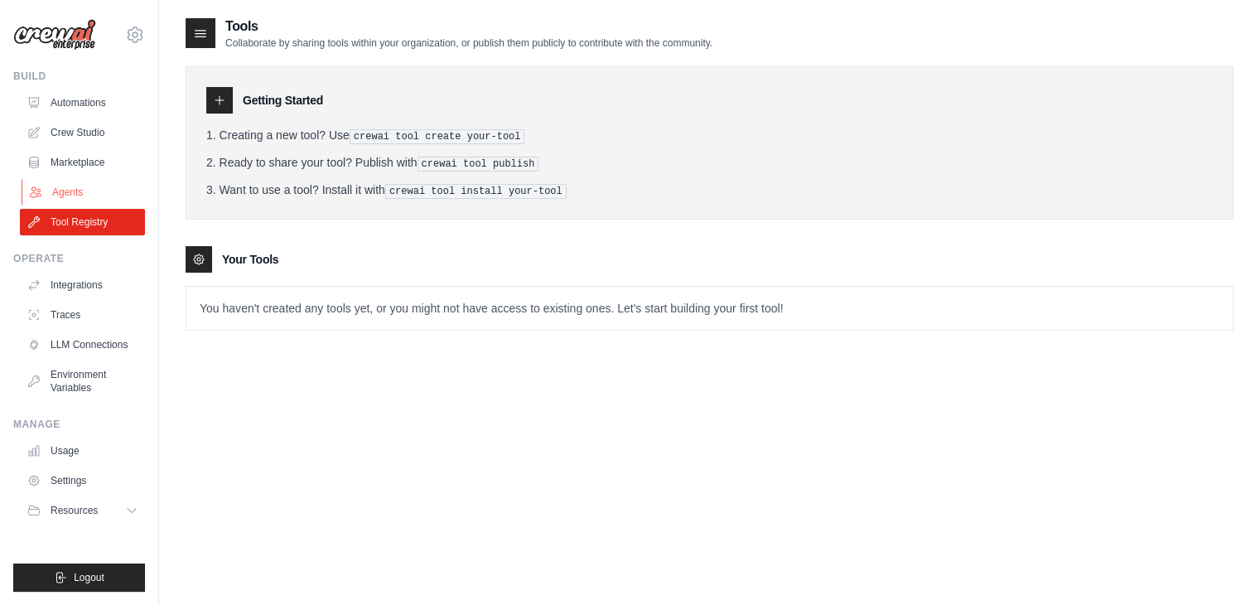
click at [76, 188] on link "Agents" at bounding box center [84, 192] width 125 height 27
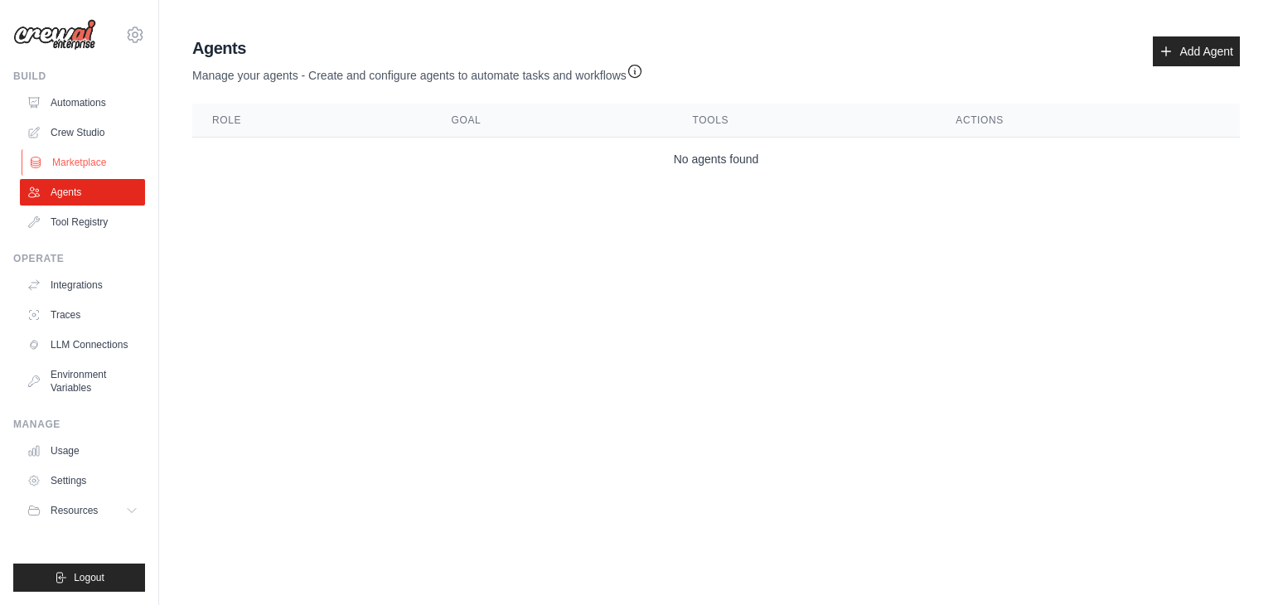
click at [89, 163] on link "Marketplace" at bounding box center [84, 162] width 125 height 27
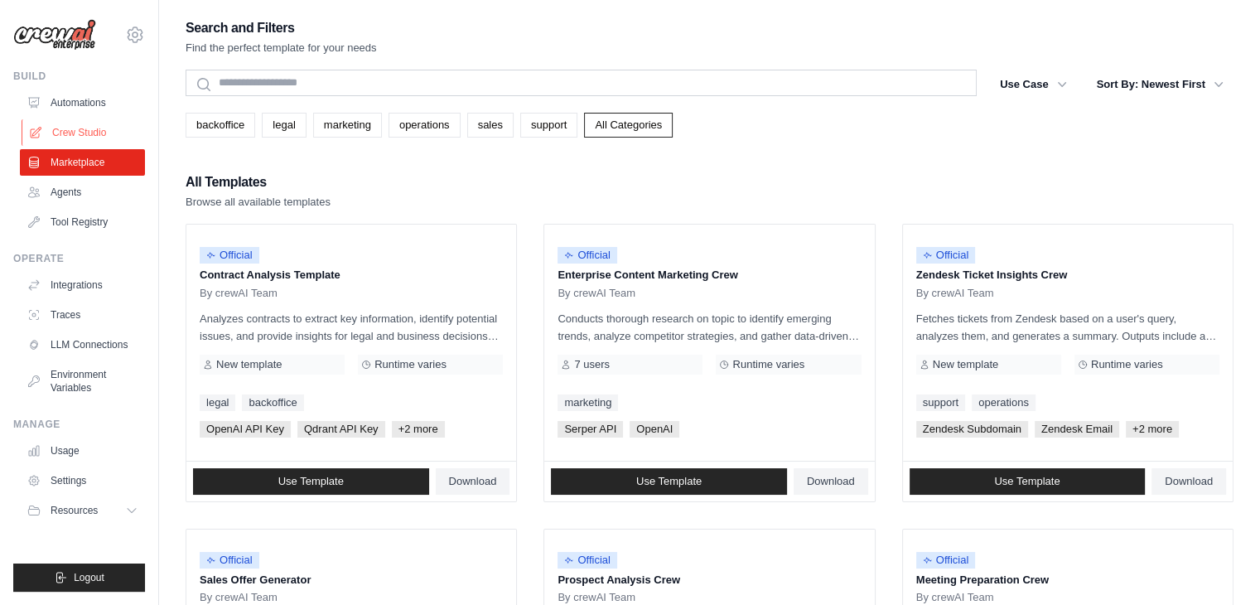
click at [63, 130] on link "Crew Studio" at bounding box center [84, 132] width 125 height 27
